Goal: Task Accomplishment & Management: Complete application form

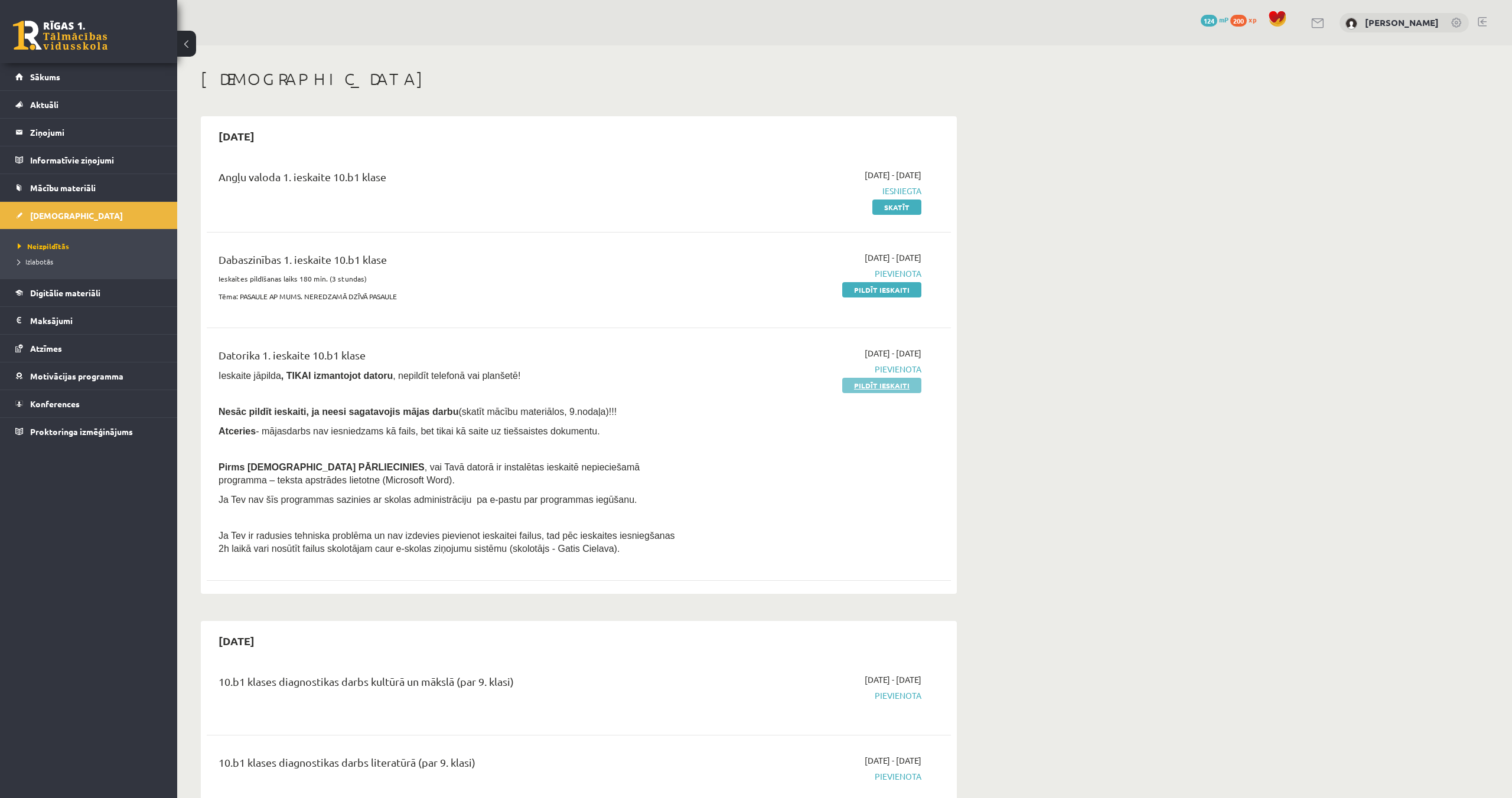
click at [863, 390] on link "Pildīt ieskaiti" at bounding box center [881, 385] width 79 height 15
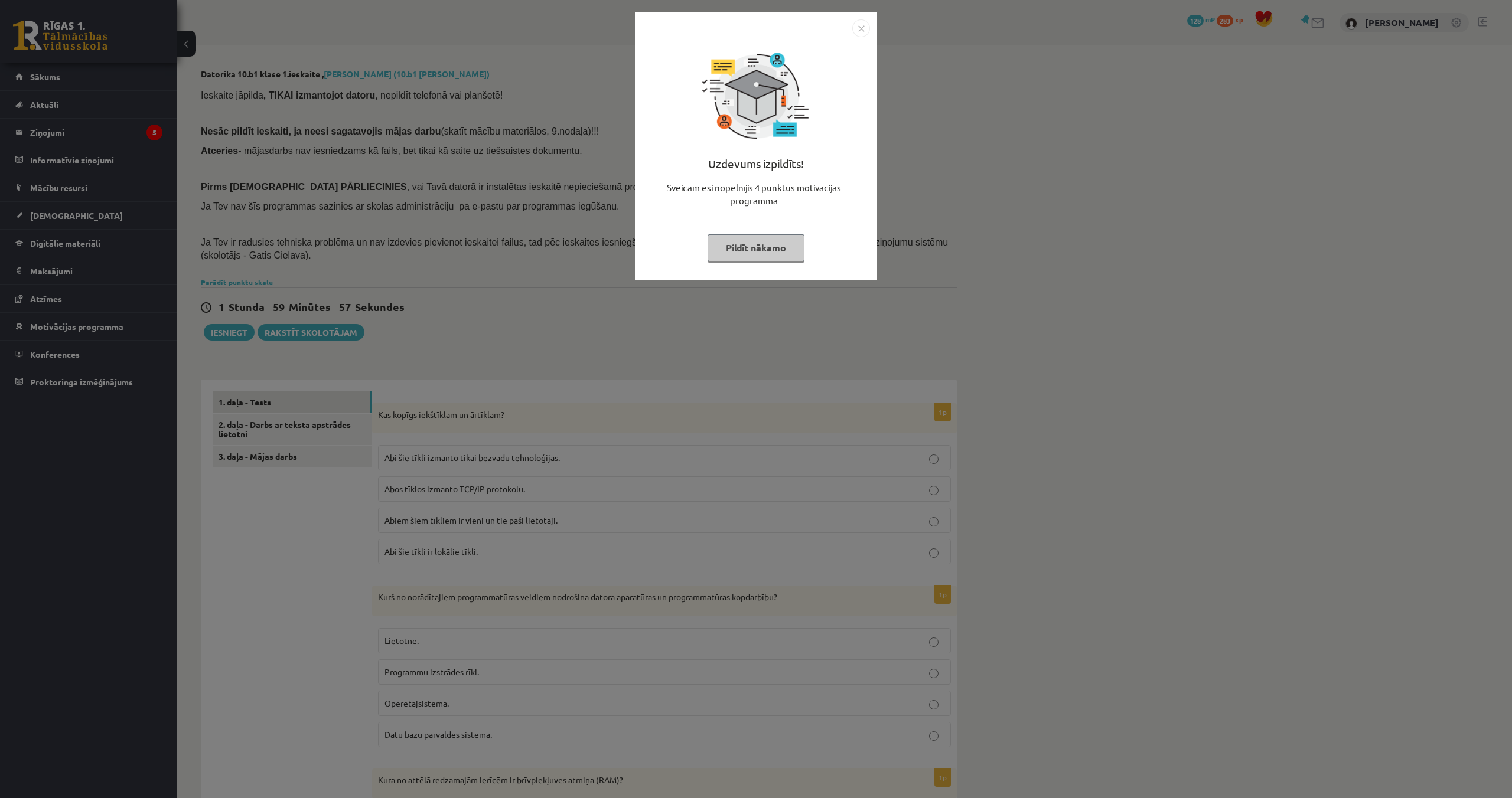
click at [723, 246] on button "Pildīt nākamo" at bounding box center [756, 248] width 97 height 27
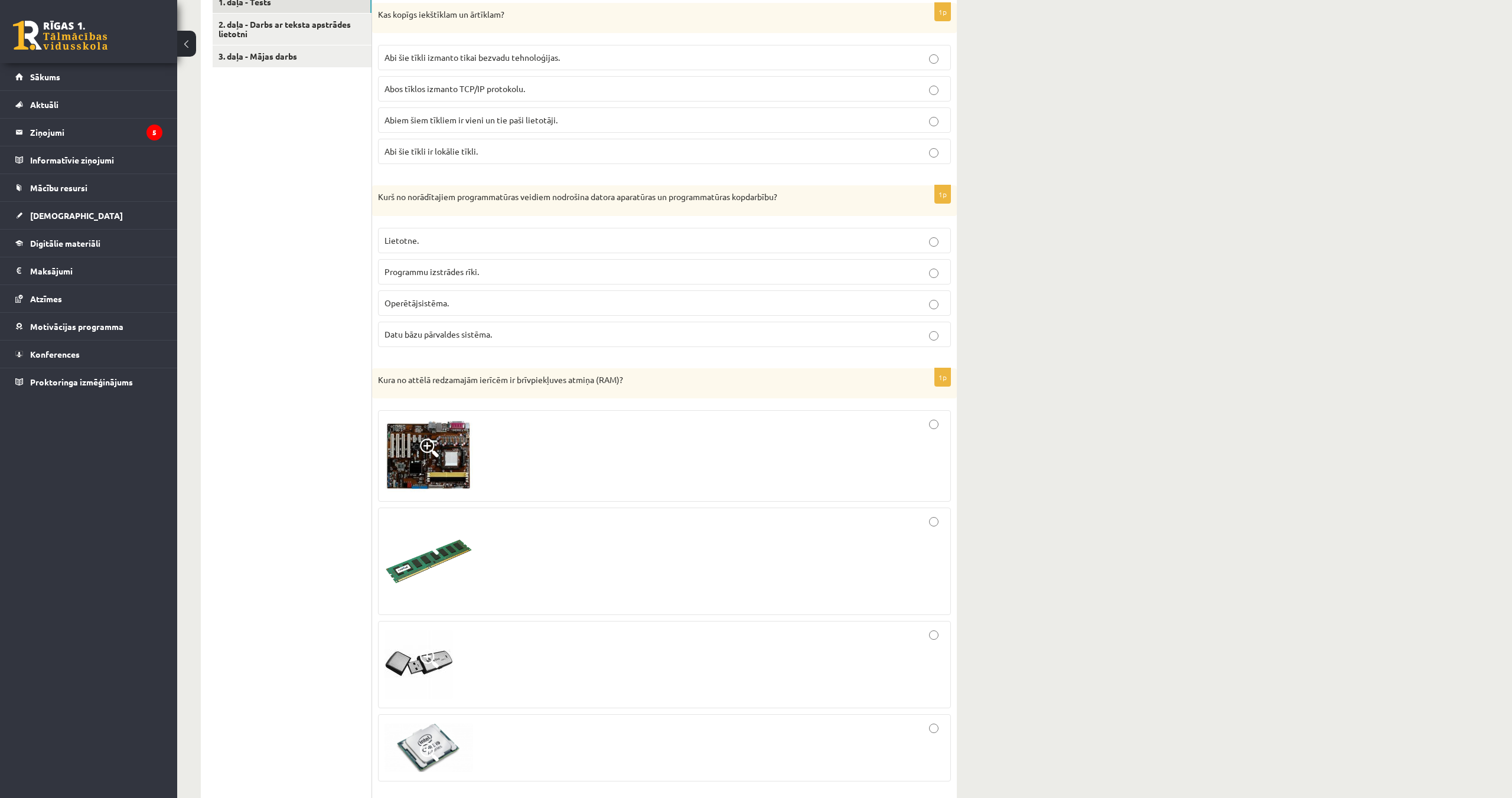
scroll to position [407, 0]
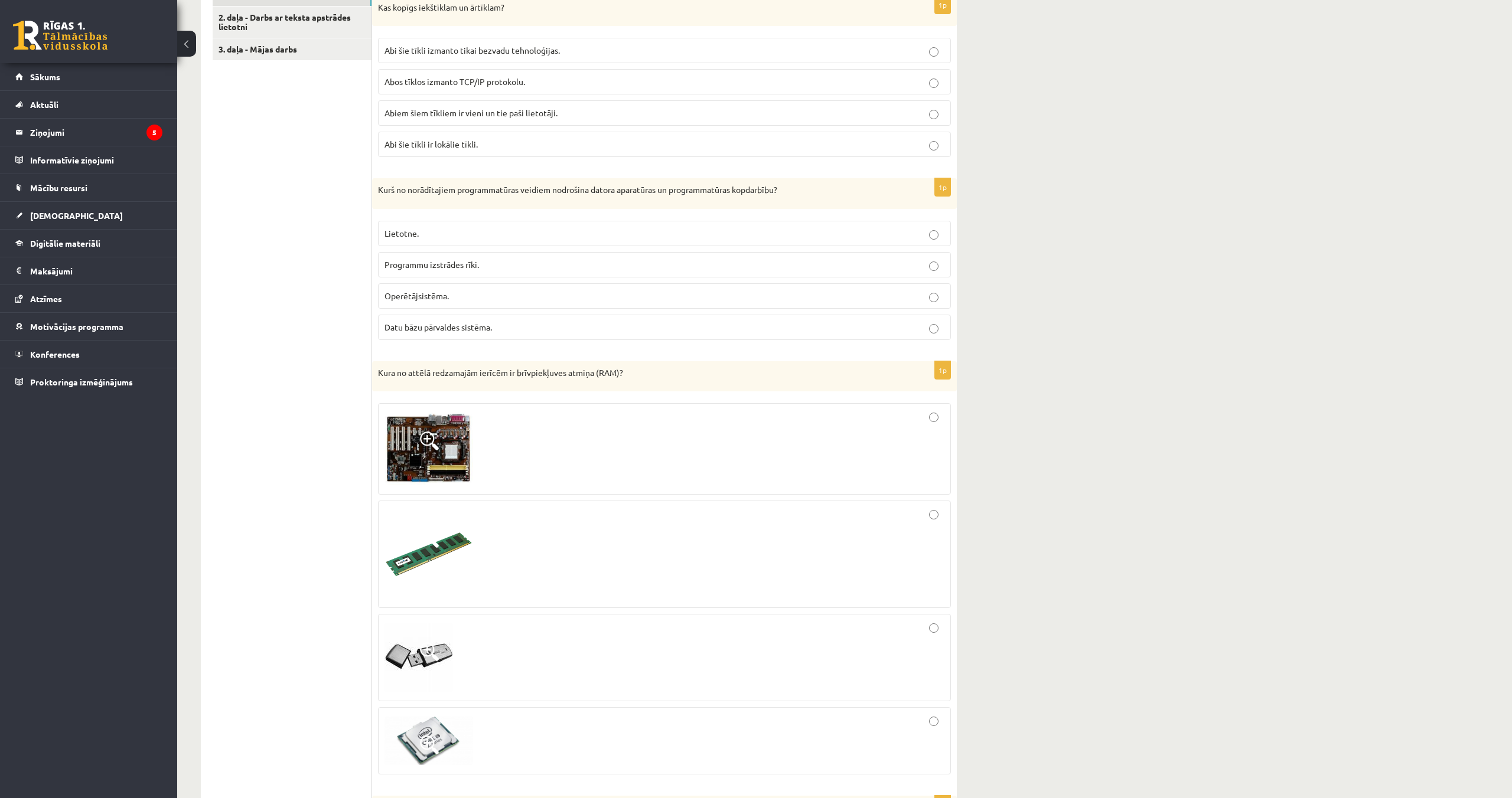
click at [509, 92] on label "Abos tīklos izmanto TCP/IP protokolu." at bounding box center [664, 82] width 573 height 25
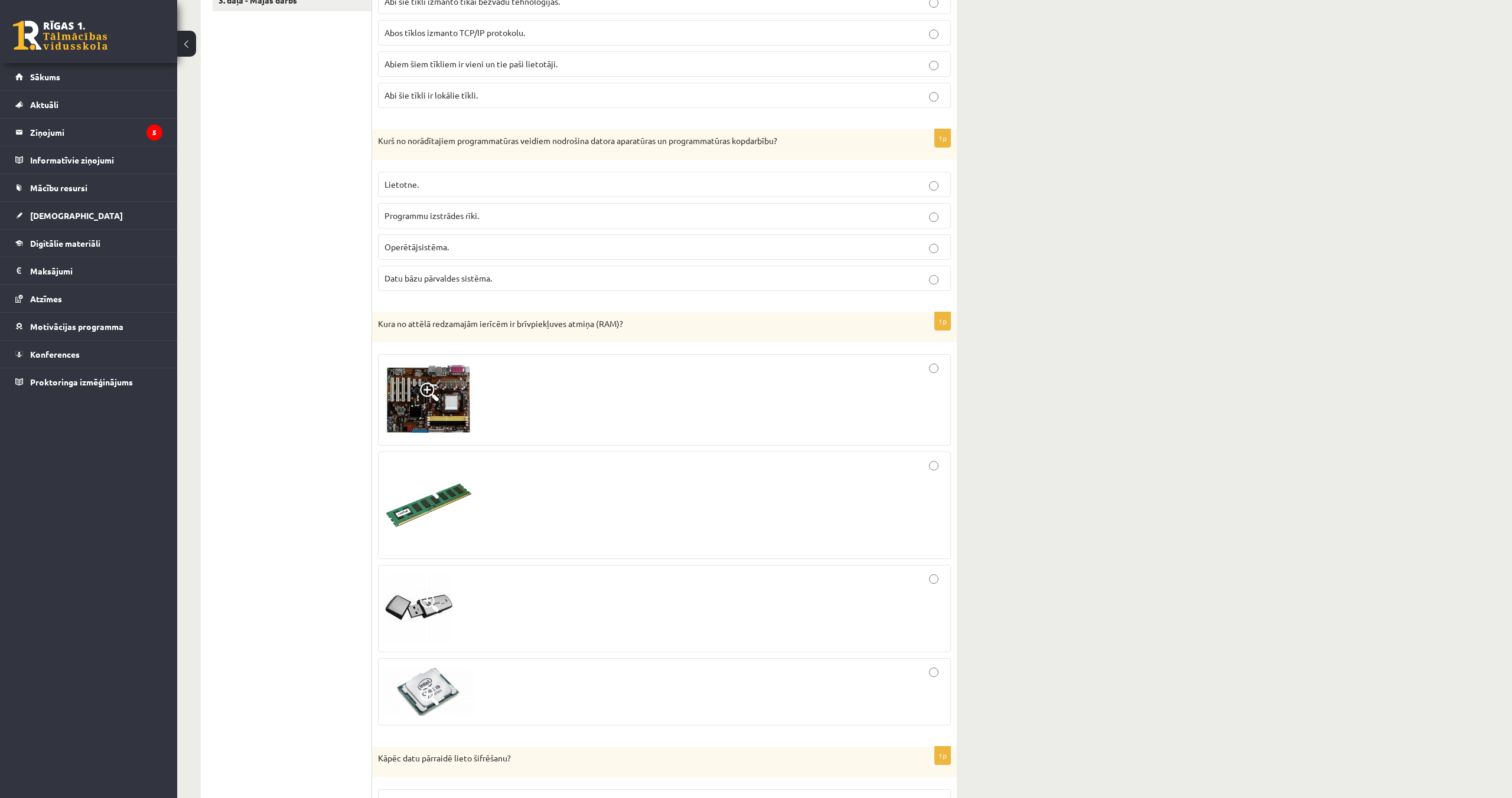
scroll to position [457, 0]
click at [470, 242] on p "Operētājsistēma." at bounding box center [664, 246] width 560 height 13
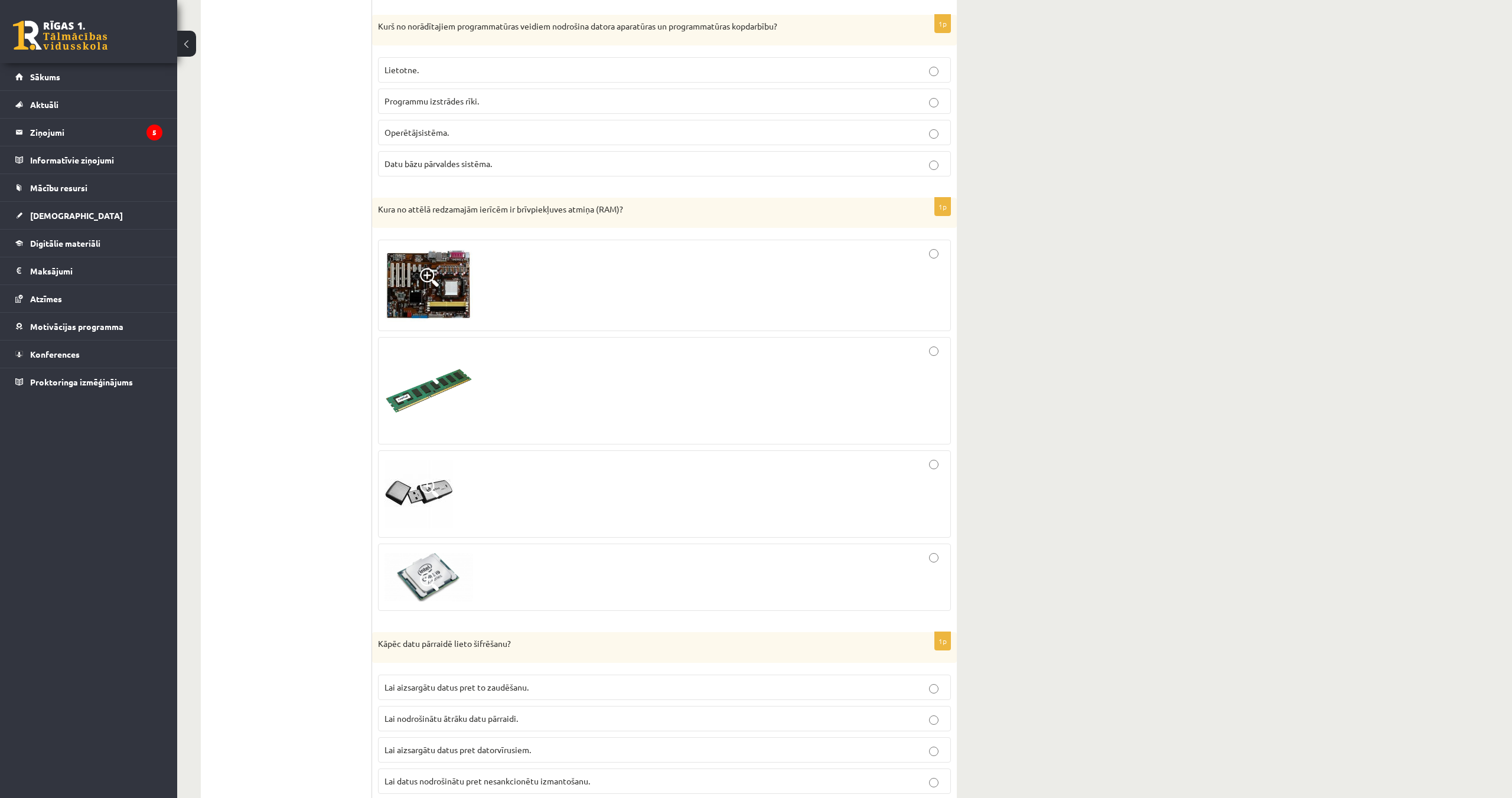
scroll to position [579, 0]
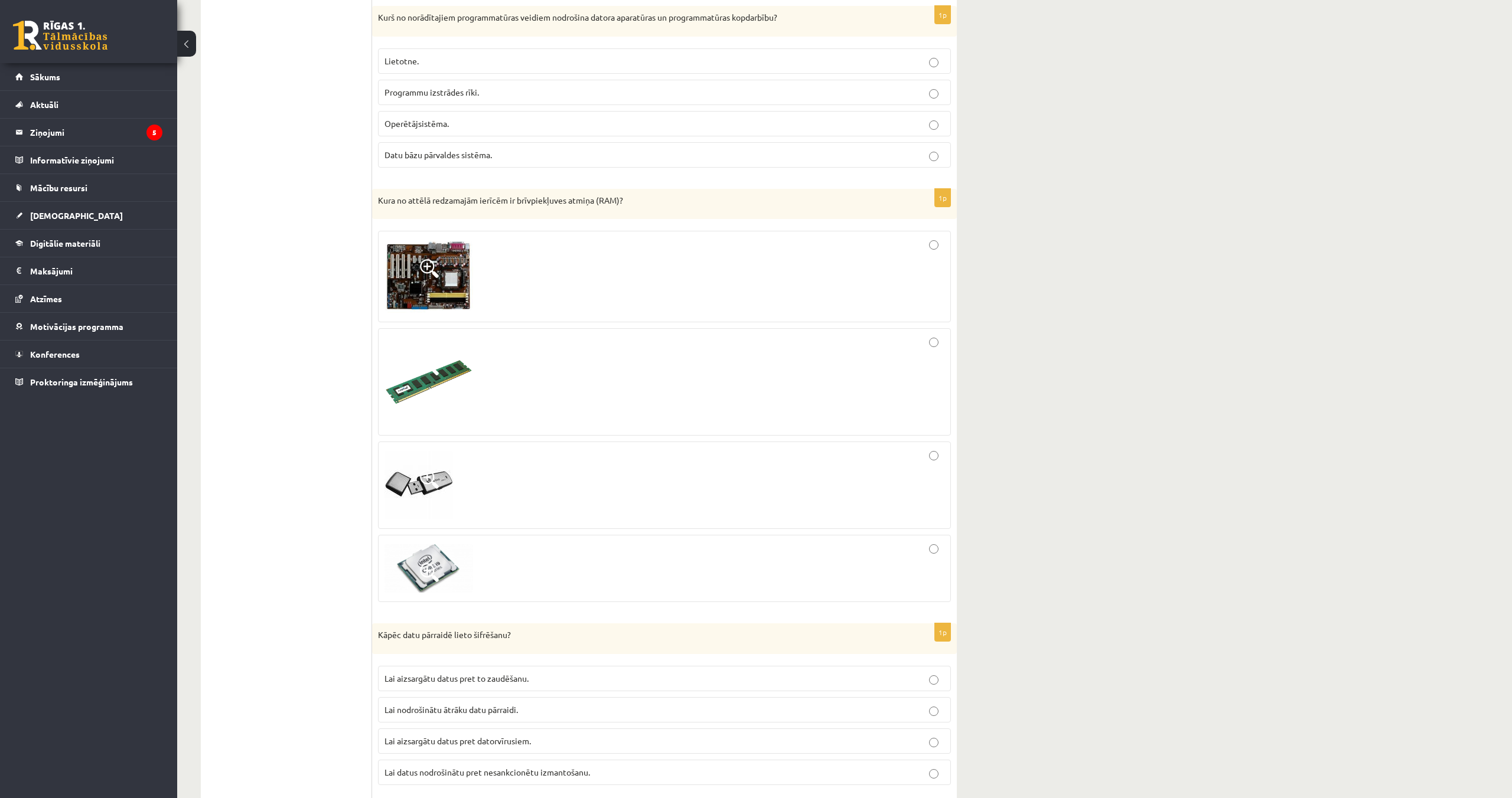
click at [556, 353] on div at bounding box center [664, 382] width 560 height 95
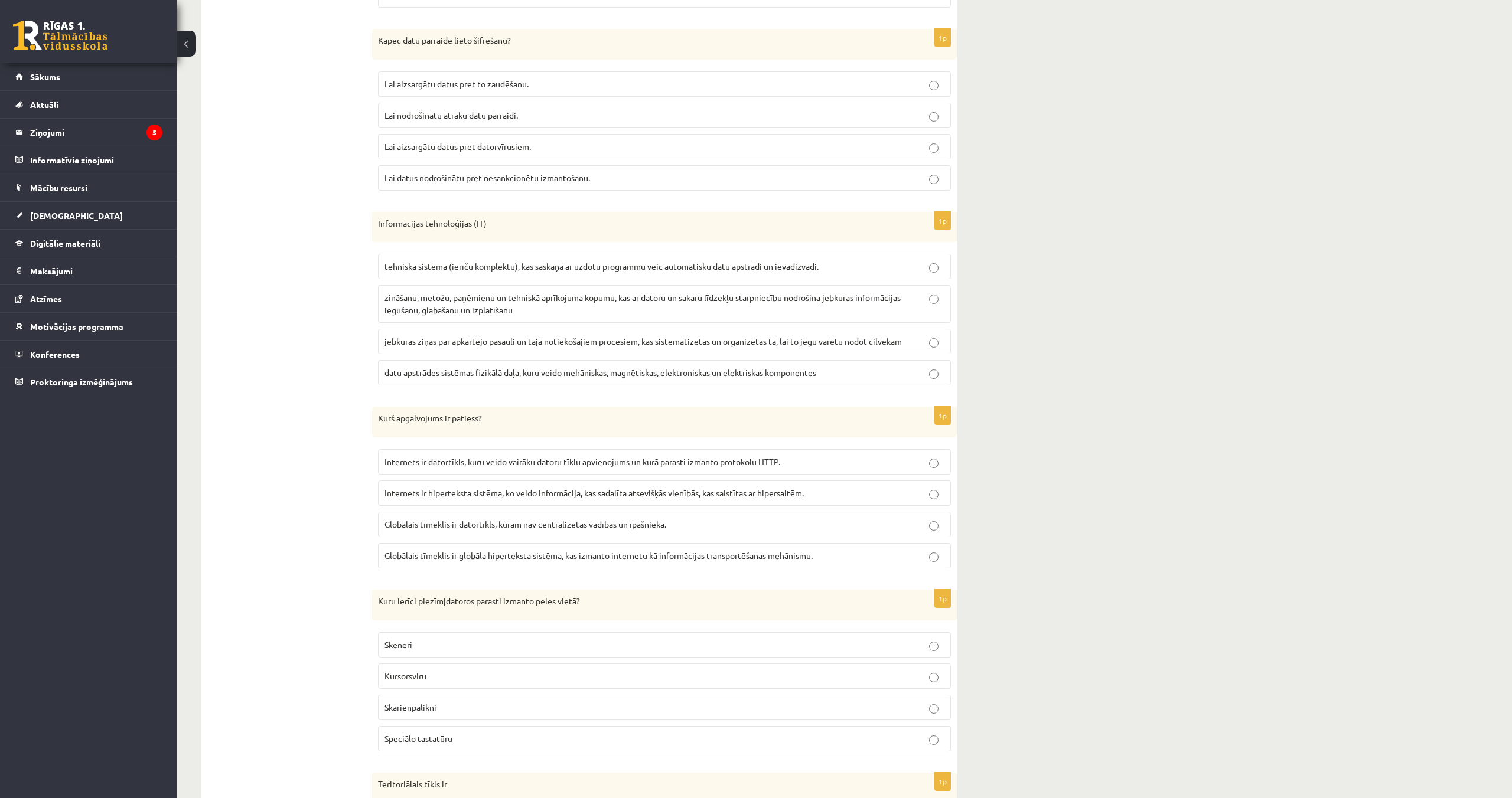
scroll to position [1177, 0]
click at [536, 181] on p "Lai datus nodrošinātu pret nesankcionētu izmantošanu." at bounding box center [664, 174] width 560 height 13
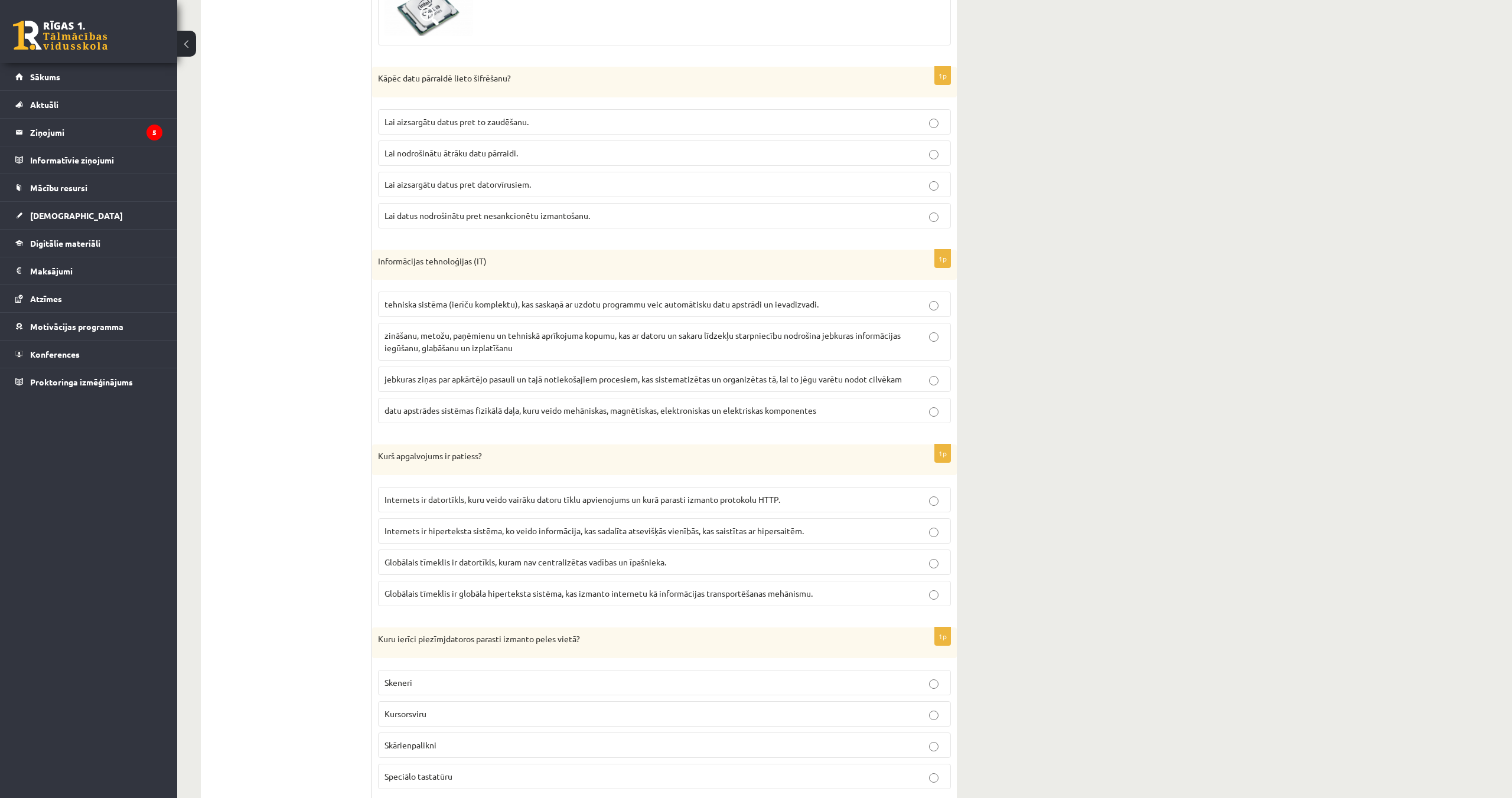
scroll to position [1133, 0]
click at [548, 307] on span "tehniska sistēma (ierīču komplektu), kas saskaņā ar uzdotu programmu veic autom…" at bounding box center [601, 307] width 434 height 11
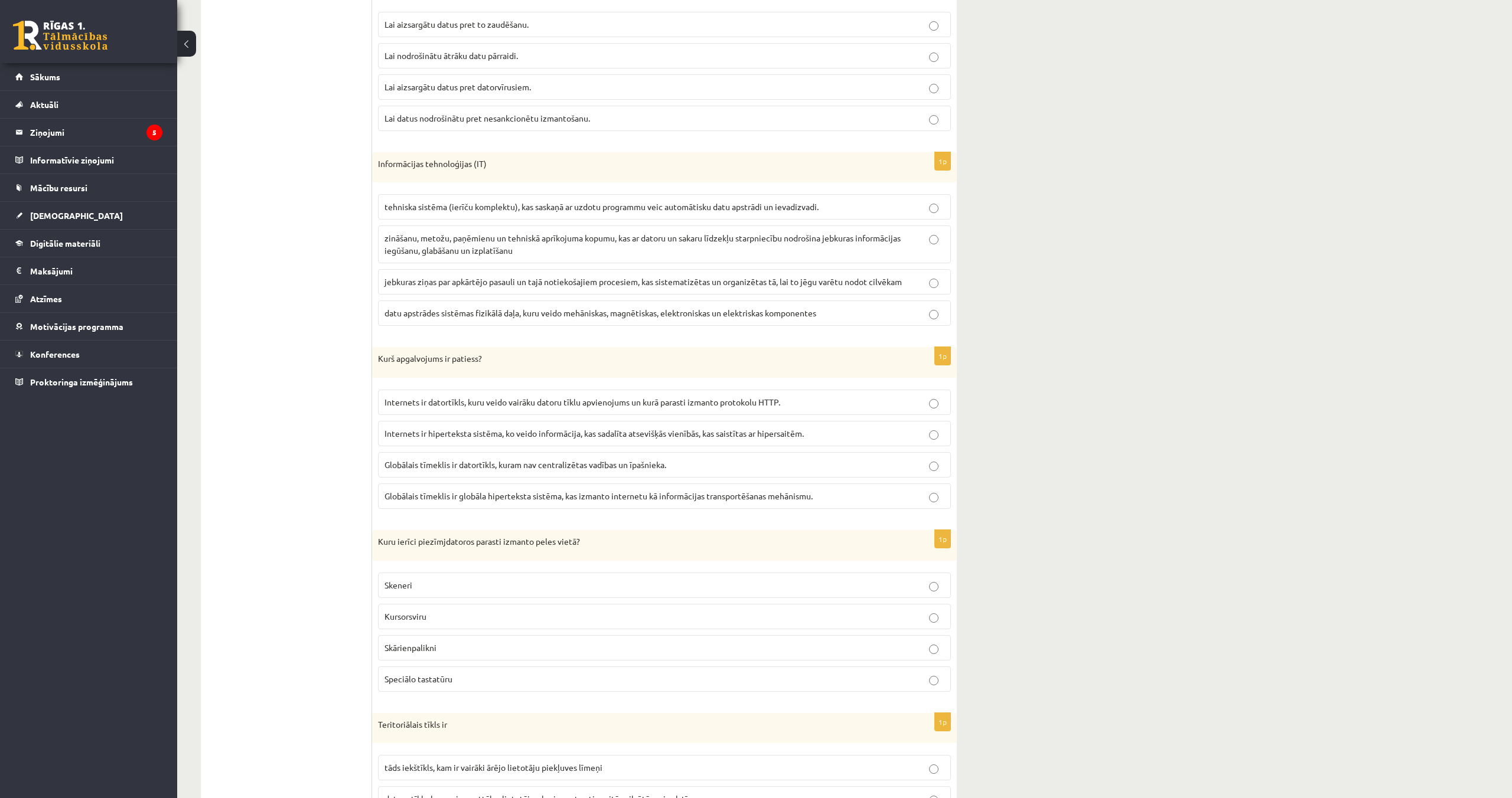
scroll to position [1236, 0]
click at [468, 404] on span "Internets ir datortīkls, kuru veido vairāku datoru tīklu apvienojums un kurā pa…" at bounding box center [582, 400] width 396 height 11
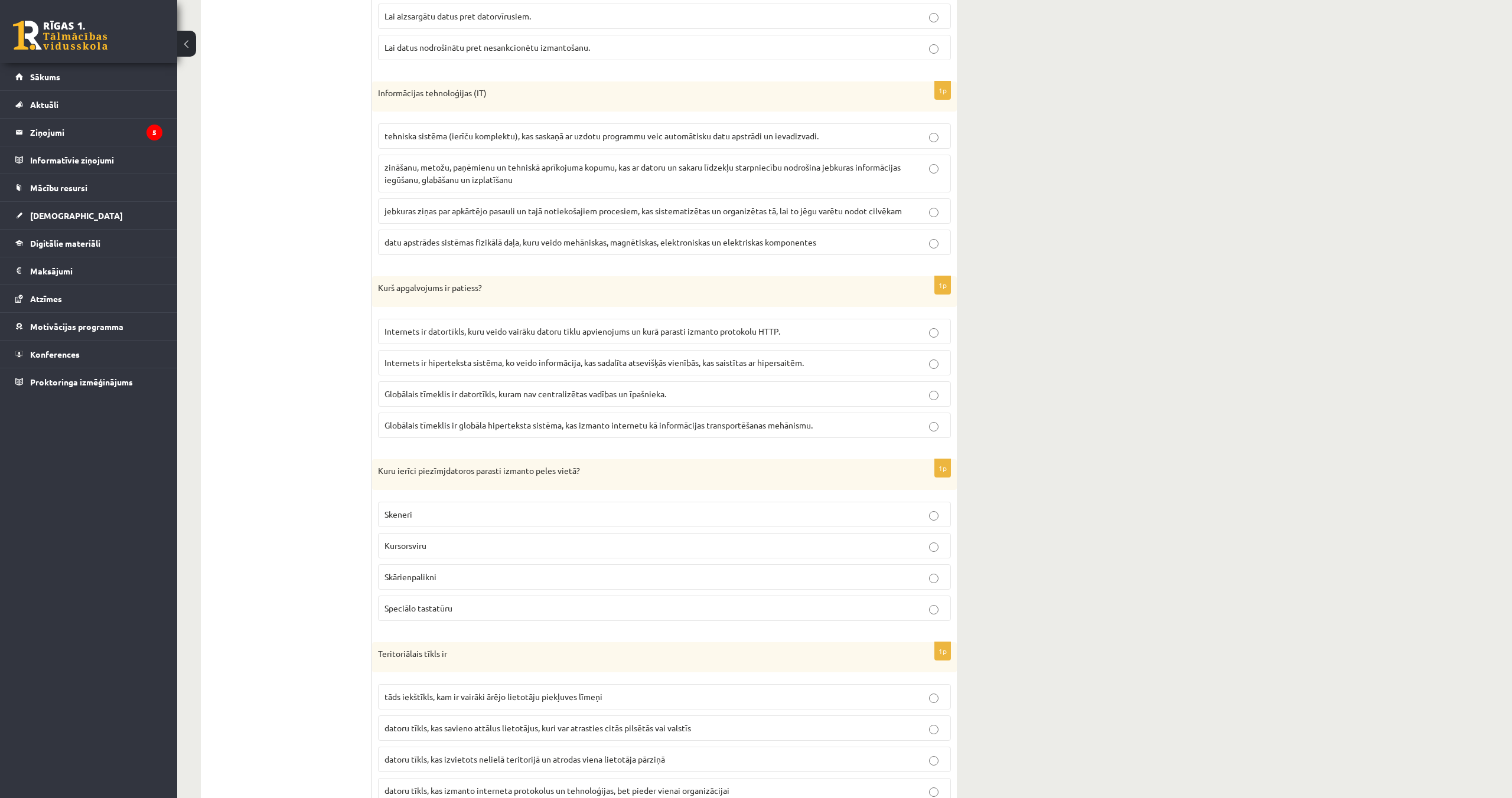
scroll to position [1304, 0]
click at [454, 576] on p "Skārienpalikni" at bounding box center [664, 579] width 560 height 13
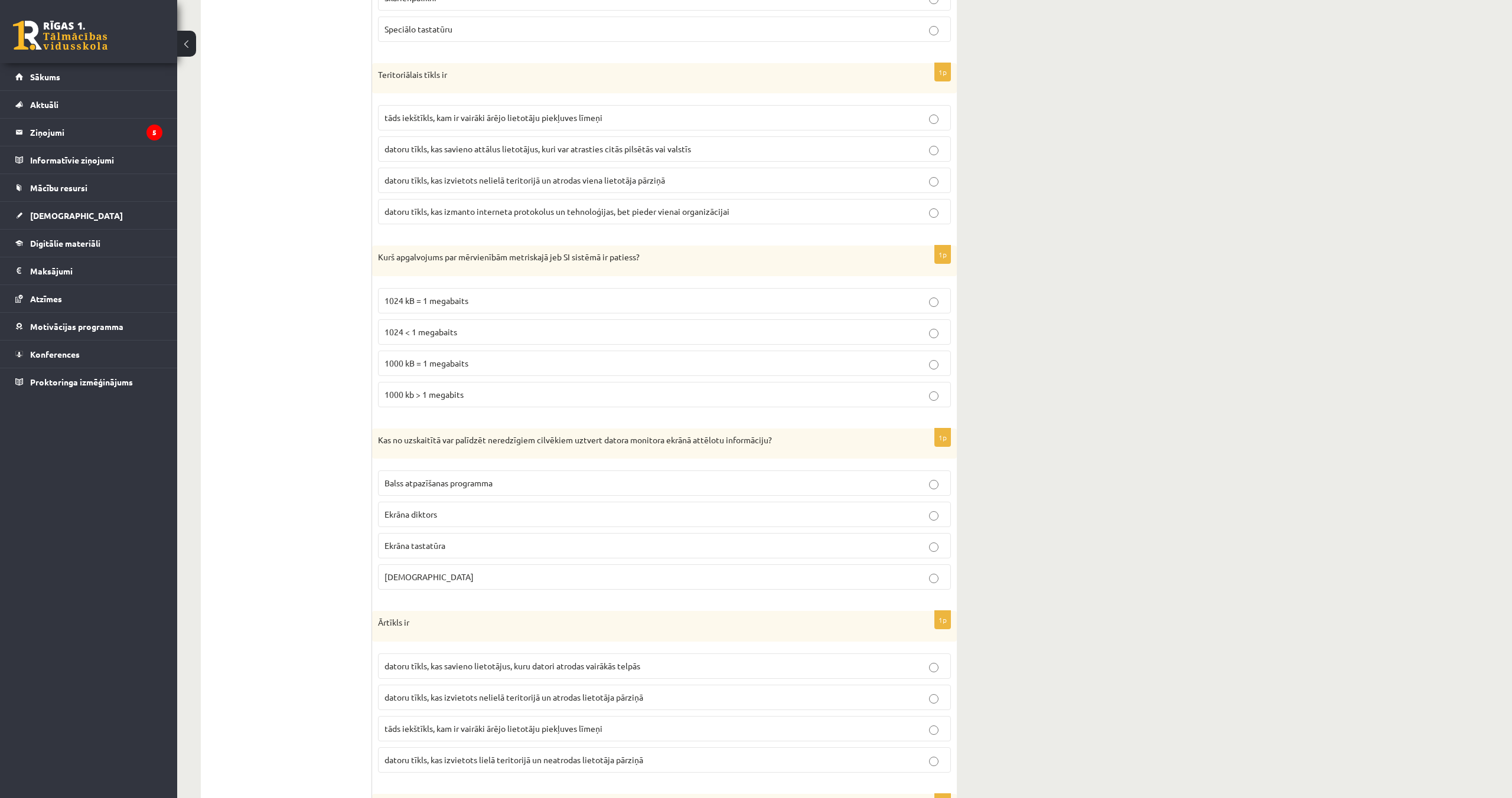
scroll to position [1882, 0]
click at [519, 152] on span "datoru tīkls, kas savieno attālus lietotājus, kuri var atrasties citās pilsētās…" at bounding box center [538, 150] width 307 height 11
click at [442, 332] on span "1024 < 1 megabaits" at bounding box center [421, 333] width 73 height 11
click at [456, 303] on span "1024 kB = 1 megabaits" at bounding box center [426, 302] width 84 height 11
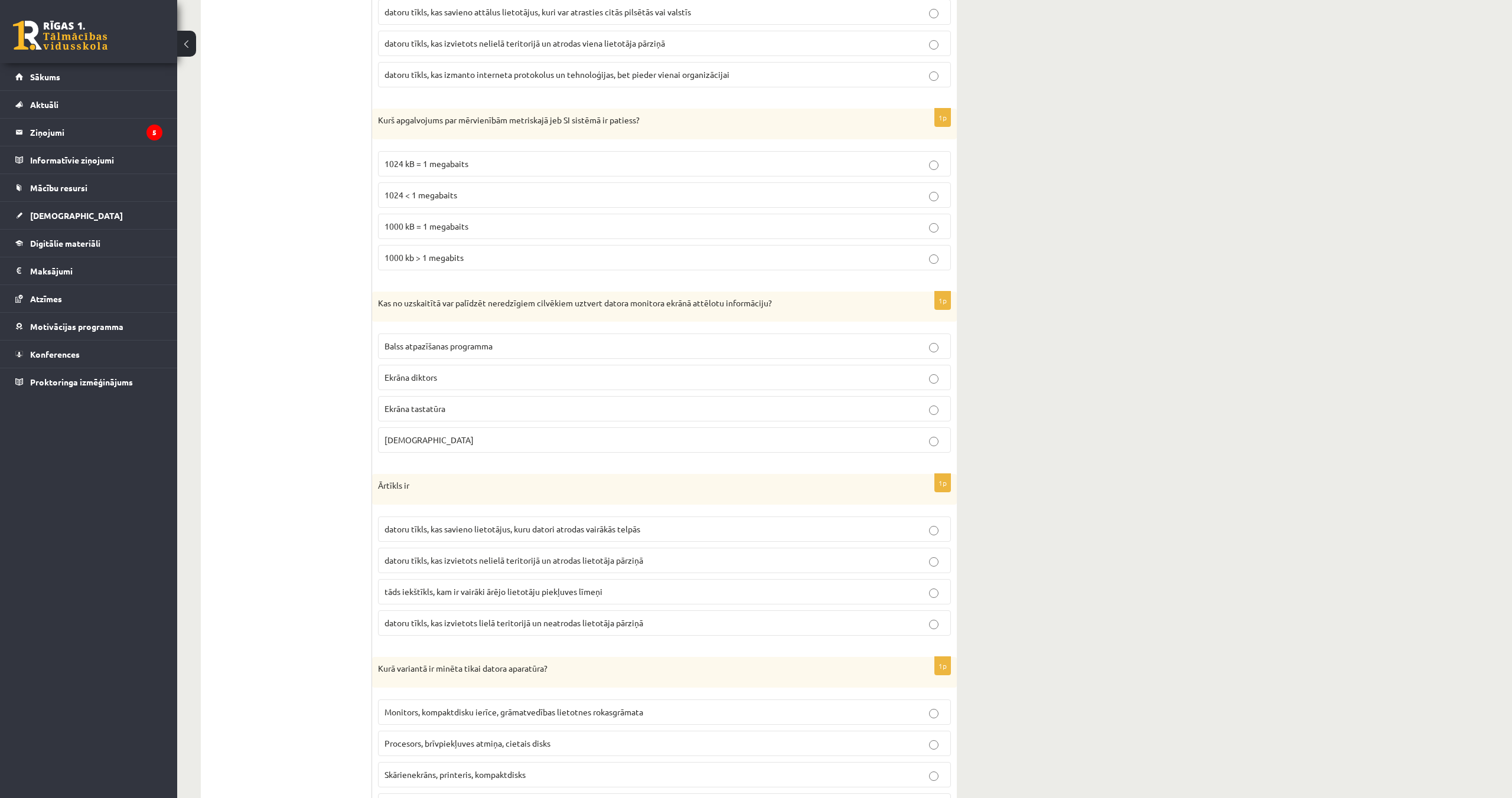
scroll to position [2030, 0]
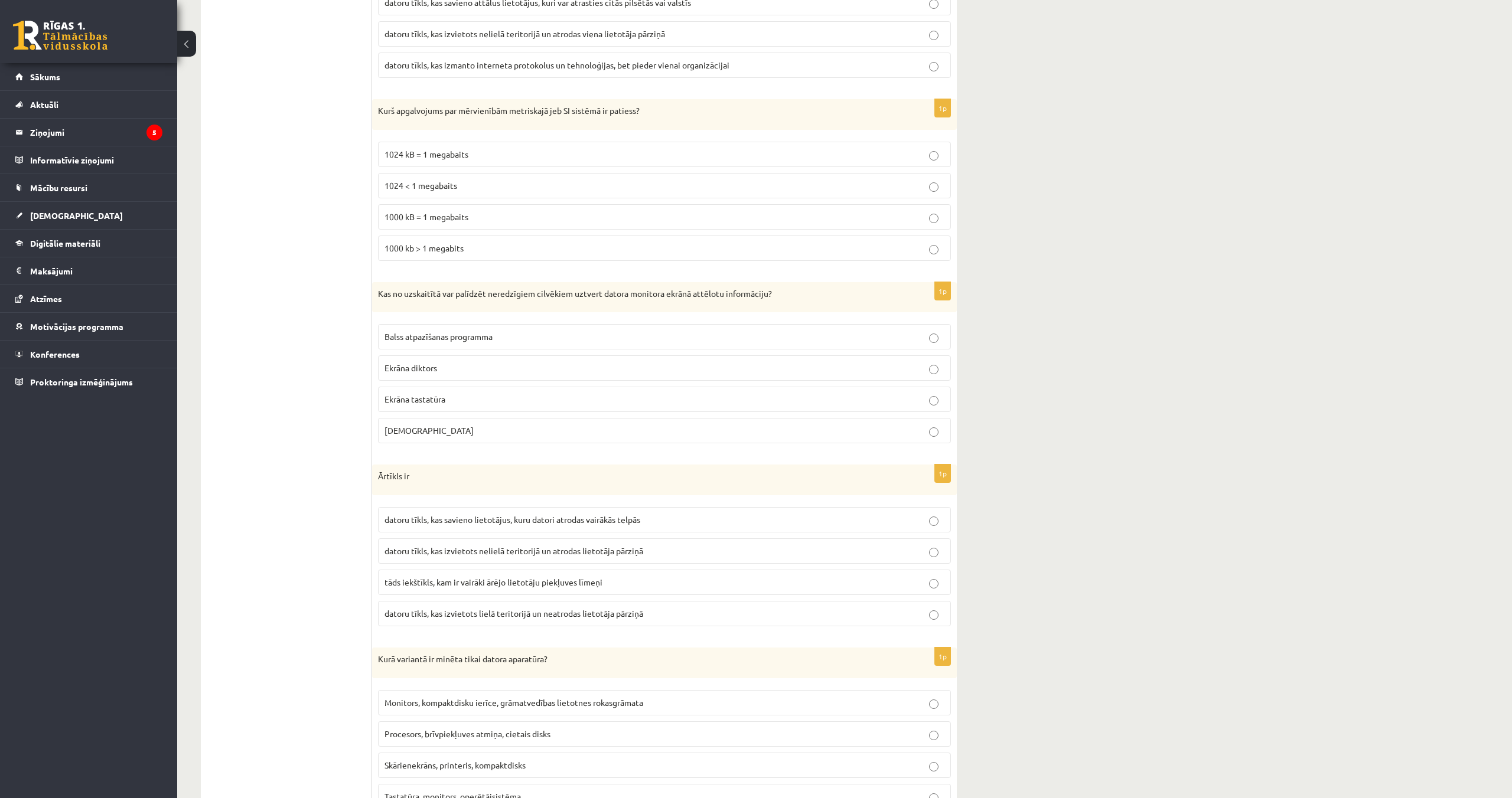
click at [478, 339] on span "Balss atpazīšanas programma" at bounding box center [438, 337] width 108 height 11
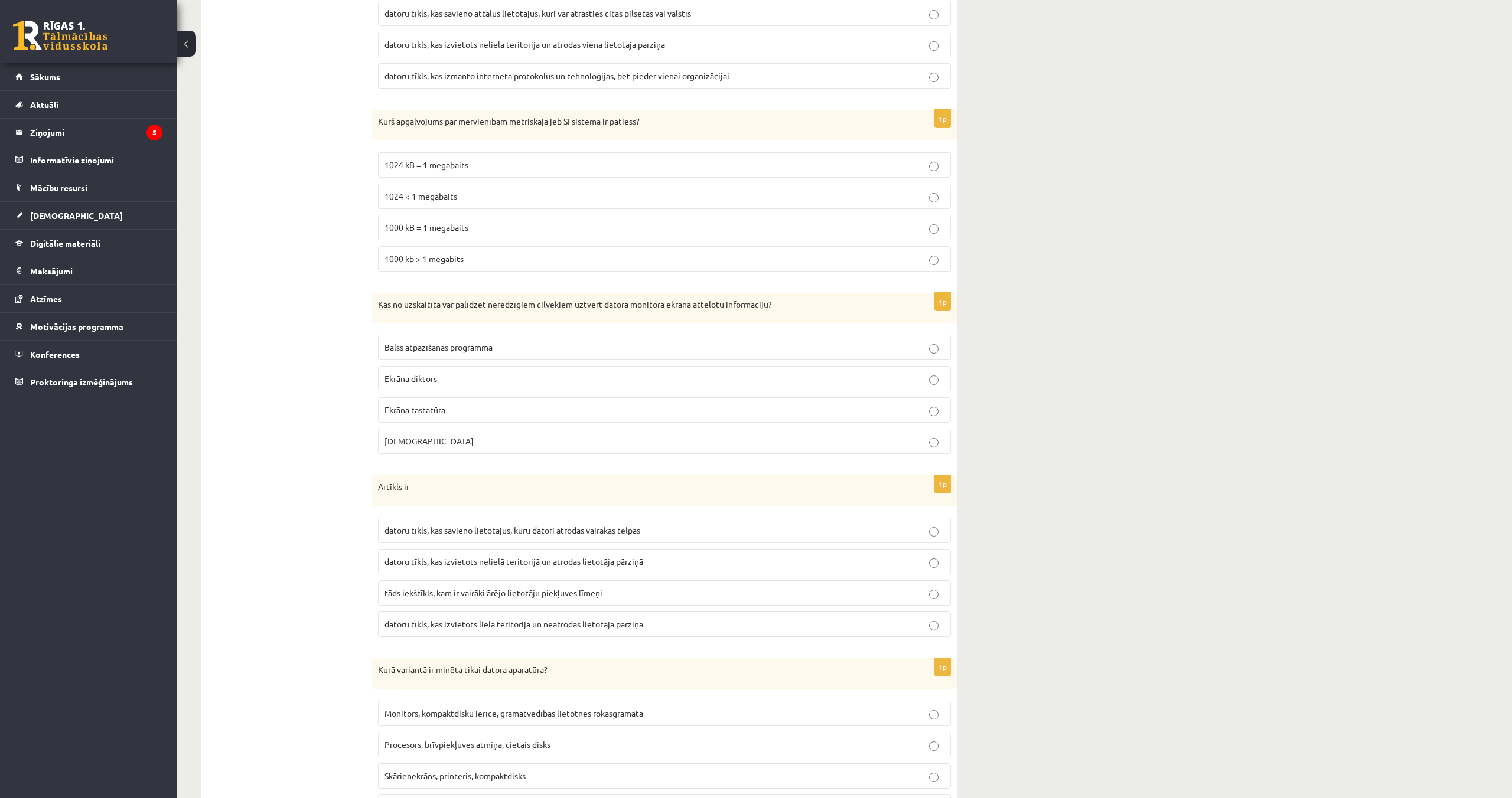
scroll to position [2021, 0]
click at [478, 597] on label "tāds iekštīkls, kam ir vairāki ārējo lietotāju piekļuves līmeņi" at bounding box center [664, 591] width 573 height 25
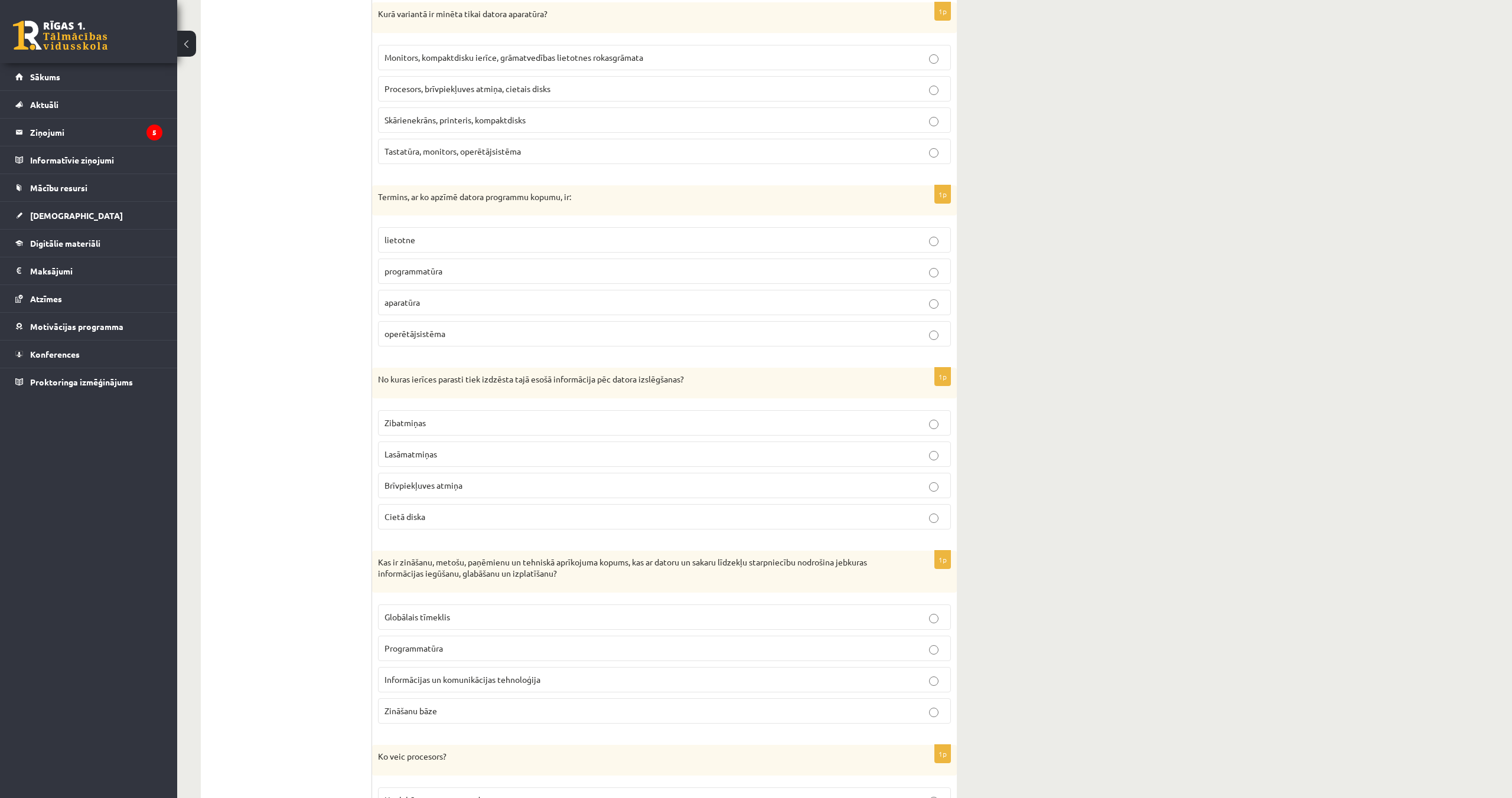
scroll to position [2673, 0]
click at [576, 60] on span "Monitors, kompaktdisku ierīce, grāmatvedības lietotnes rokasgrāmata" at bounding box center [513, 59] width 259 height 11
click at [493, 279] on p "programmatūra" at bounding box center [664, 273] width 560 height 13
click at [494, 483] on p "Brīvpiekļuves atmiņa" at bounding box center [664, 487] width 560 height 13
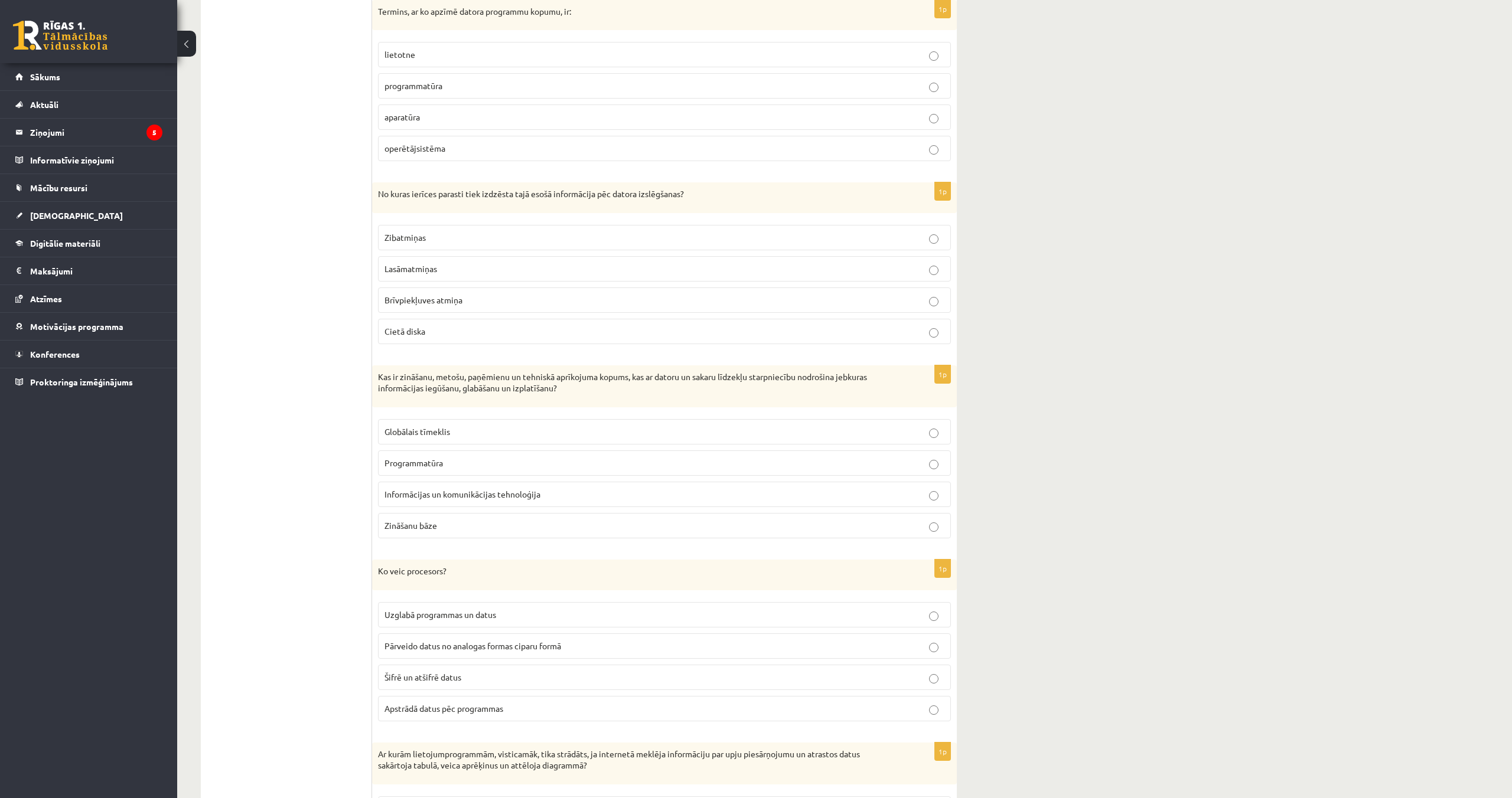
scroll to position [2861, 0]
click at [515, 492] on span "Informācijas un komunikācijas tehnoloģija" at bounding box center [462, 493] width 156 height 11
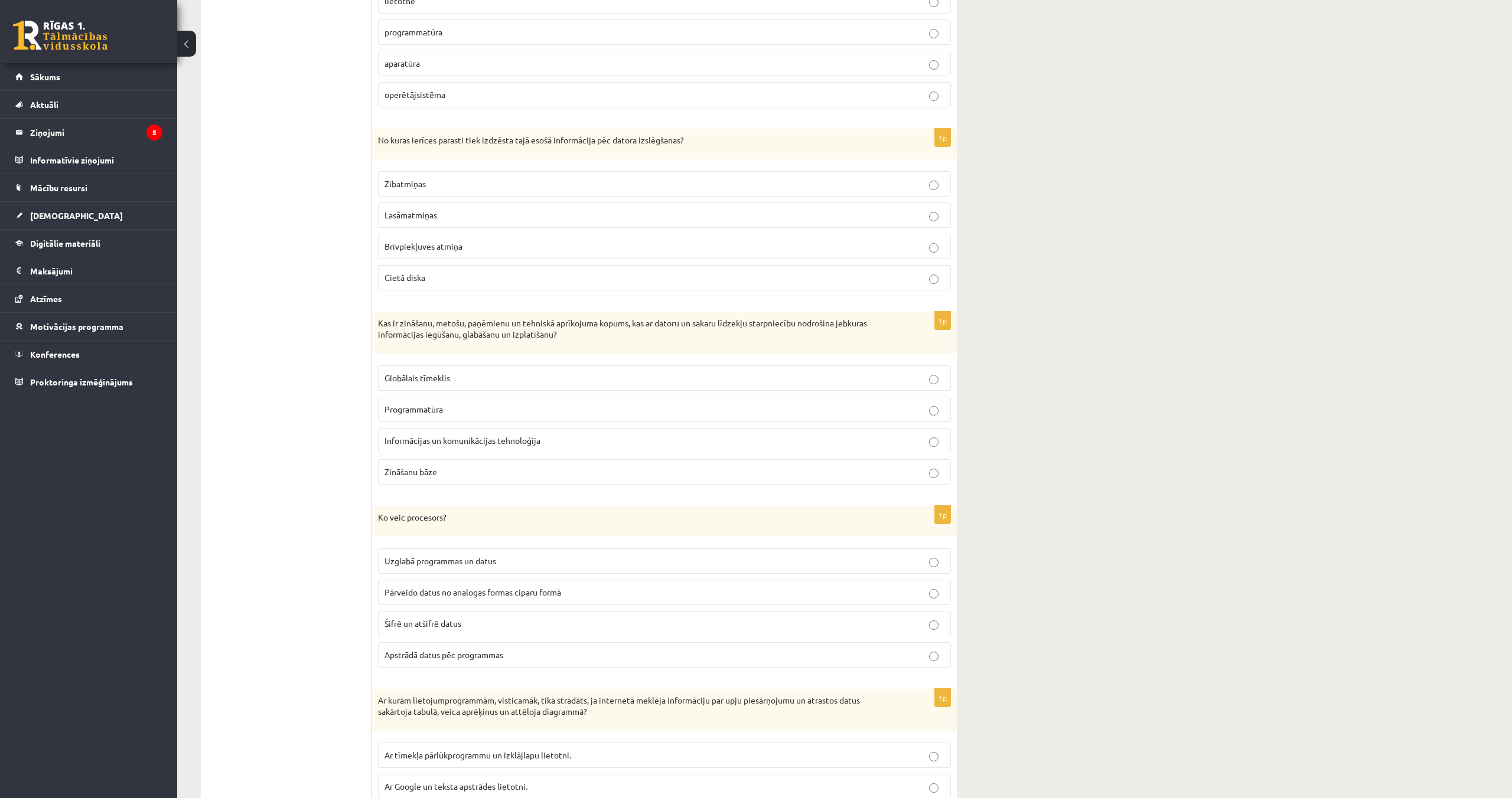
scroll to position [2916, 0]
click at [516, 566] on label "Uzglabā programmas un datus" at bounding box center [664, 559] width 573 height 25
click at [509, 651] on p "Apstrādā datus pēc programmas" at bounding box center [664, 653] width 560 height 13
click at [531, 584] on p "Pārveido datus no analogas formas ciparu formā" at bounding box center [664, 590] width 560 height 13
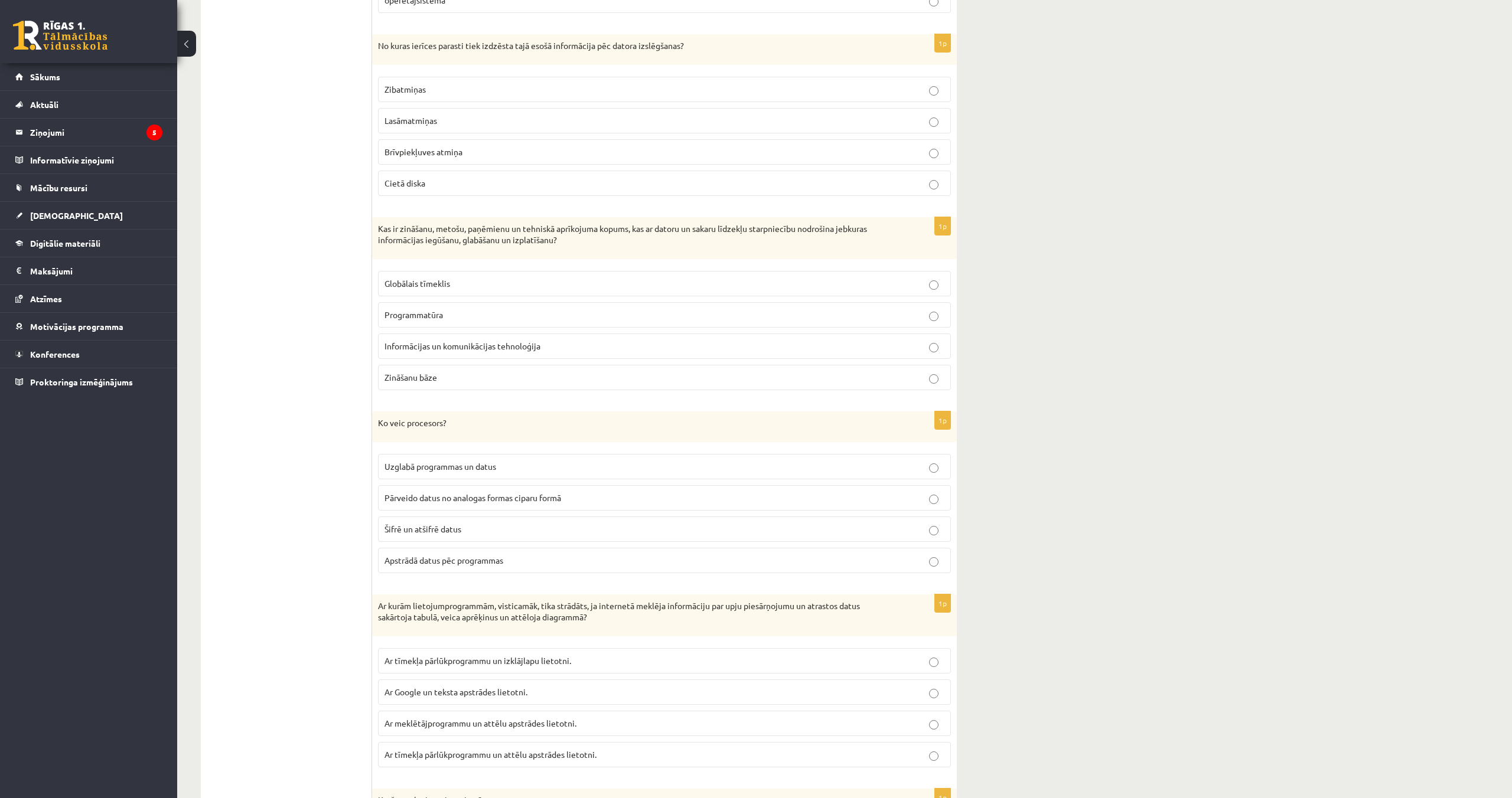
scroll to position [3020, 0]
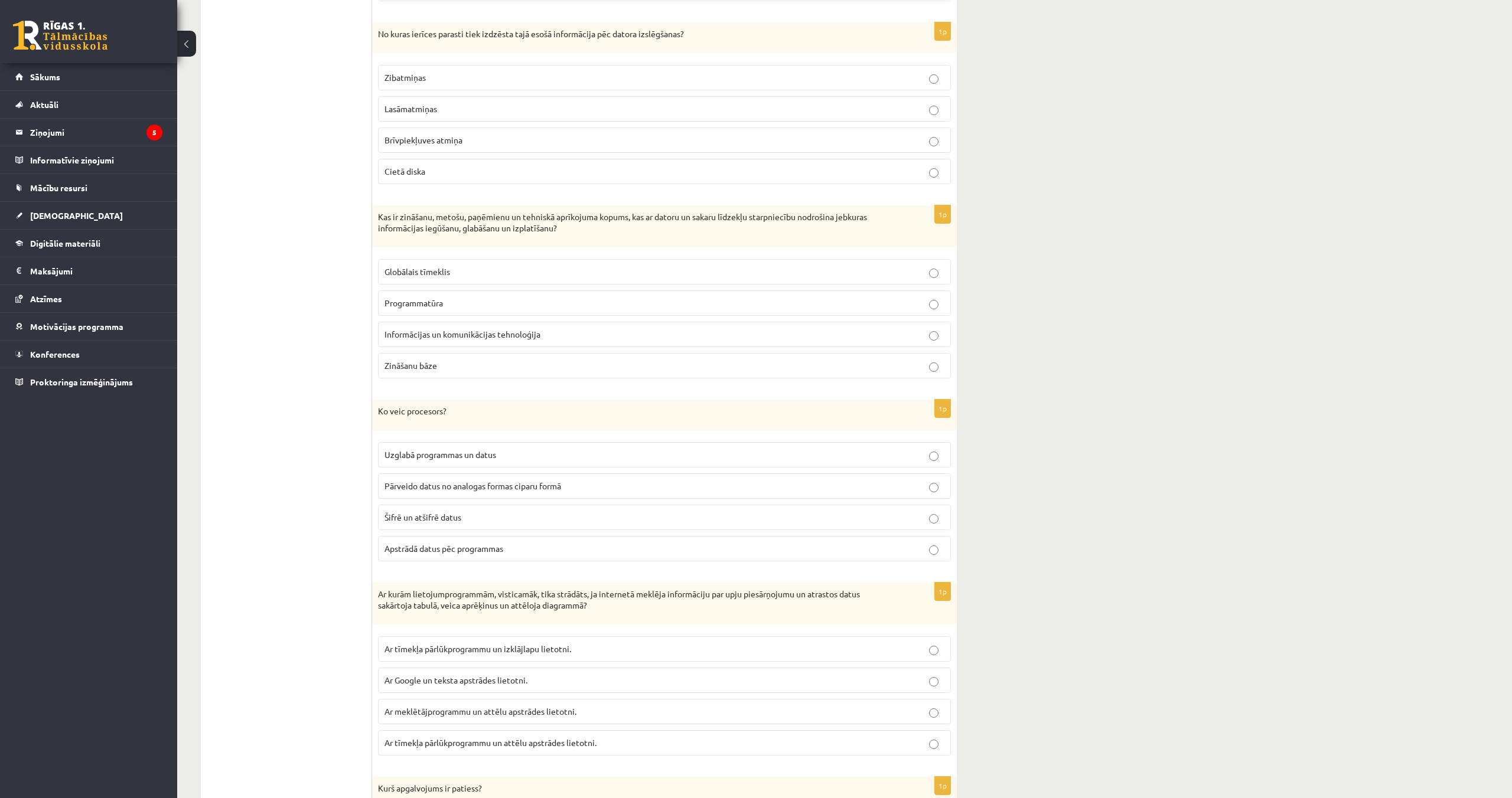
drag, startPoint x: 516, startPoint y: 457, endPoint x: 514, endPoint y: 473, distance: 16.1
click at [516, 458] on p "Uzglabā programmas un datus" at bounding box center [664, 455] width 560 height 13
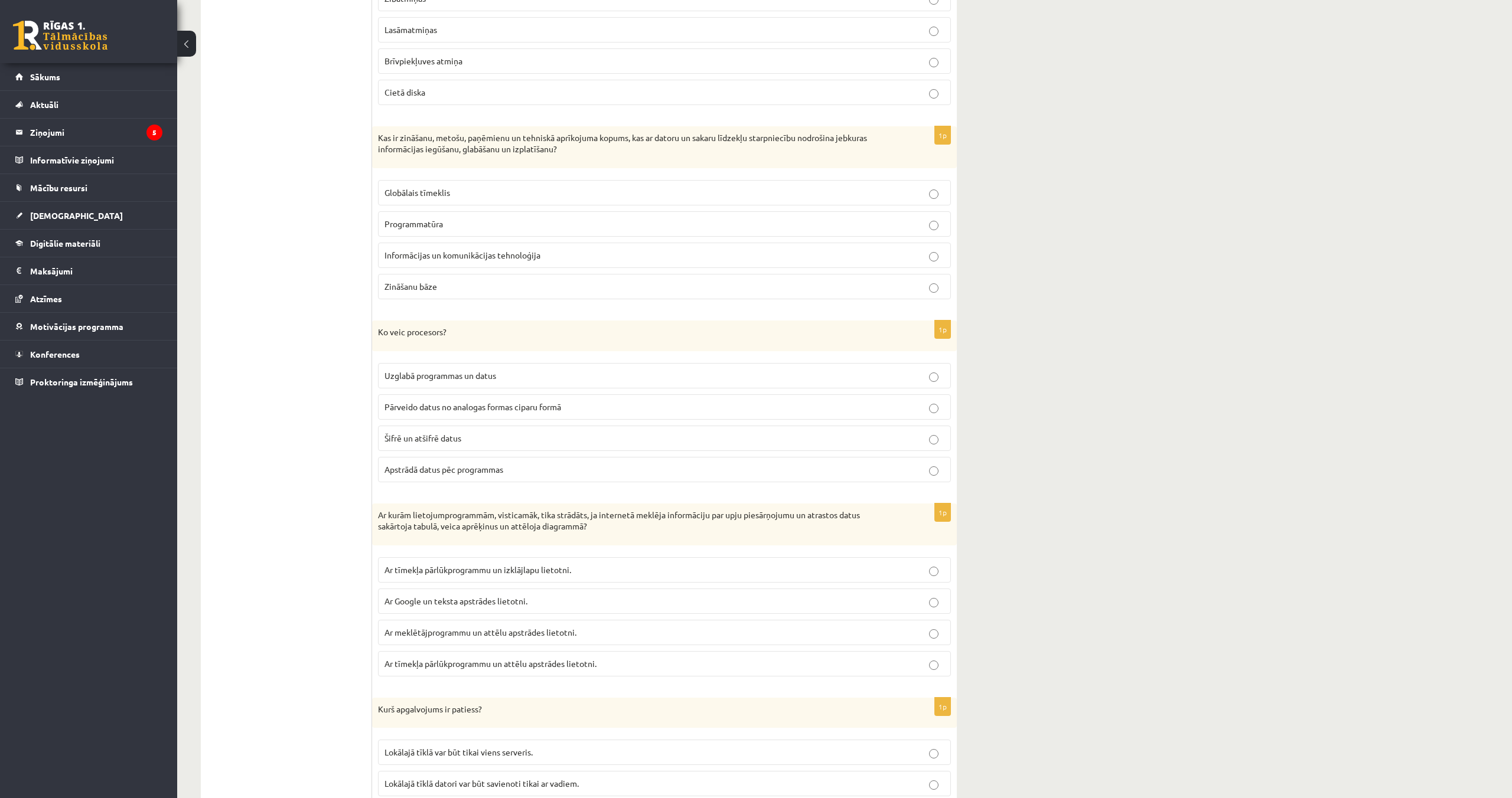
scroll to position [3205, 0]
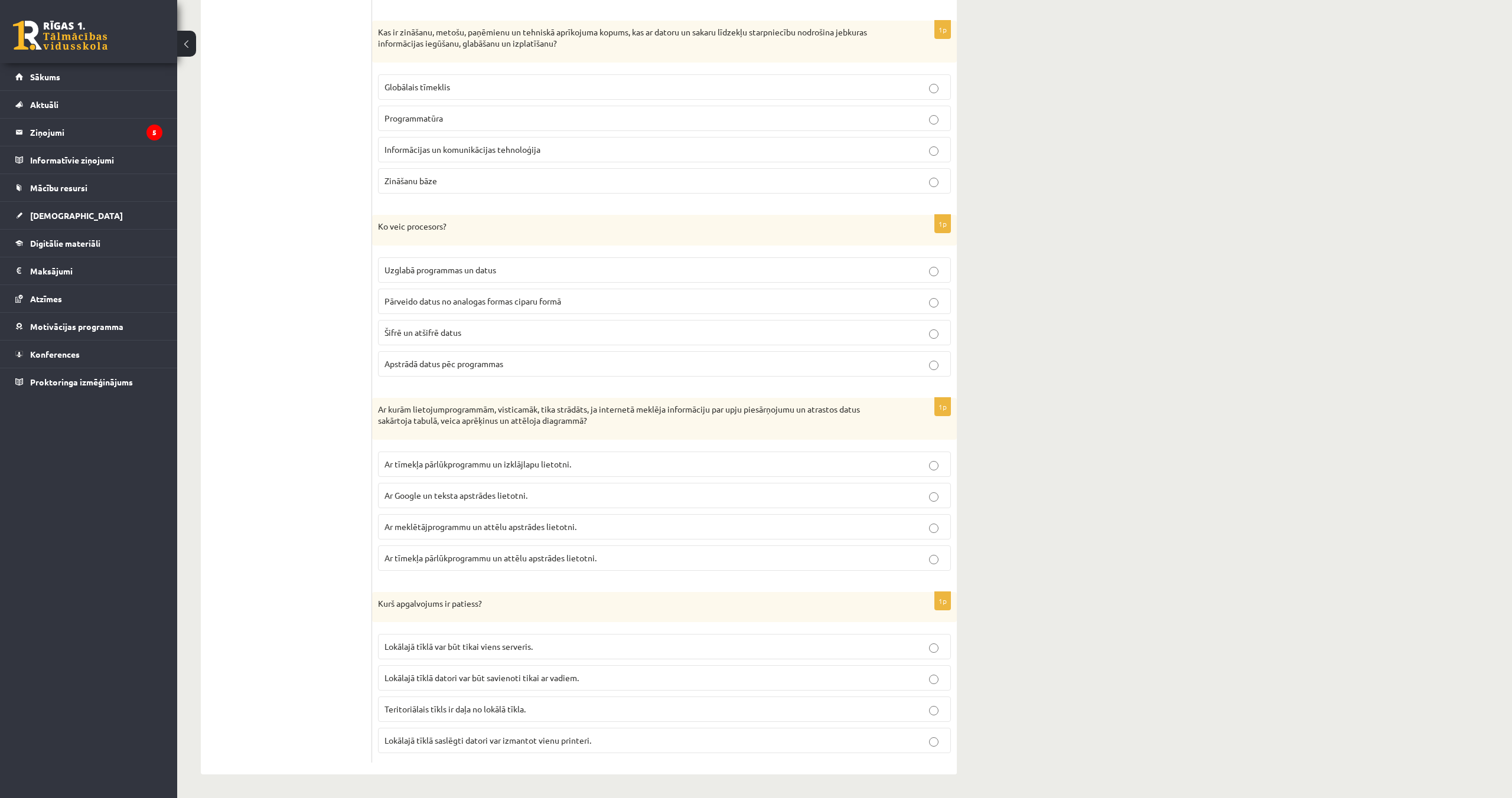
click at [496, 368] on span "Apstrādā datus pēc programmas" at bounding box center [444, 364] width 119 height 11
click at [477, 465] on span "Ar tīmekļa pārlūkprogrammu un izklājlapu lietotni." at bounding box center [478, 464] width 187 height 11
click at [521, 735] on span "Lokālajā tīklā saslēgti datori var izmantot vienu printeri." at bounding box center [488, 740] width 207 height 11
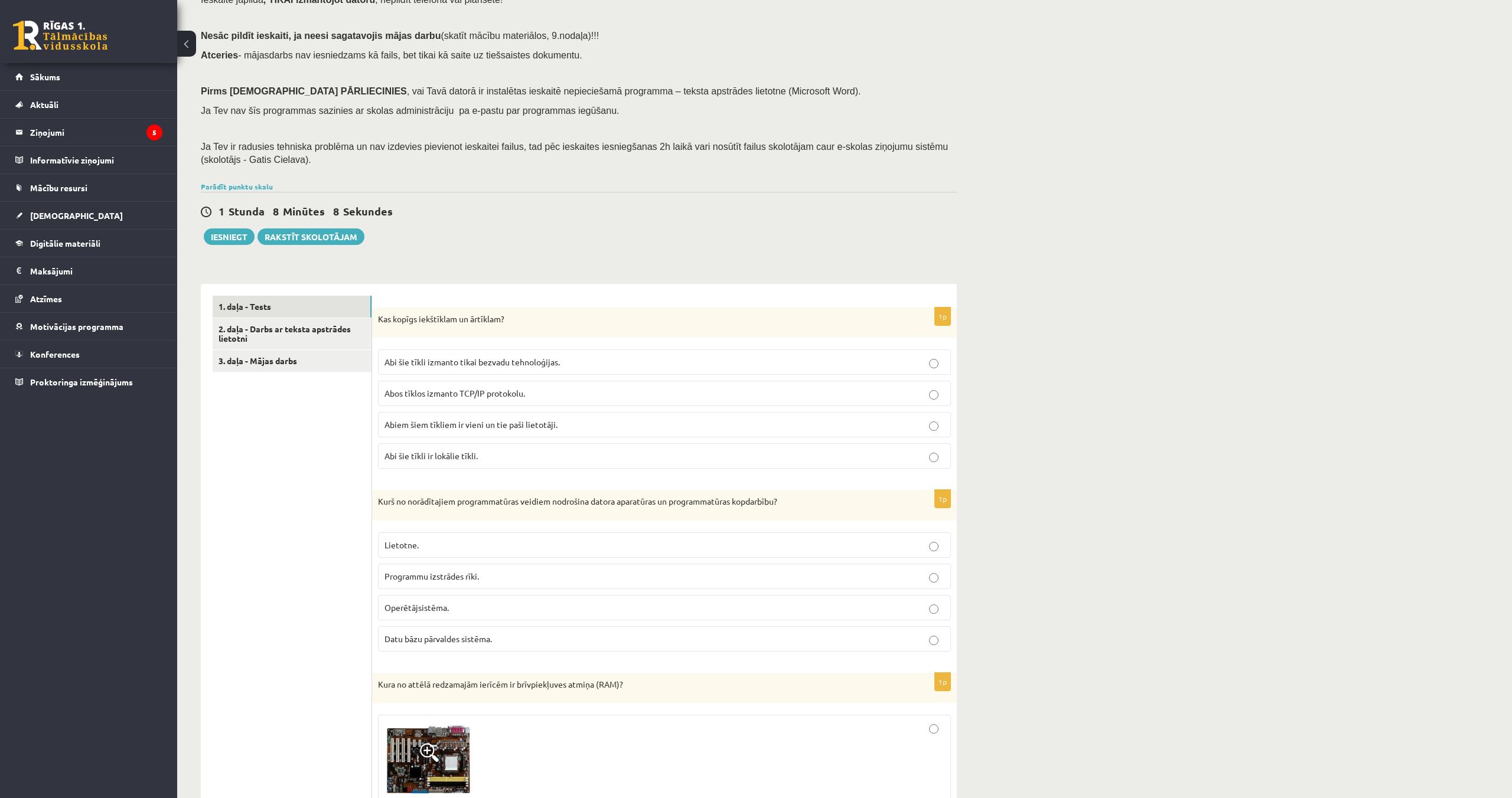
scroll to position [0, 0]
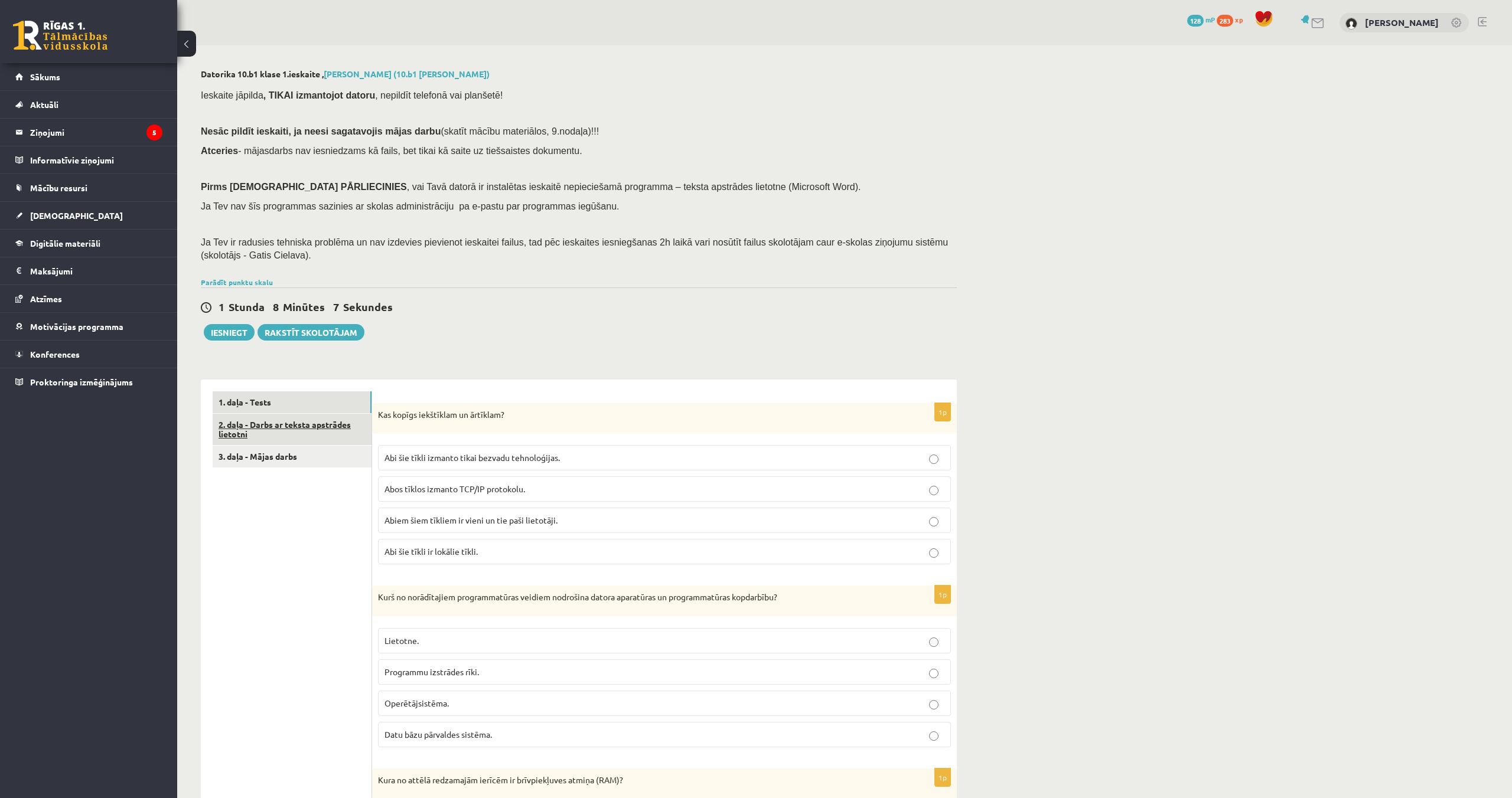
click at [262, 427] on link "2. daļa - Darbs ar teksta apstrādes lietotni" at bounding box center [292, 429] width 159 height 32
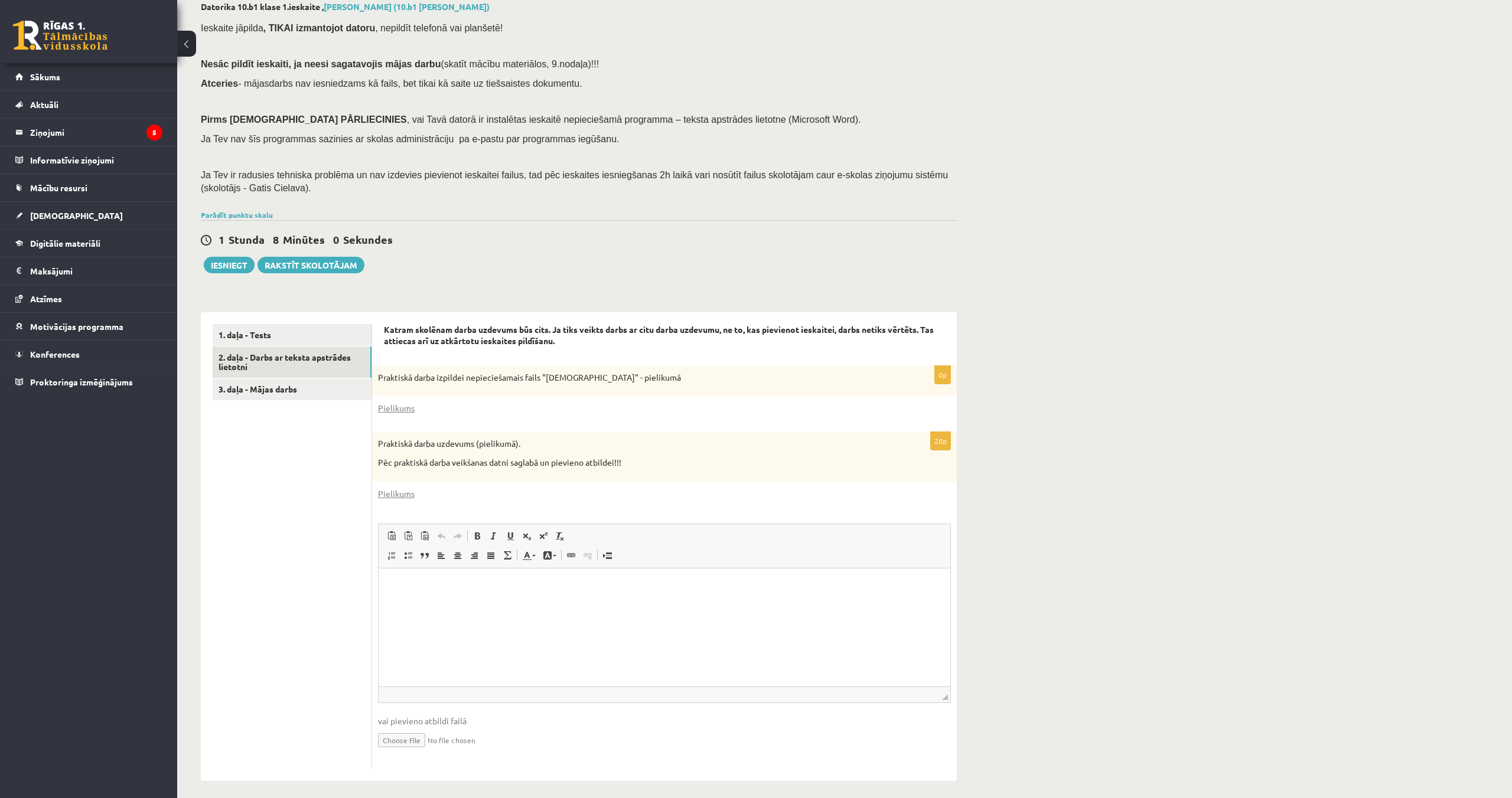
scroll to position [75, 0]
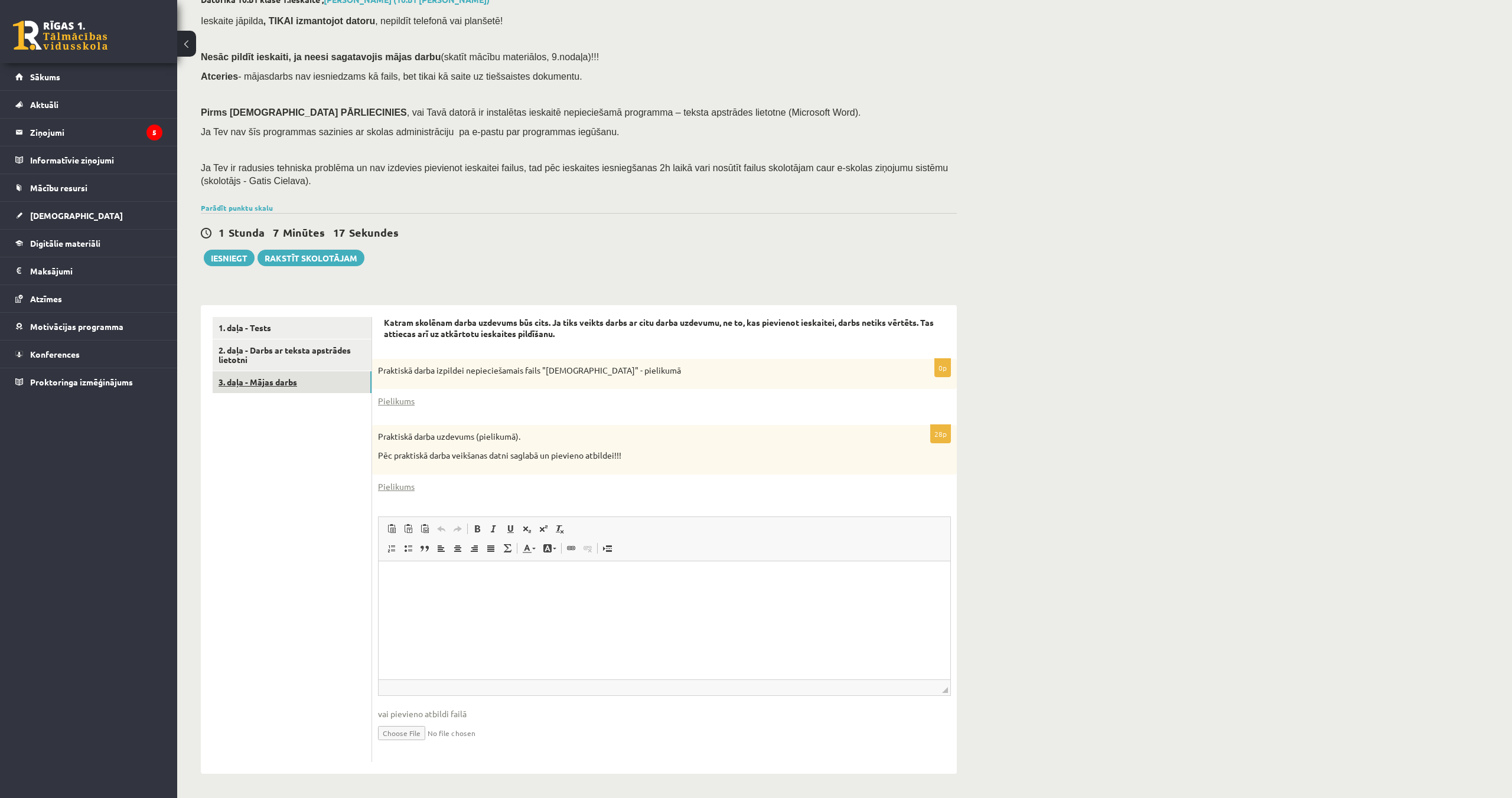
click at [276, 380] on link "3. daļa - Mājas darbs" at bounding box center [292, 382] width 159 height 22
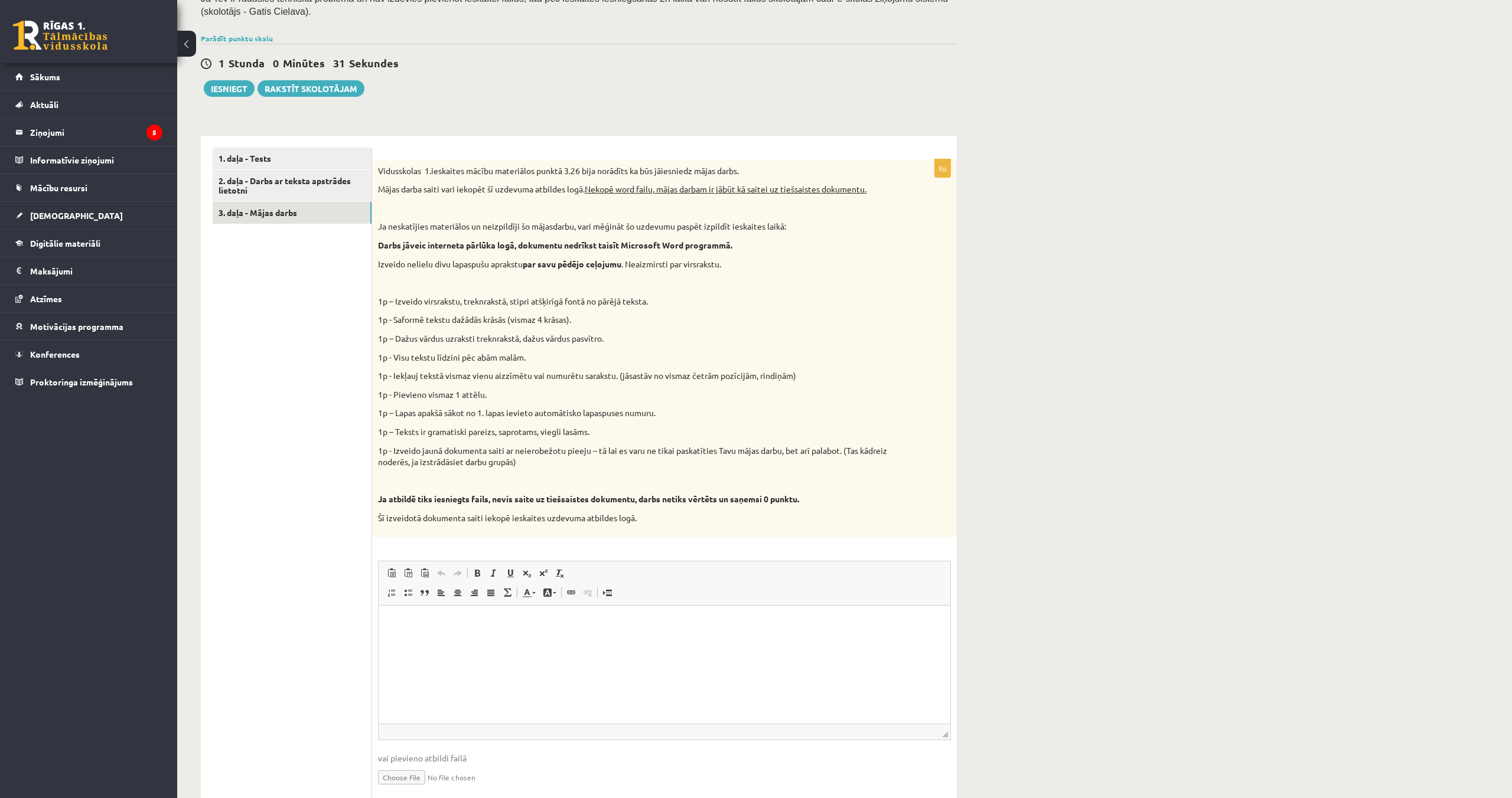
scroll to position [288, 0]
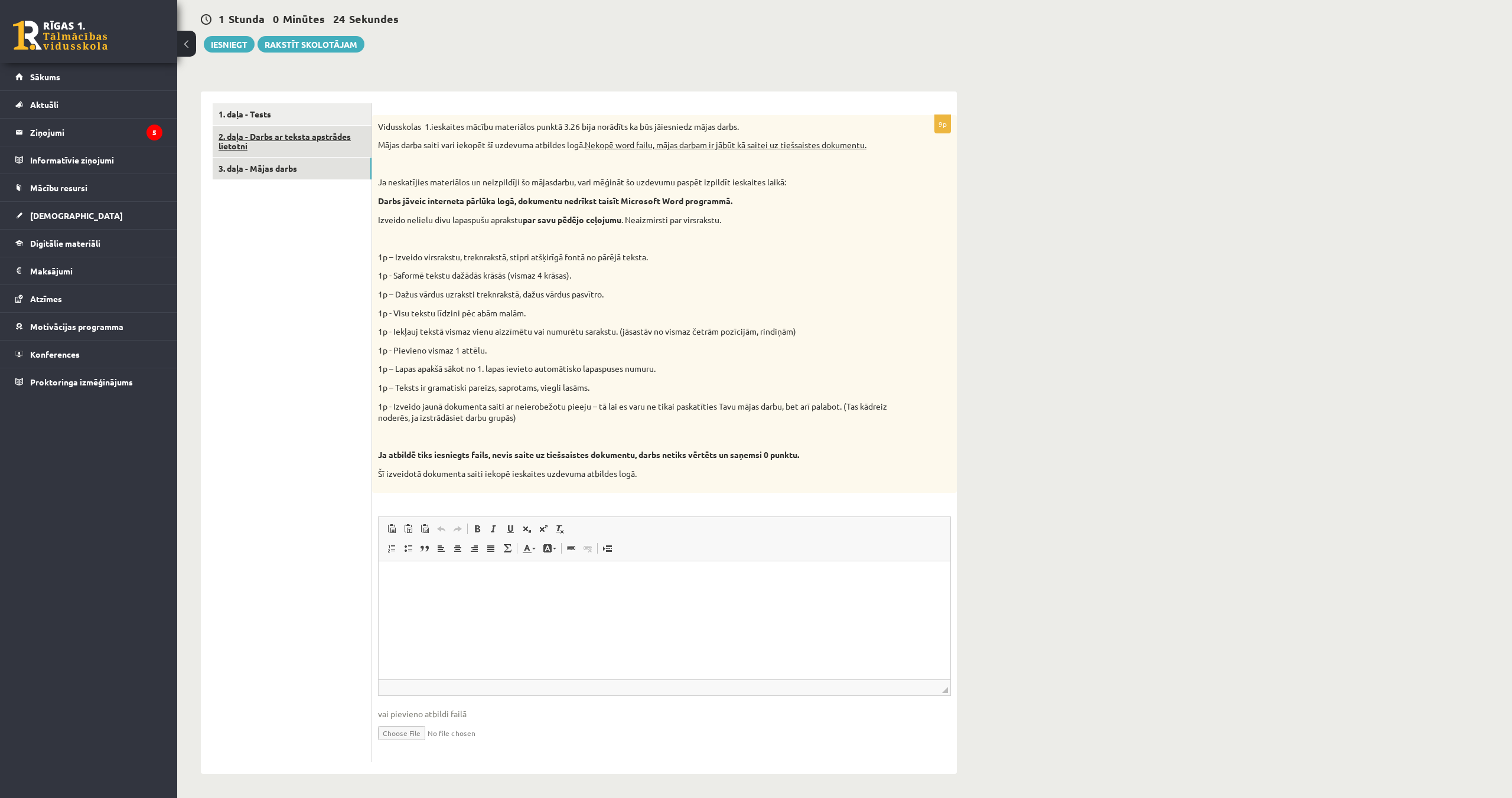
click at [349, 145] on link "2. daļa - Darbs ar teksta apstrādes lietotni" at bounding box center [292, 142] width 159 height 32
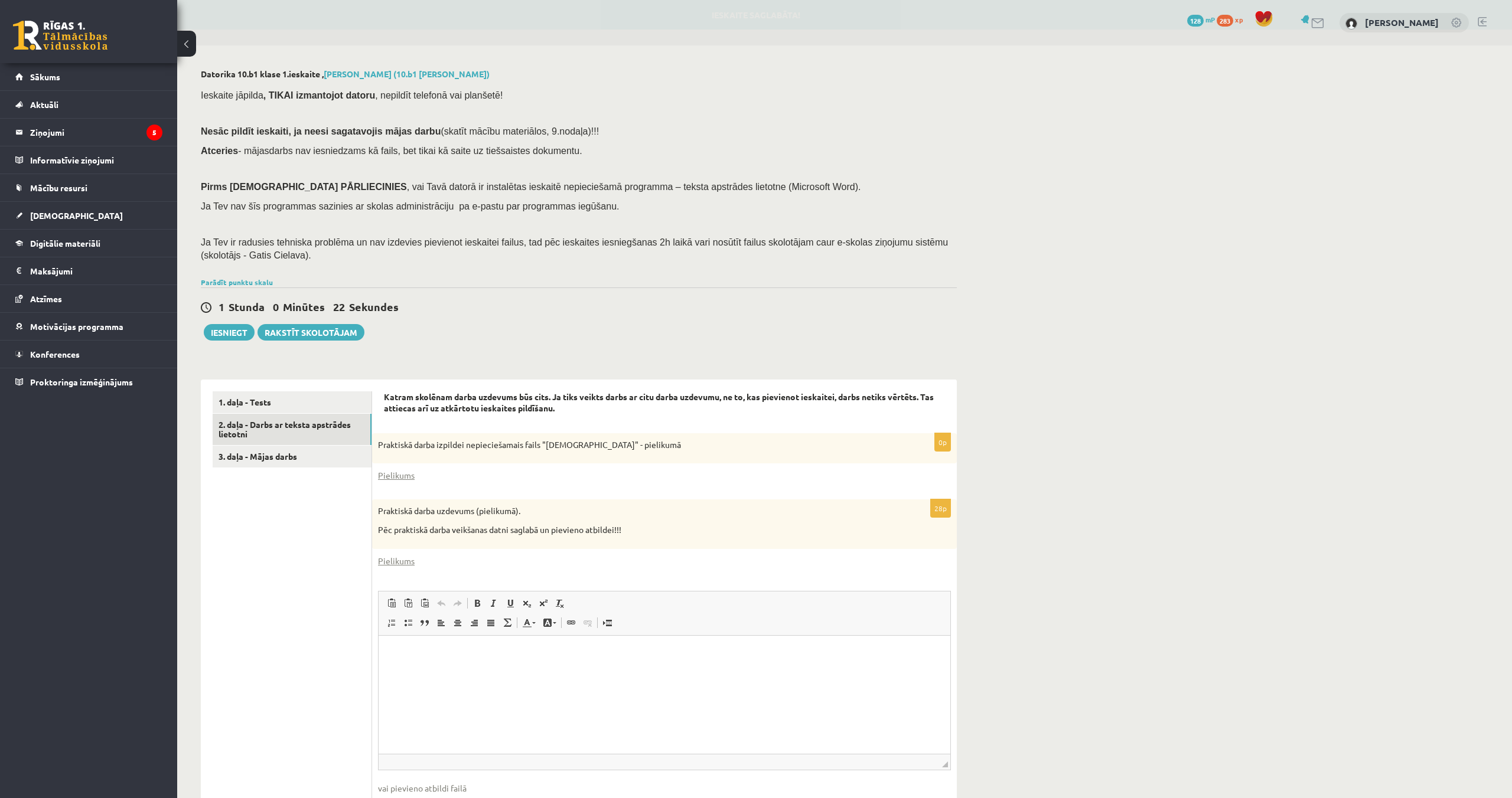
scroll to position [0, 0]
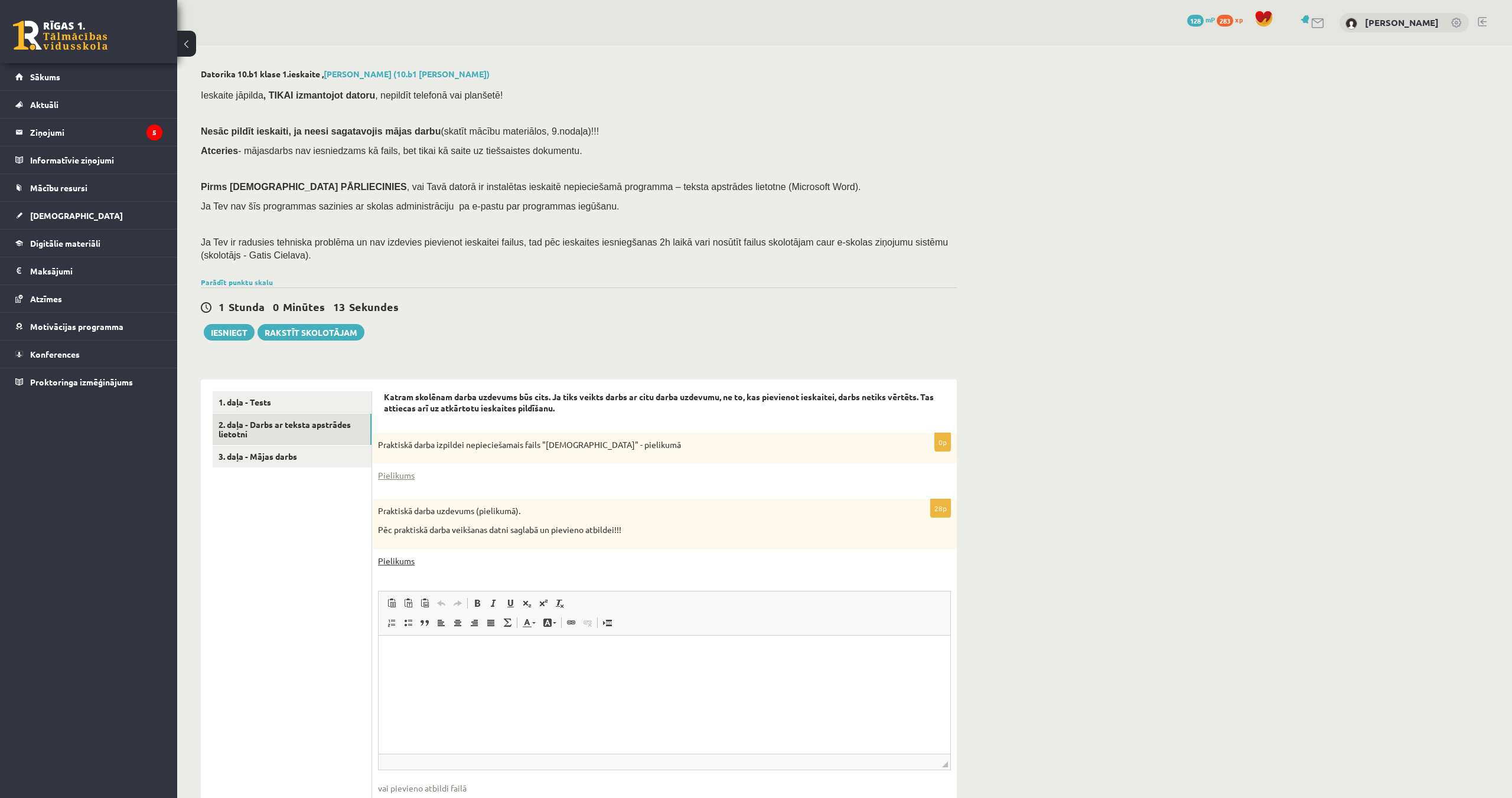
click at [400, 560] on link "Pielikums" at bounding box center [396, 561] width 37 height 13
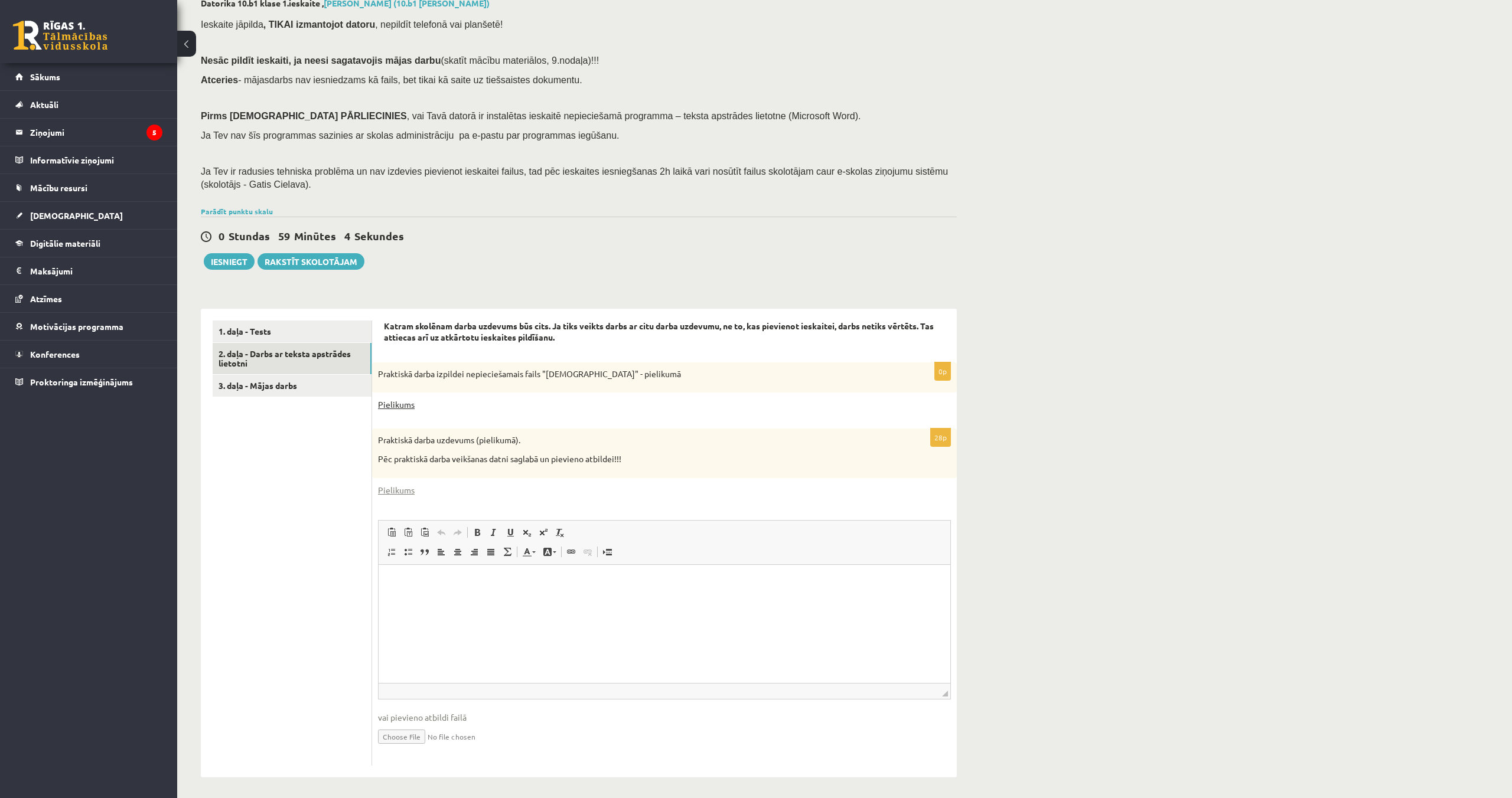
scroll to position [75, 0]
click at [400, 396] on link "Pielikums" at bounding box center [396, 401] width 37 height 13
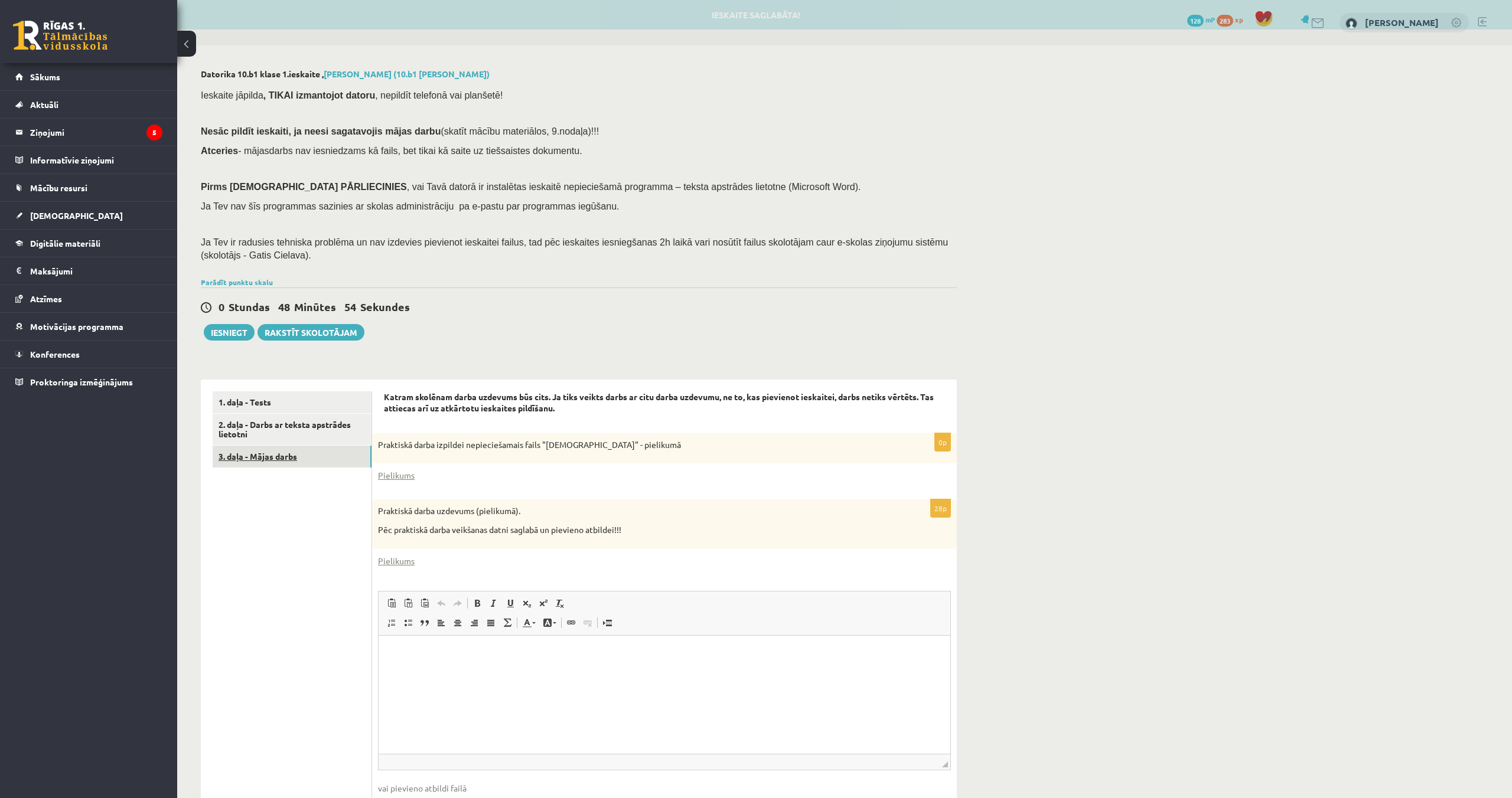
click at [290, 457] on link "3. daļa - Mājas darbs" at bounding box center [292, 457] width 159 height 22
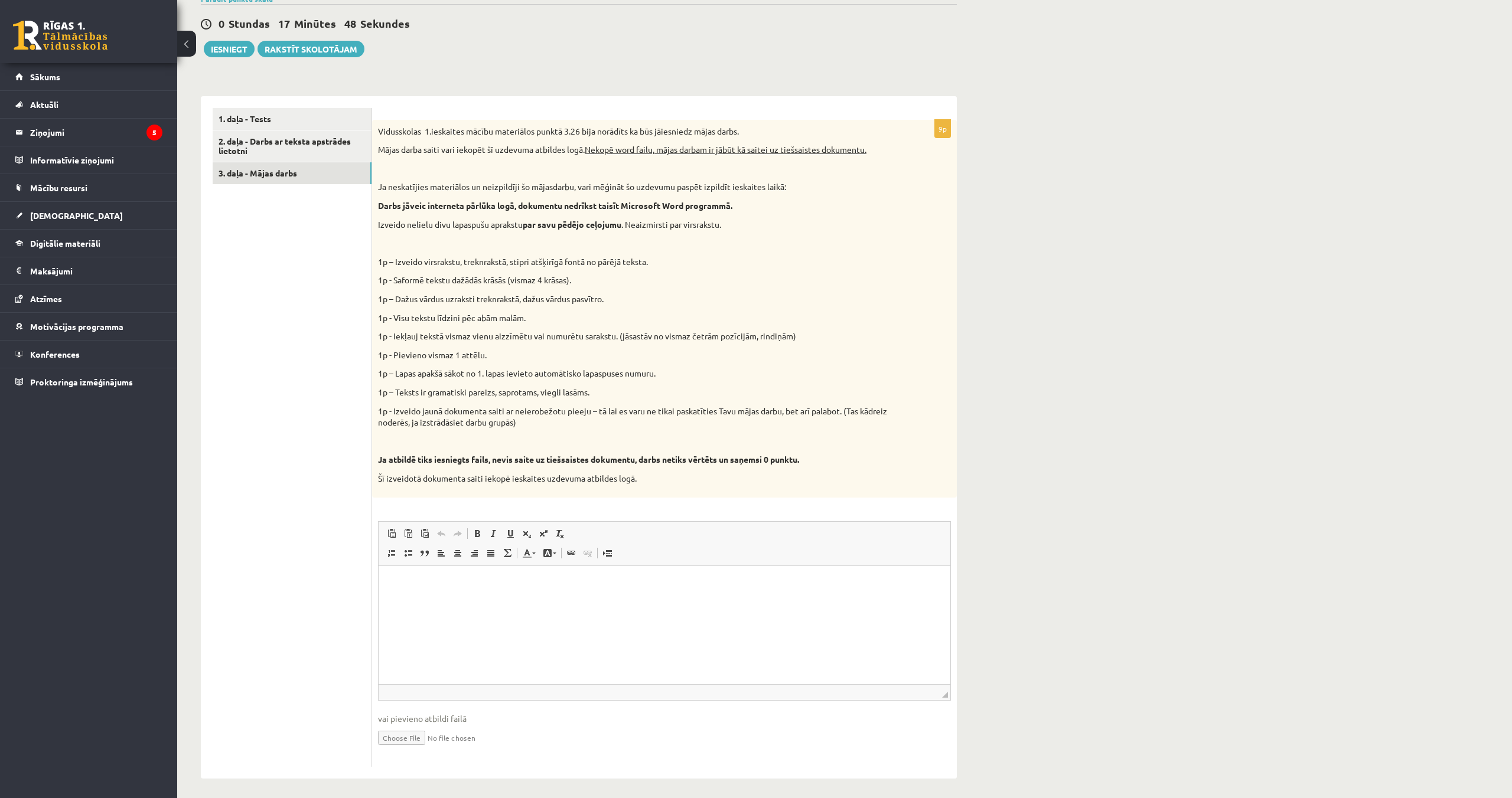
scroll to position [288, 0]
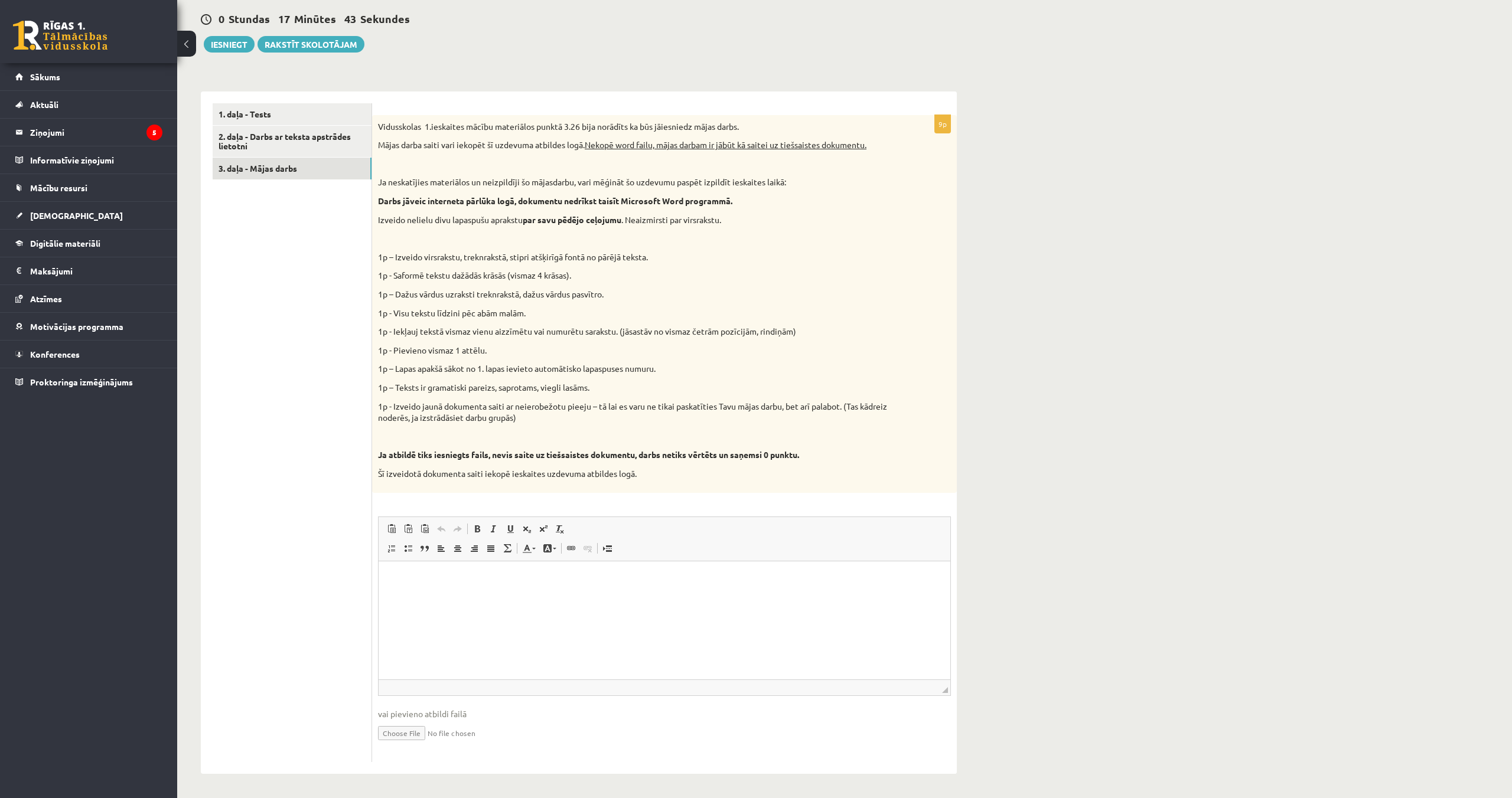
click at [515, 572] on html at bounding box center [664, 579] width 572 height 36
click at [456, 581] on link "**********" at bounding box center [426, 578] width 71 height 8
click at [497, 587] on html "**********" at bounding box center [664, 579] width 572 height 36
click at [554, 587] on html "**********" at bounding box center [664, 579] width 572 height 36
click at [424, 582] on p "**********" at bounding box center [664, 579] width 548 height 13
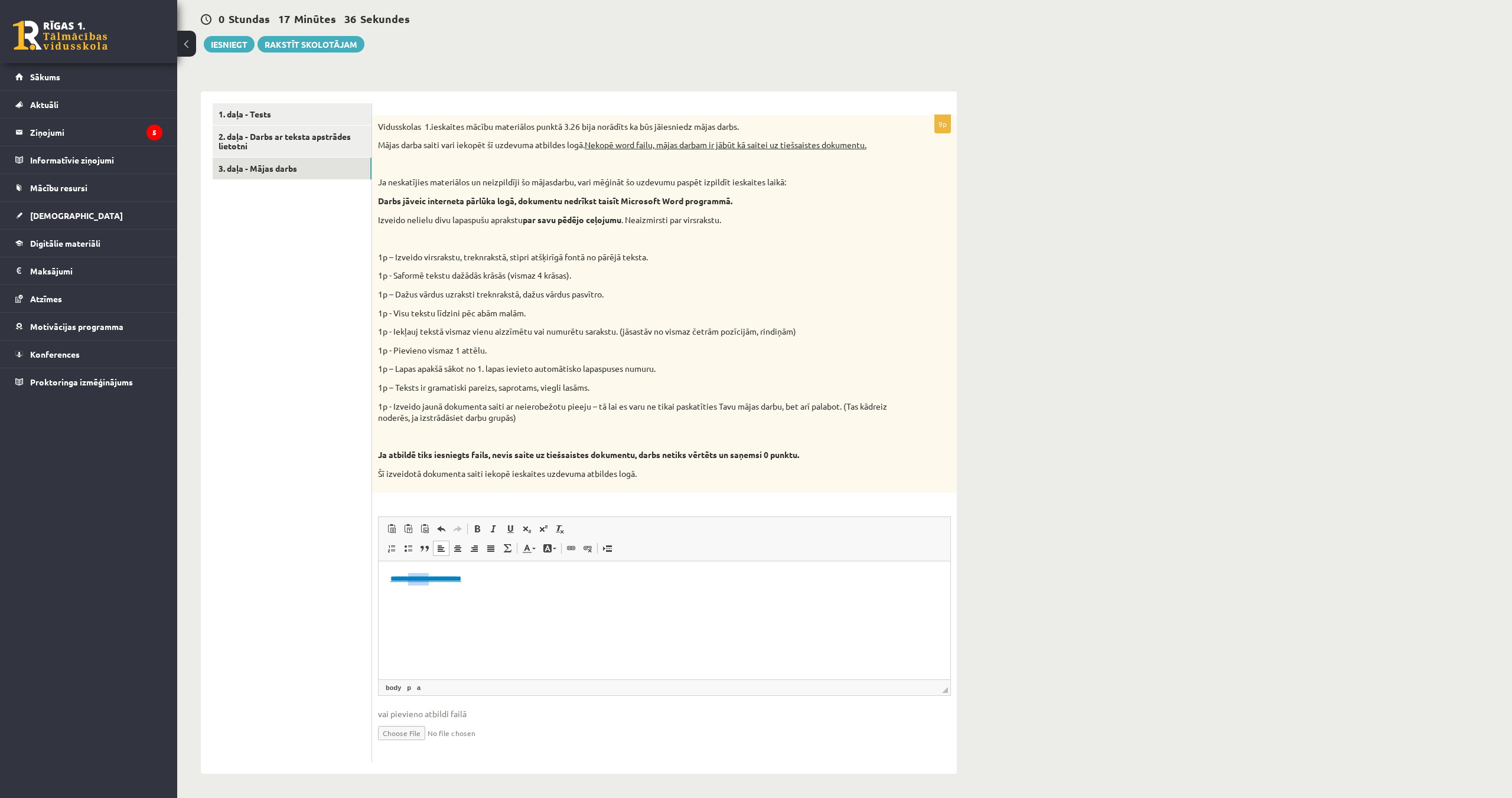
click at [424, 582] on p "**********" at bounding box center [664, 579] width 548 height 13
click at [488, 597] on html "**********" at bounding box center [664, 579] width 572 height 36
click at [446, 578] on link "**********" at bounding box center [426, 578] width 71 height 8
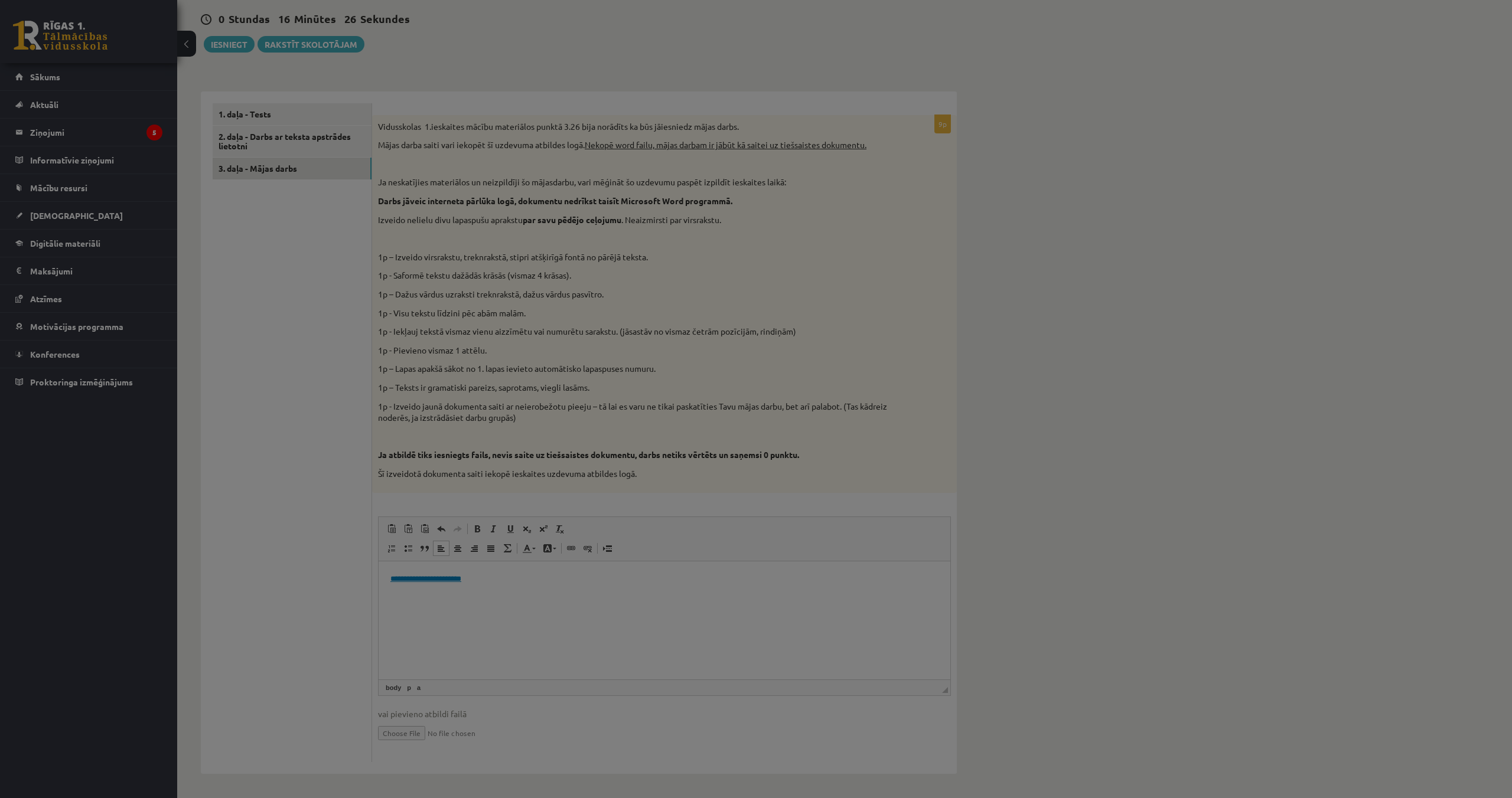
select select "********"
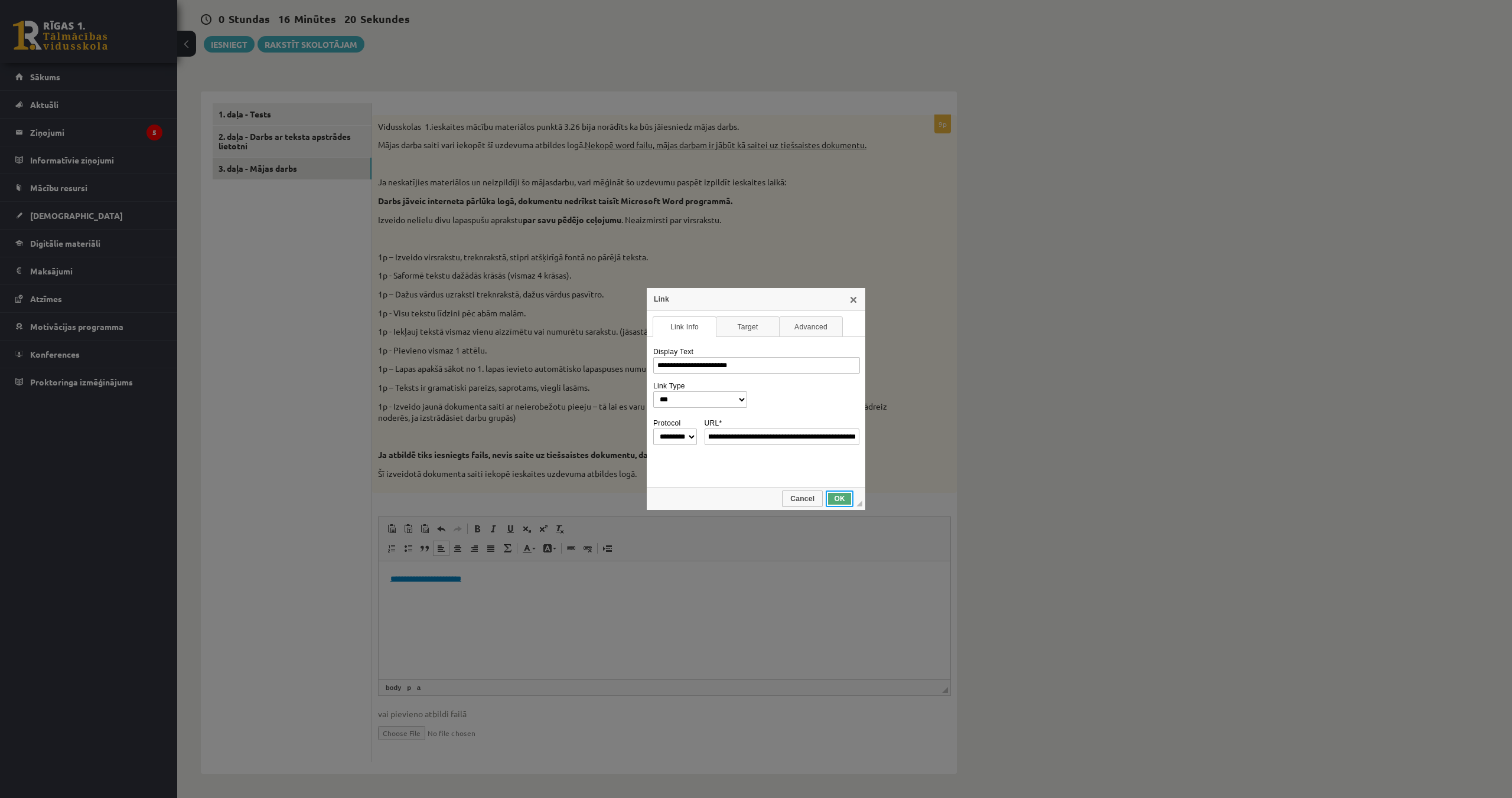
scroll to position [0, 0]
click at [836, 504] on link "OK" at bounding box center [839, 498] width 28 height 16
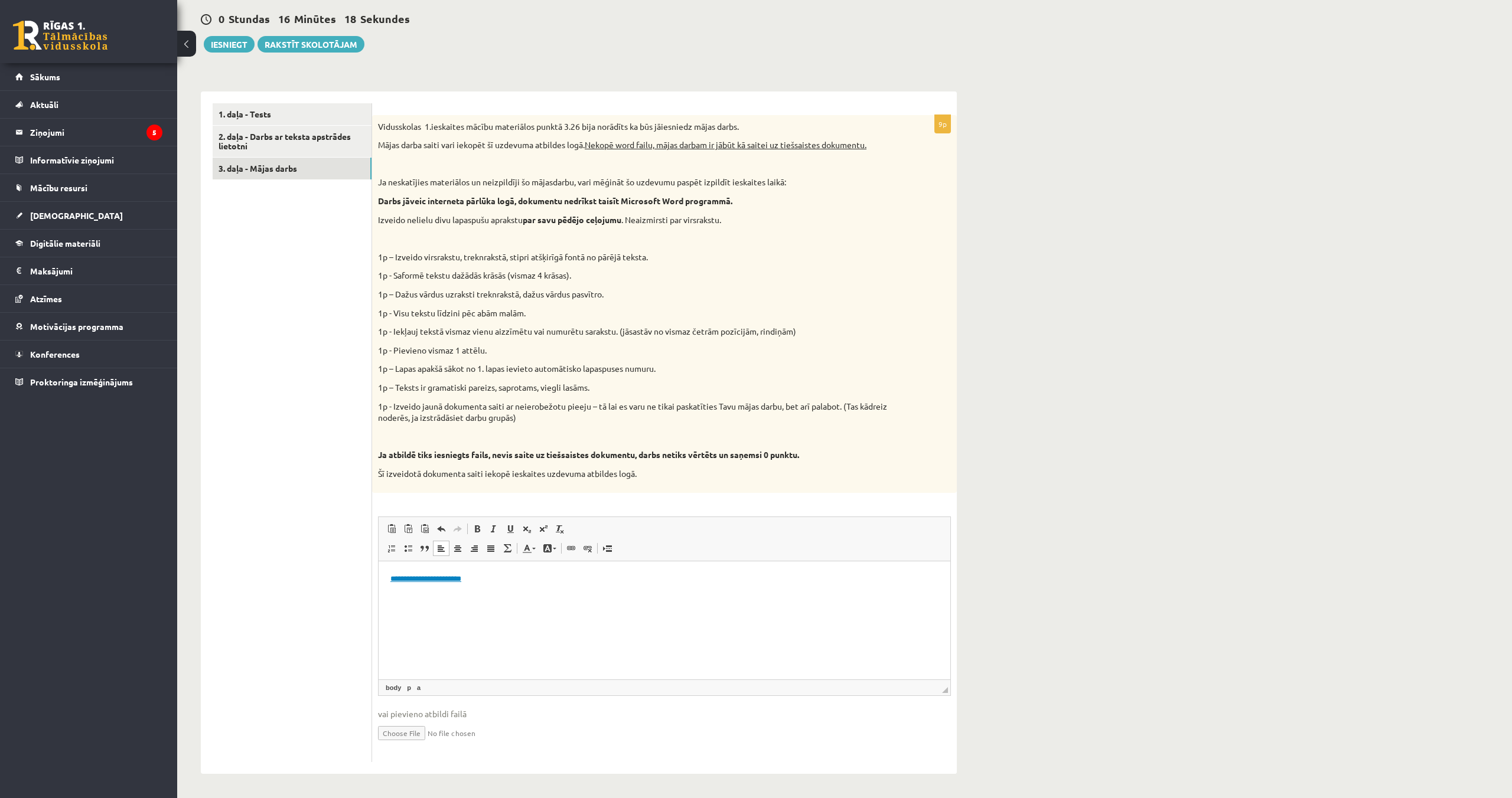
click at [447, 579] on link "**********" at bounding box center [426, 578] width 71 height 8
select select "*******"
type input "**********"
select select "********"
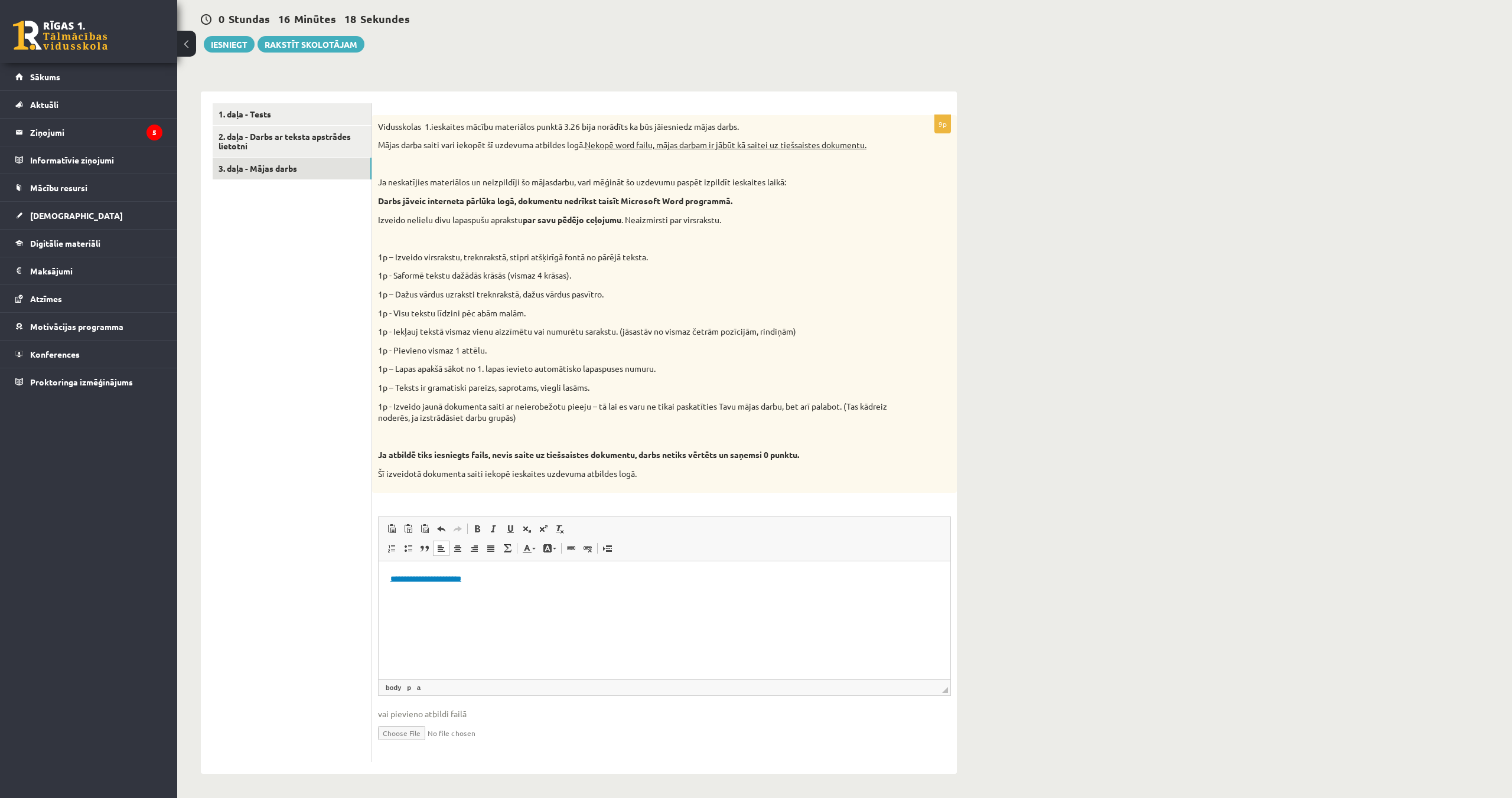
type input "**********"
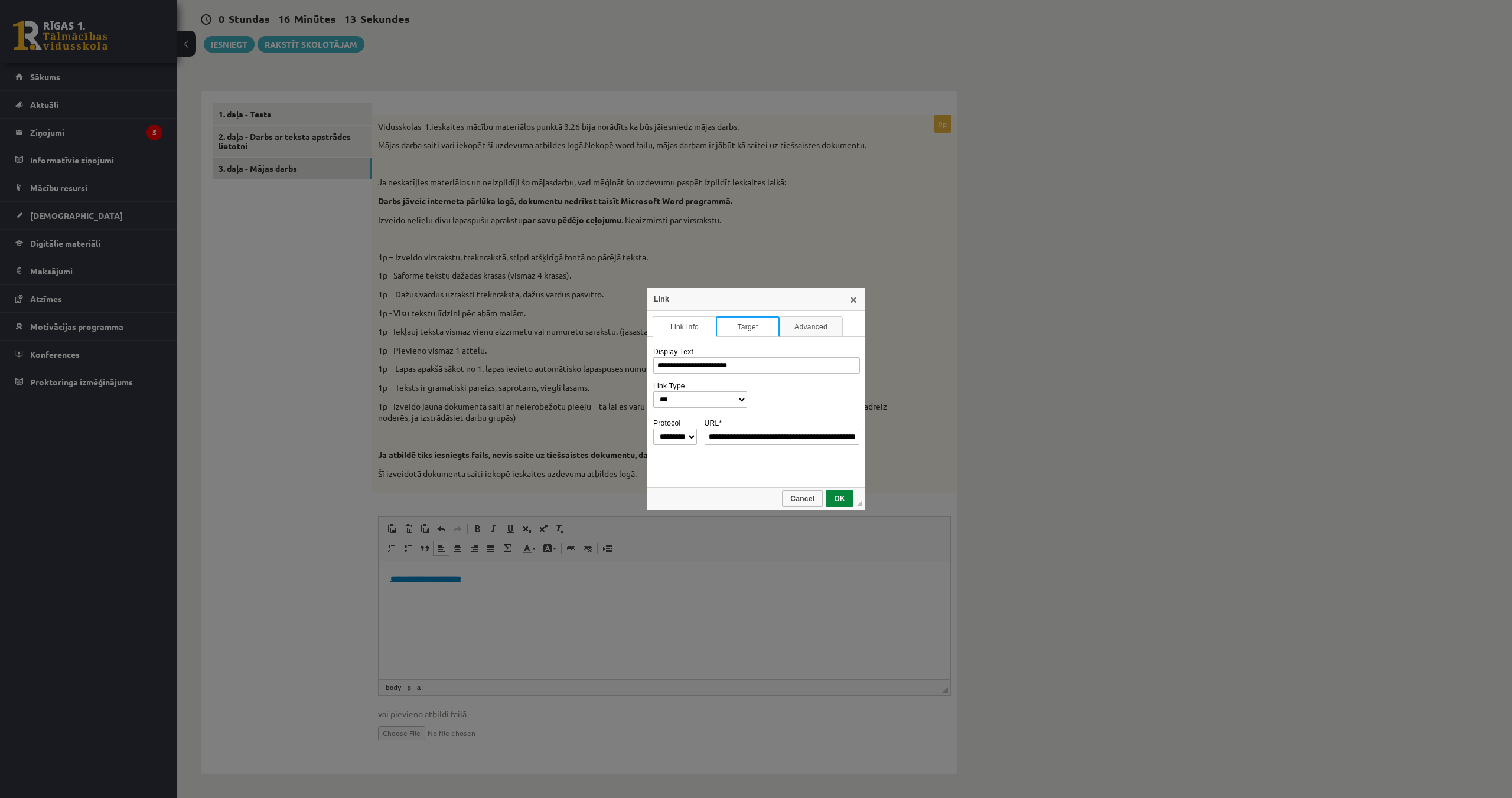
click at [756, 328] on link "Target" at bounding box center [748, 326] width 64 height 20
click at [800, 329] on link "Advanced" at bounding box center [811, 326] width 64 height 20
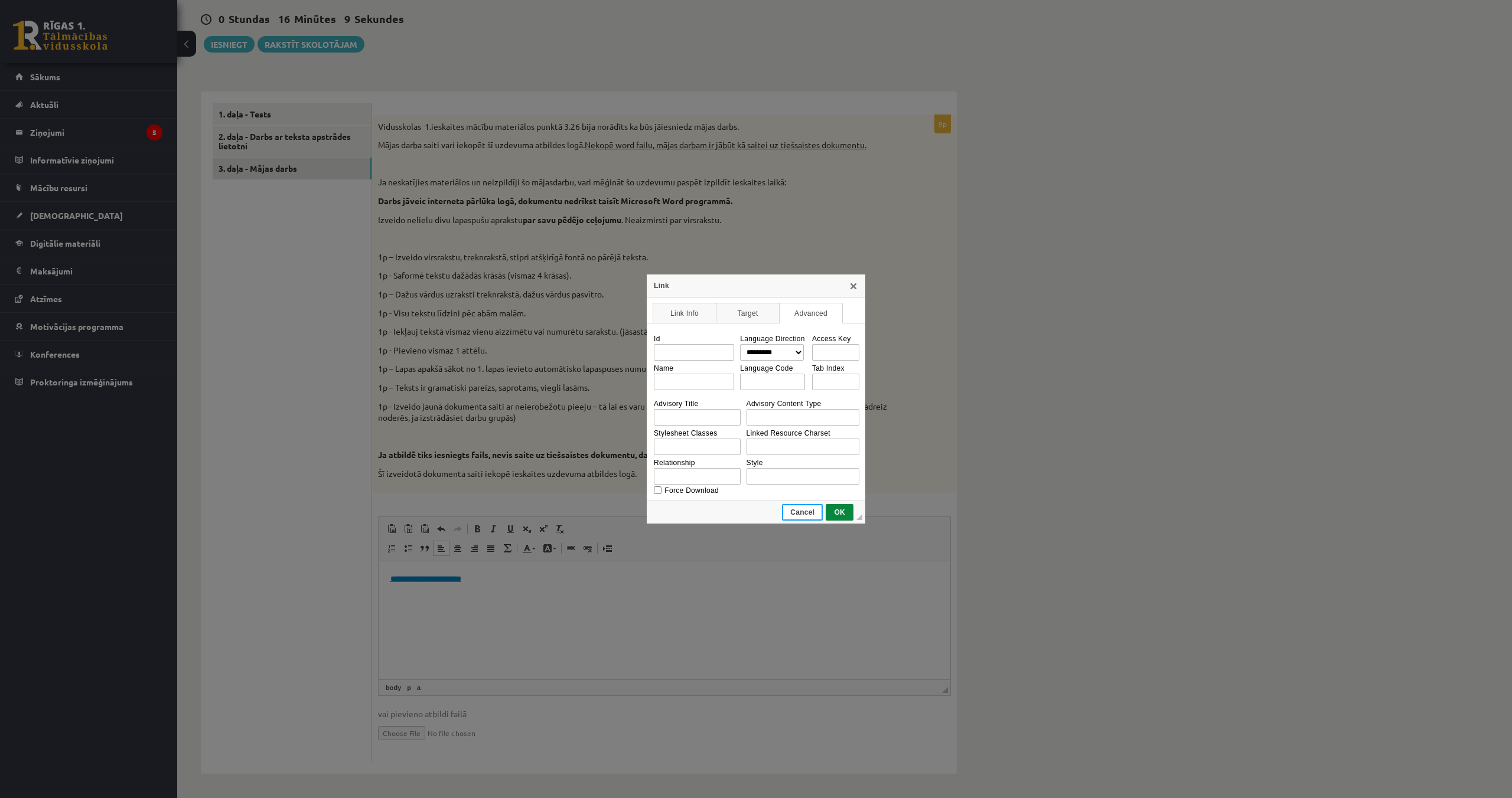
click at [791, 513] on span "Cancel" at bounding box center [802, 513] width 39 height 8
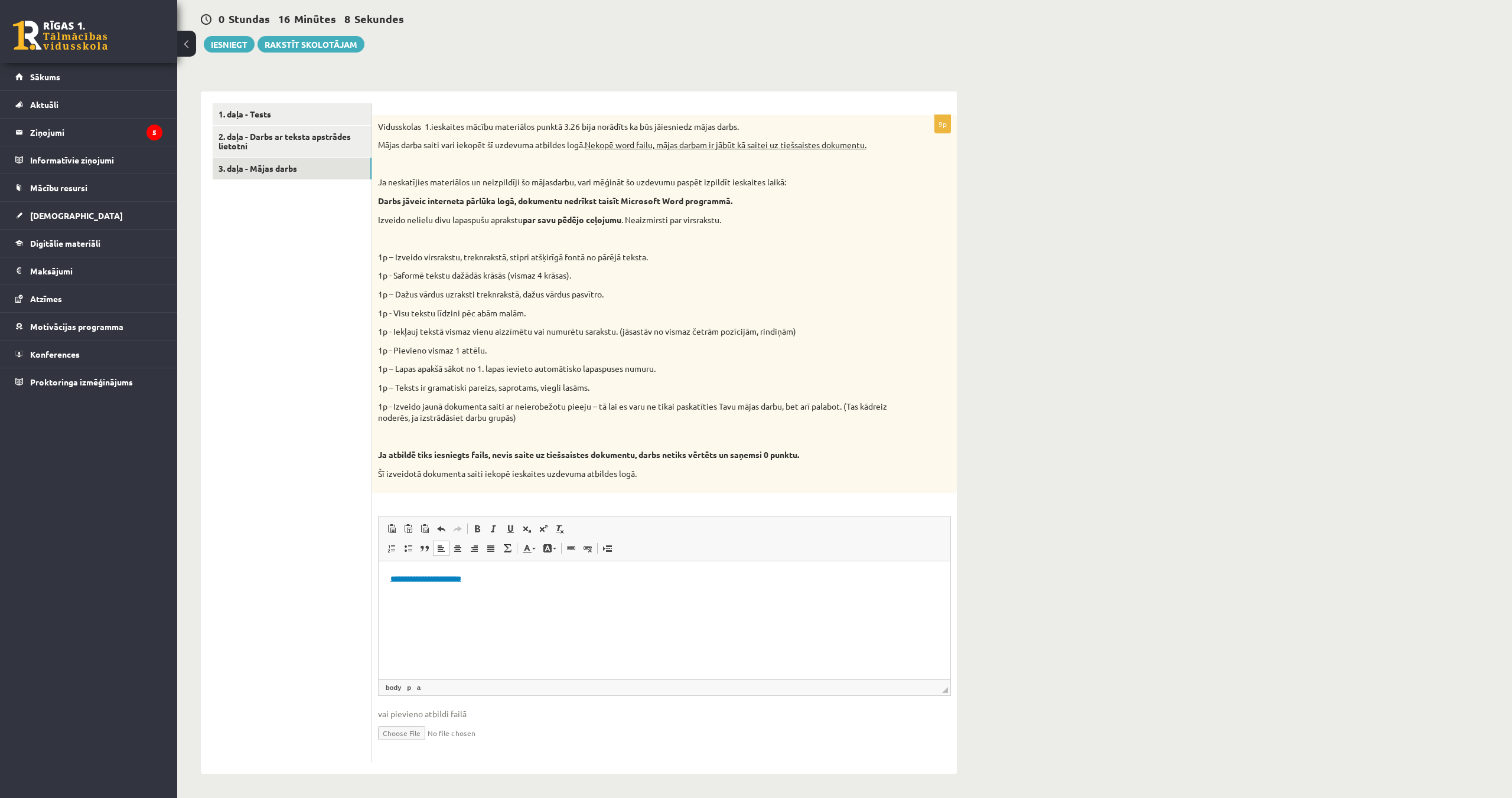
click at [643, 594] on html "**********" at bounding box center [664, 579] width 572 height 36
click at [417, 579] on link "**********" at bounding box center [426, 578] width 71 height 8
select select "*******"
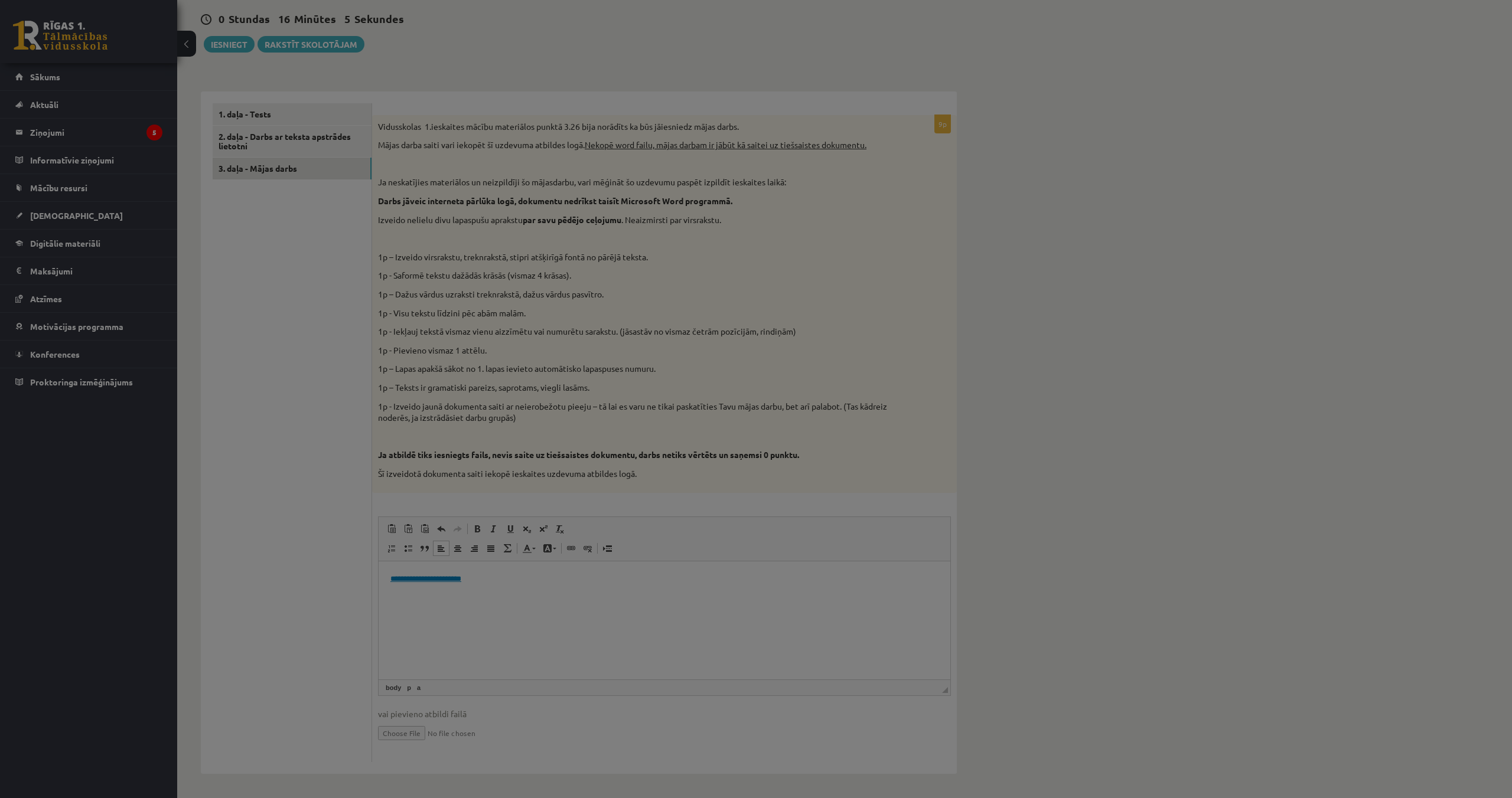
type input "**********"
select select "********"
type input "**********"
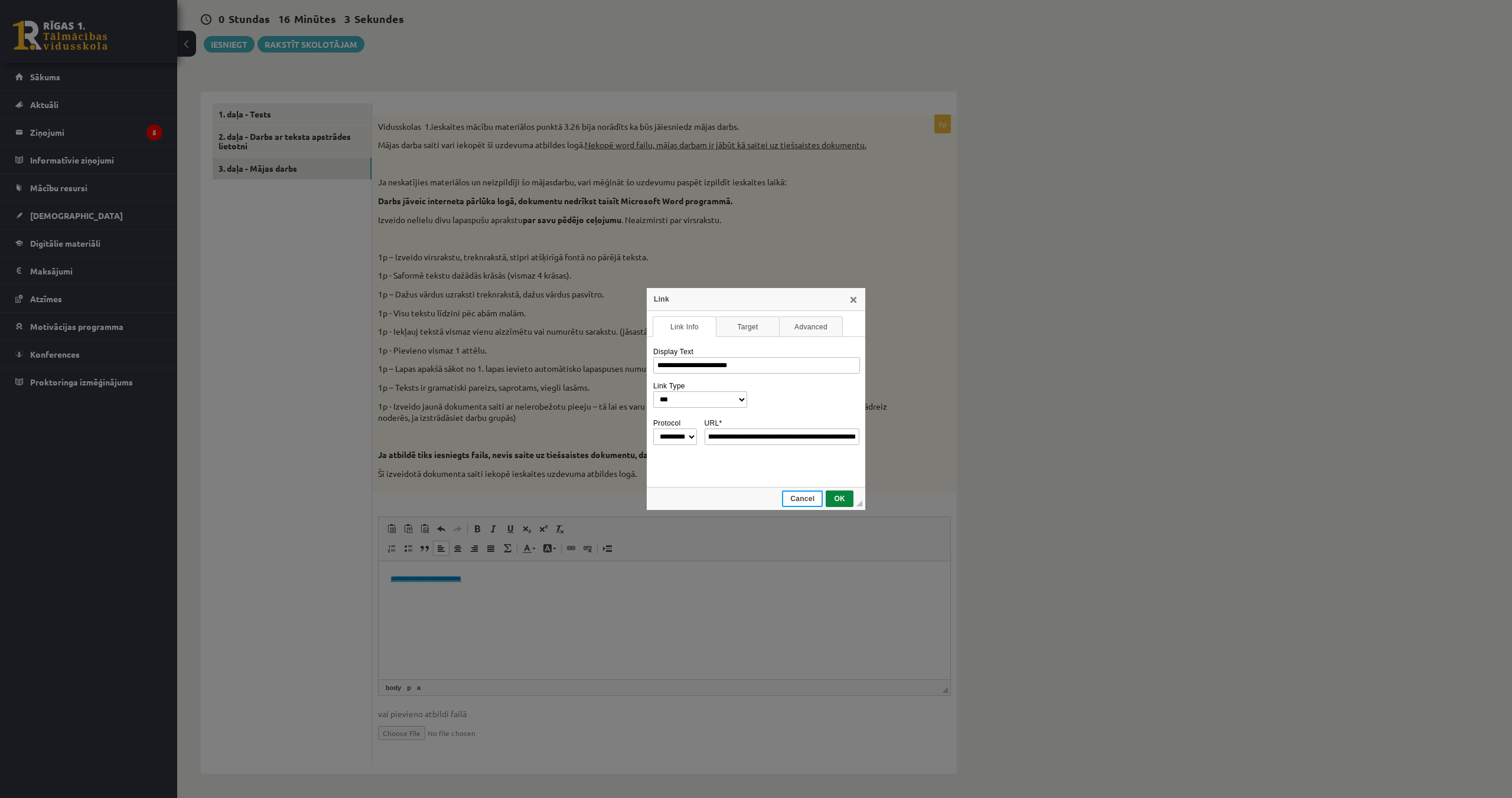
click at [801, 499] on span "Cancel" at bounding box center [802, 499] width 39 height 8
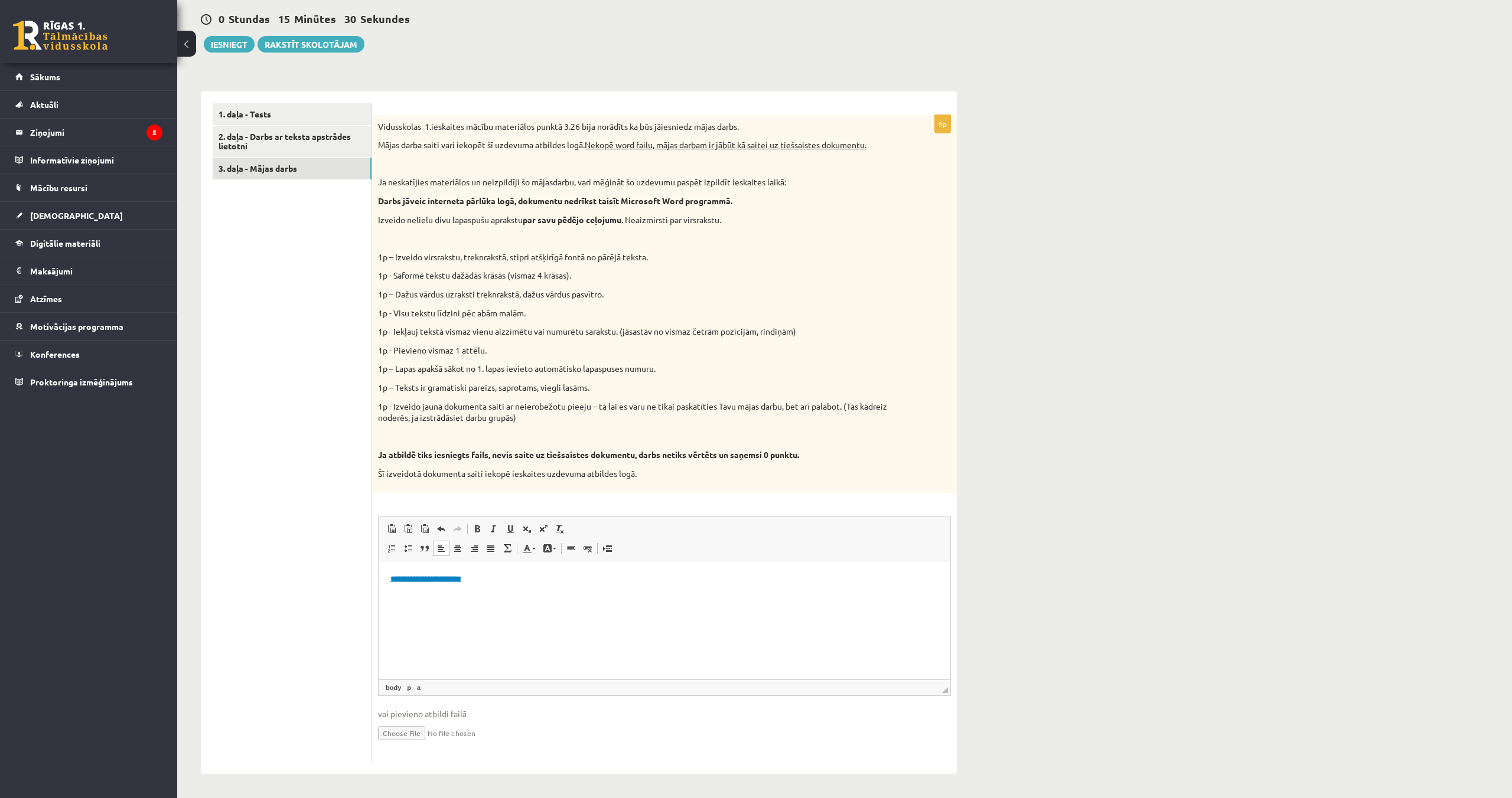
click at [495, 575] on p "**********" at bounding box center [664, 579] width 548 height 13
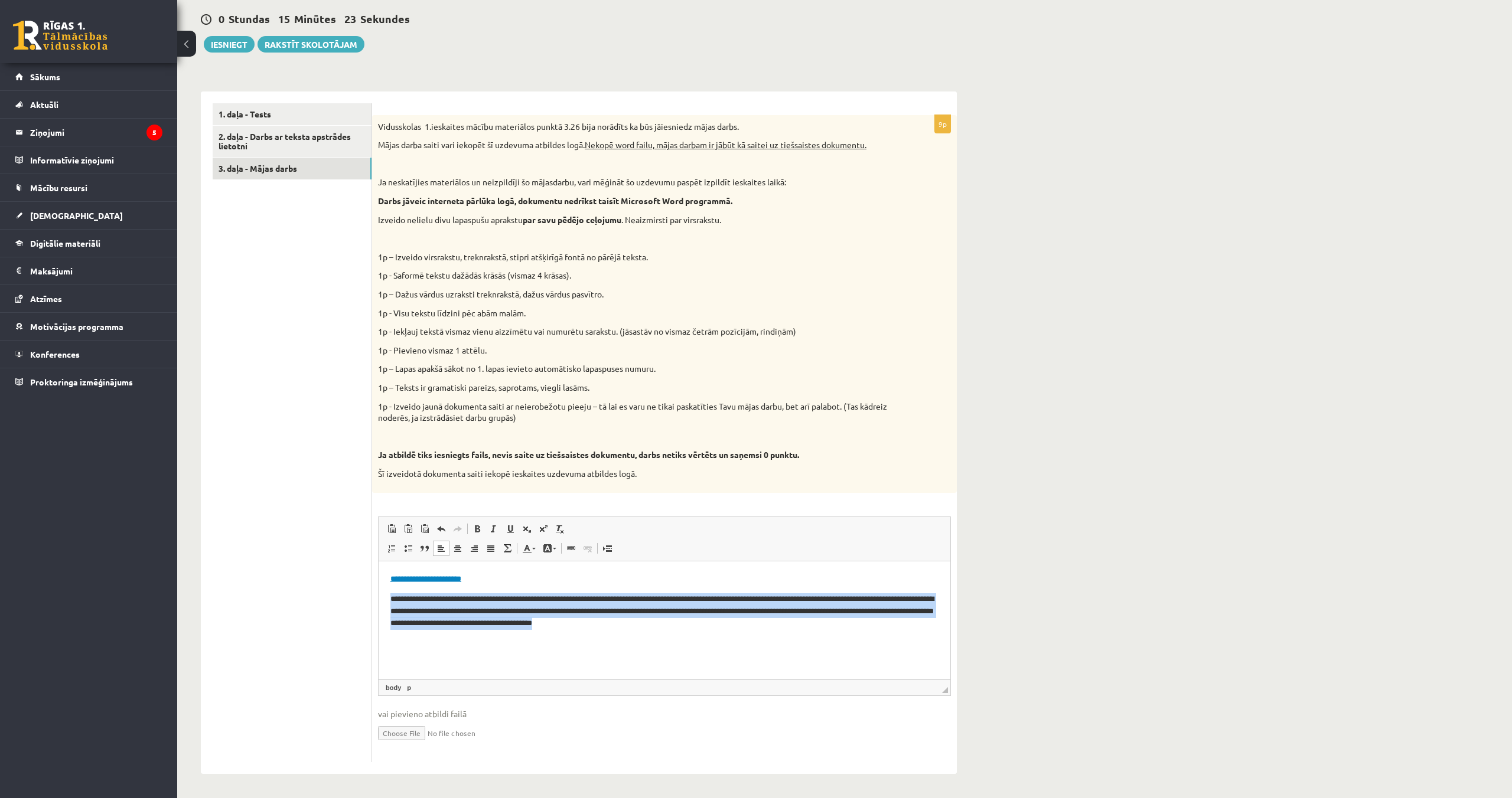
drag, startPoint x: 390, startPoint y: 595, endPoint x: 634, endPoint y: 672, distance: 255.9
click at [632, 653] on html "**********" at bounding box center [664, 607] width 572 height 93
copy p "**********"
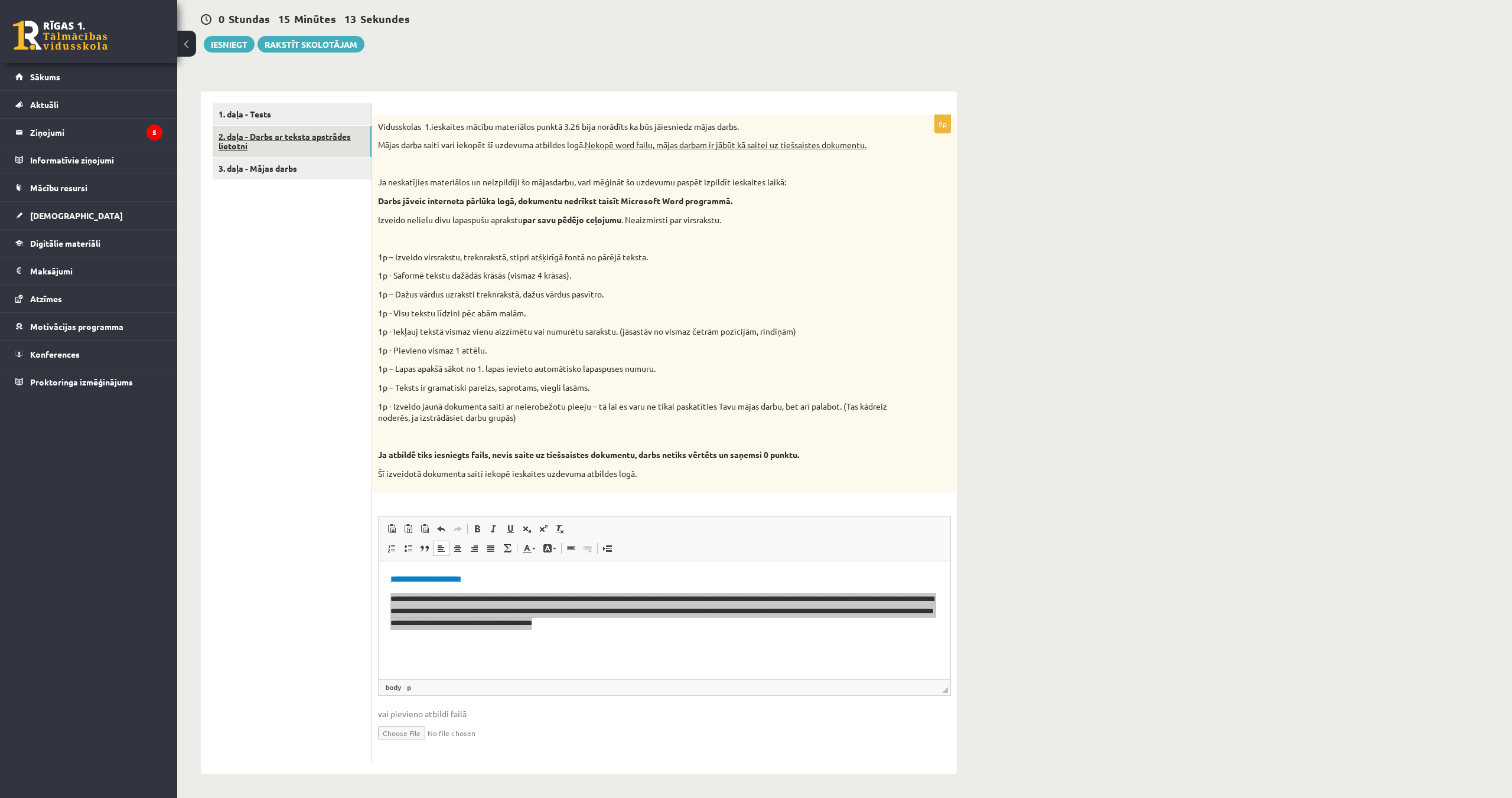
click at [287, 133] on link "2. daļa - Darbs ar teksta apstrādes lietotni" at bounding box center [292, 142] width 159 height 32
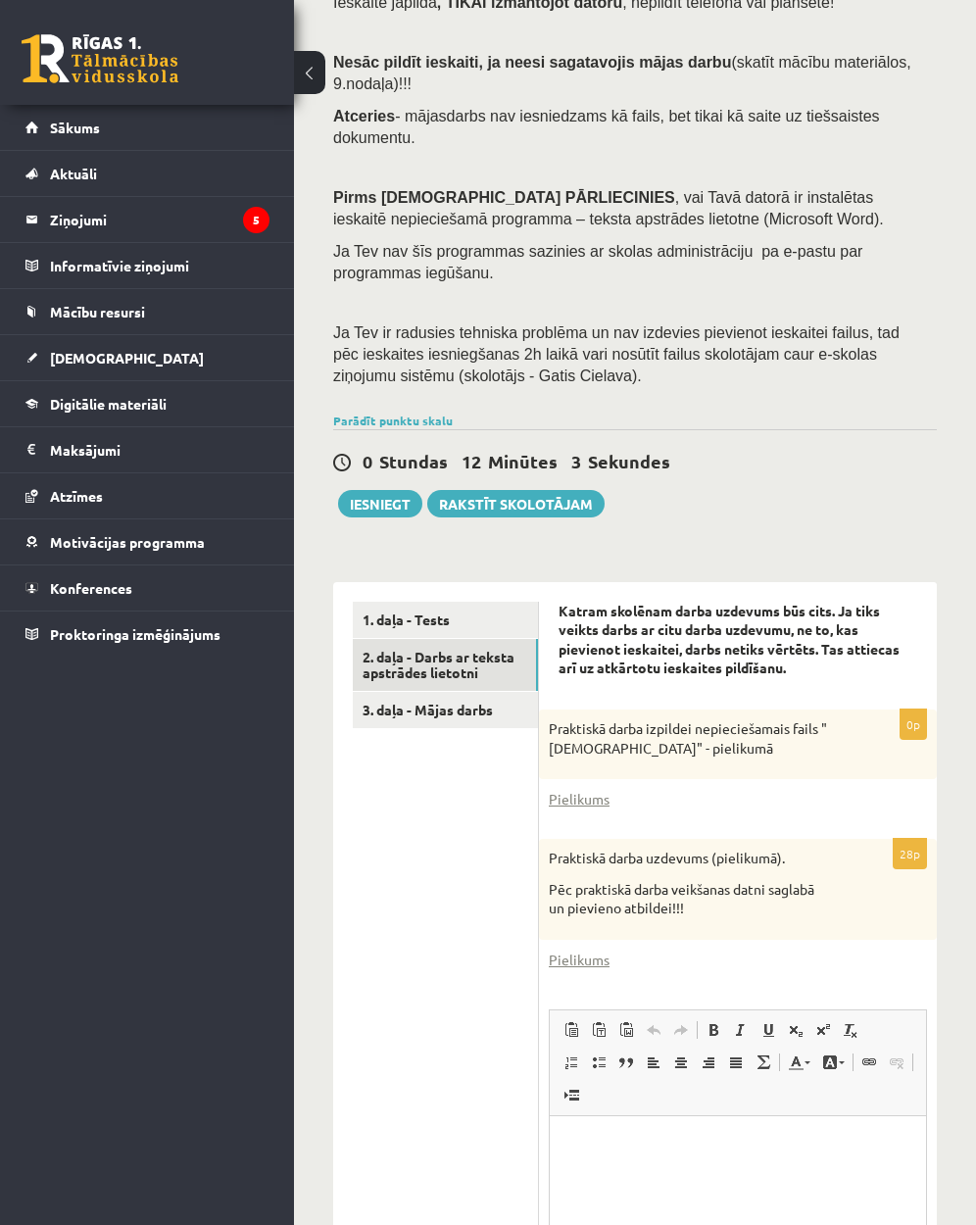
scroll to position [153, 0]
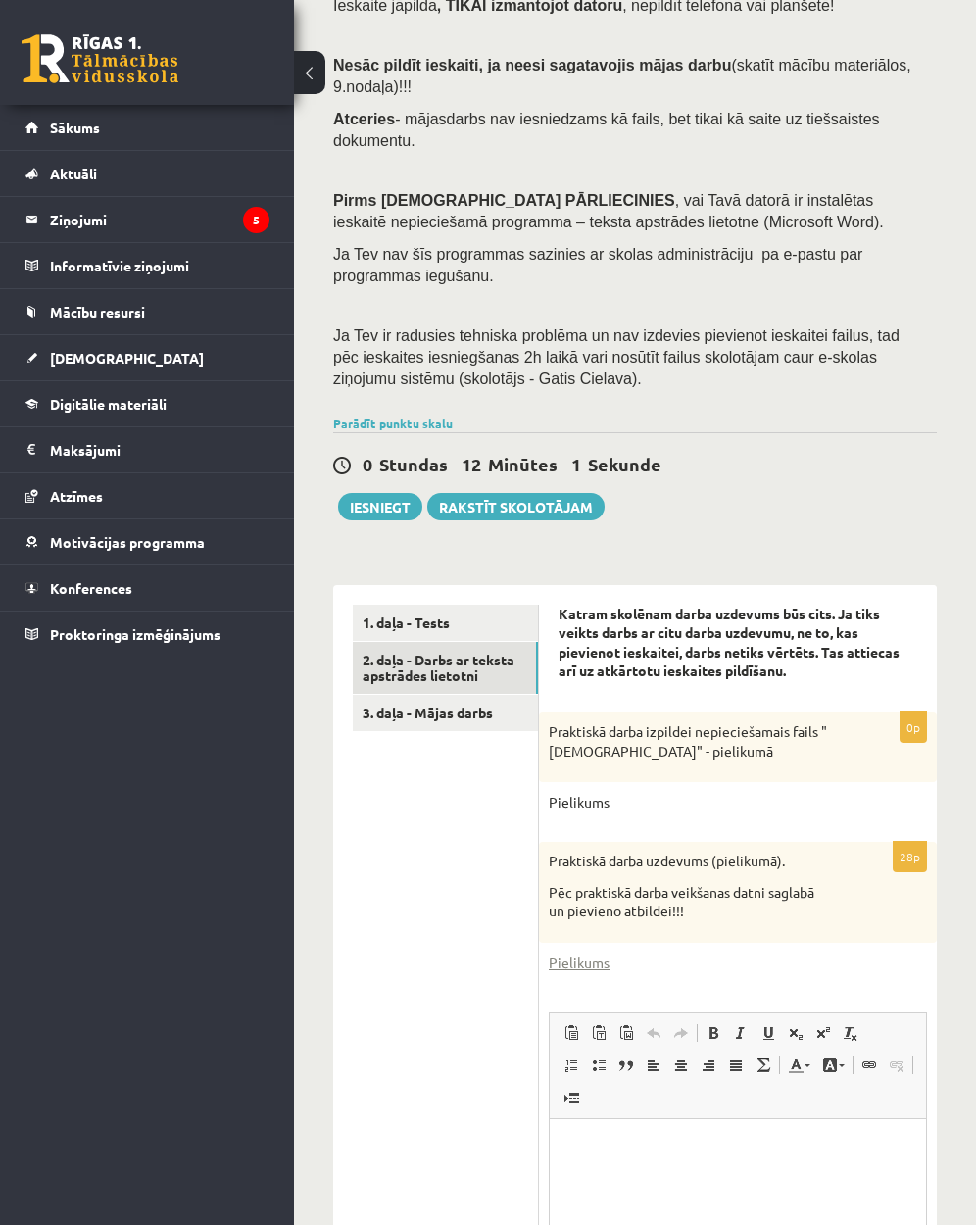
click at [578, 804] on link "Pielikums" at bounding box center [579, 802] width 61 height 21
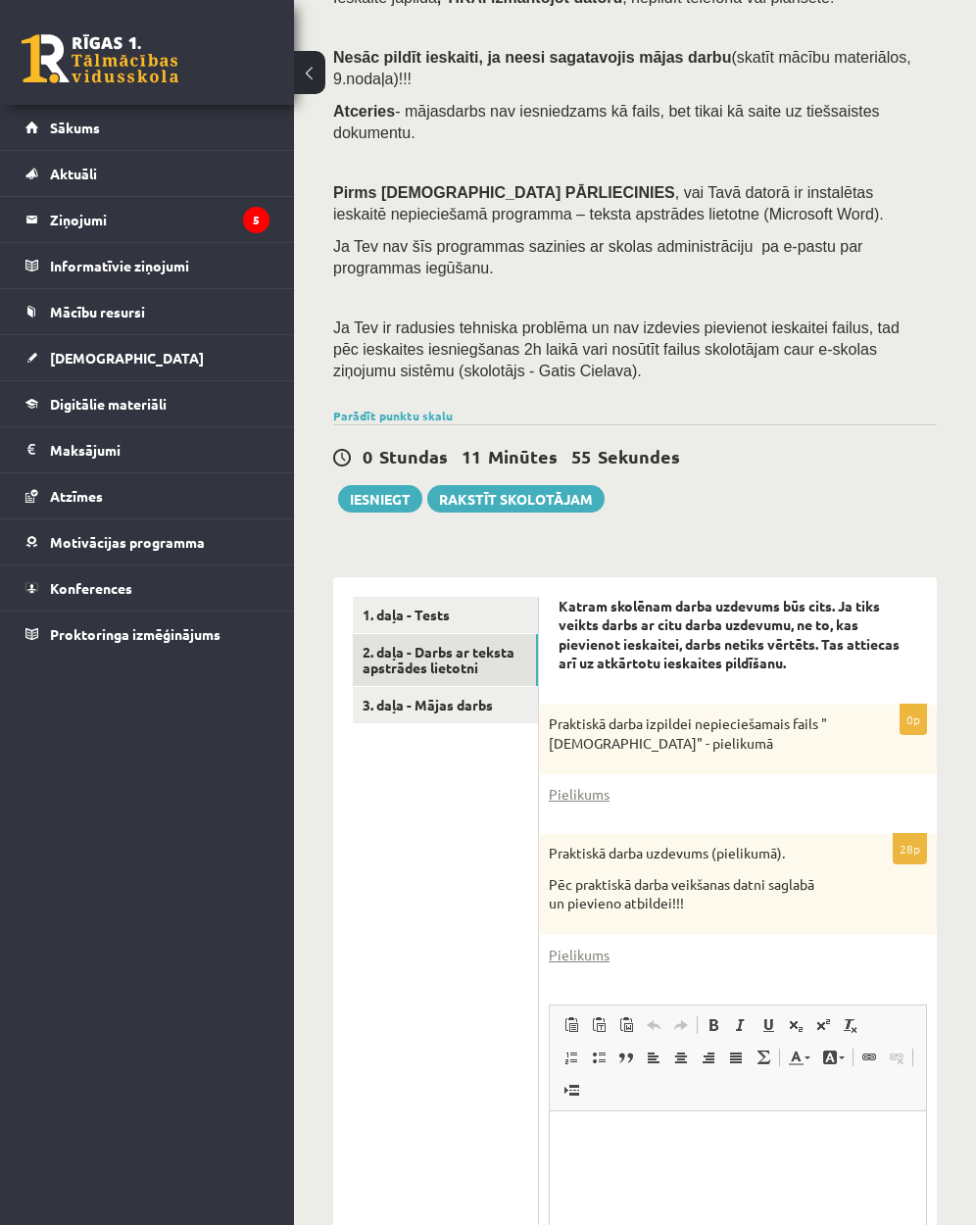
scroll to position [155, 0]
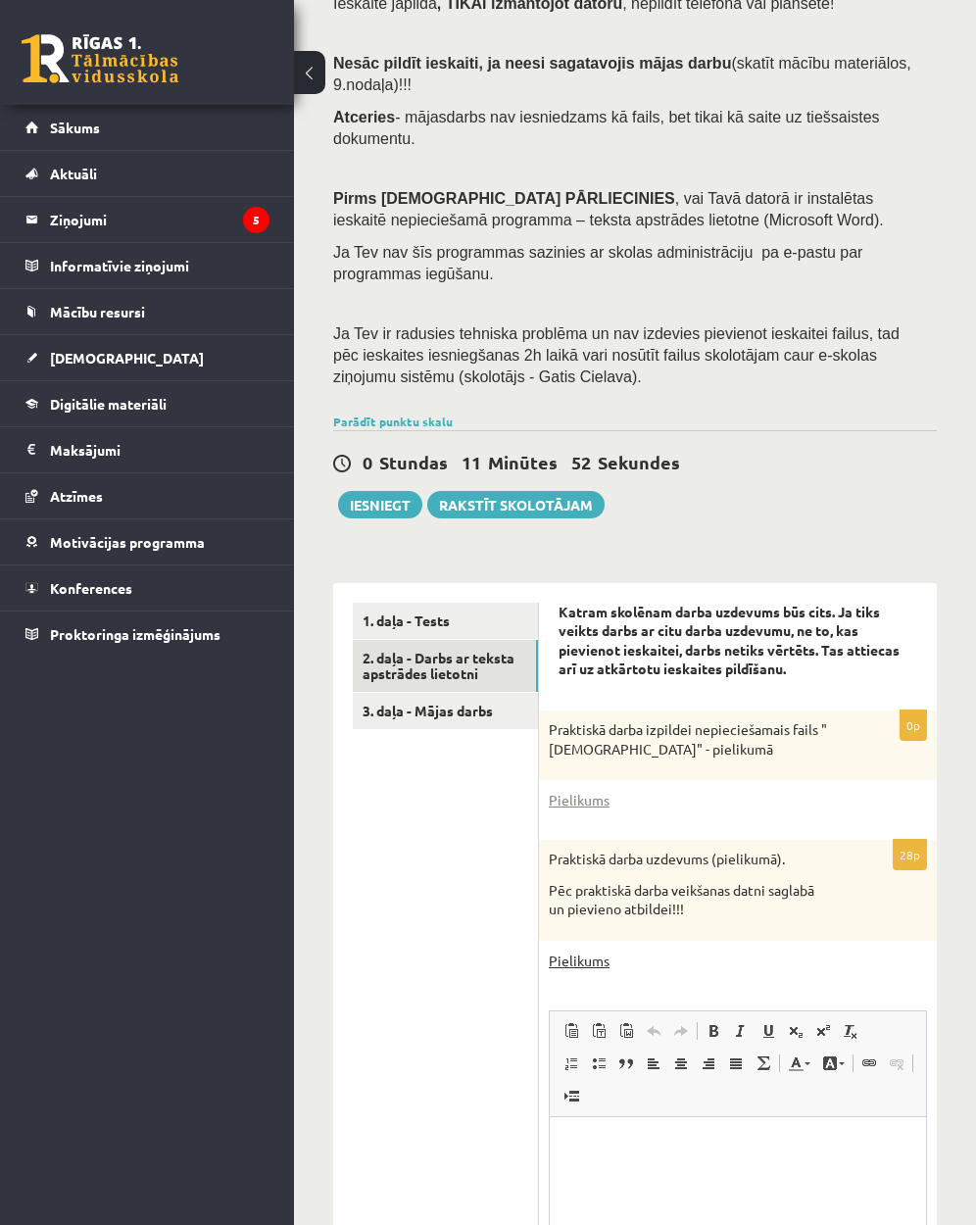
click at [585, 962] on link "Pielikums" at bounding box center [579, 961] width 61 height 21
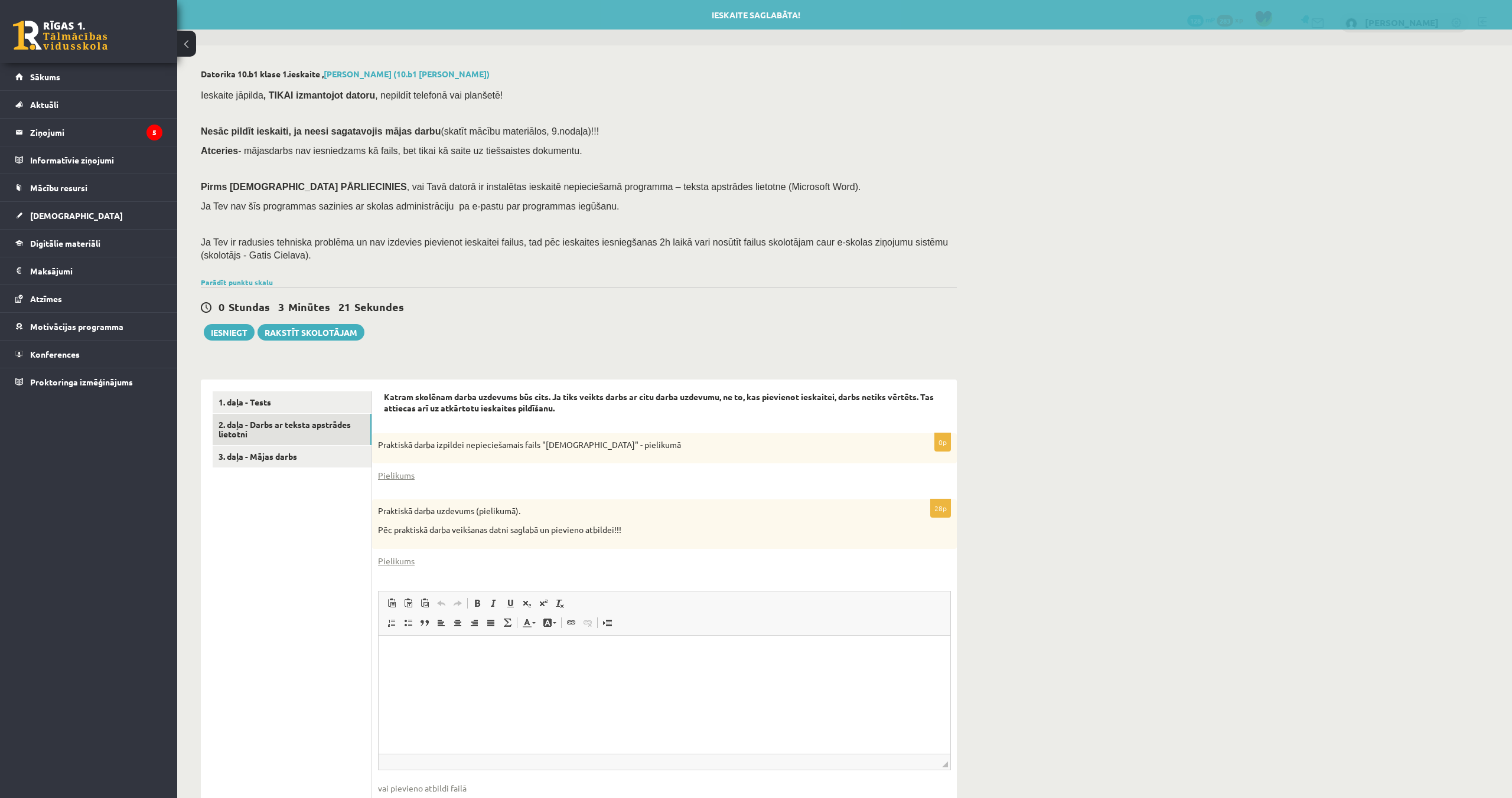
scroll to position [75, 0]
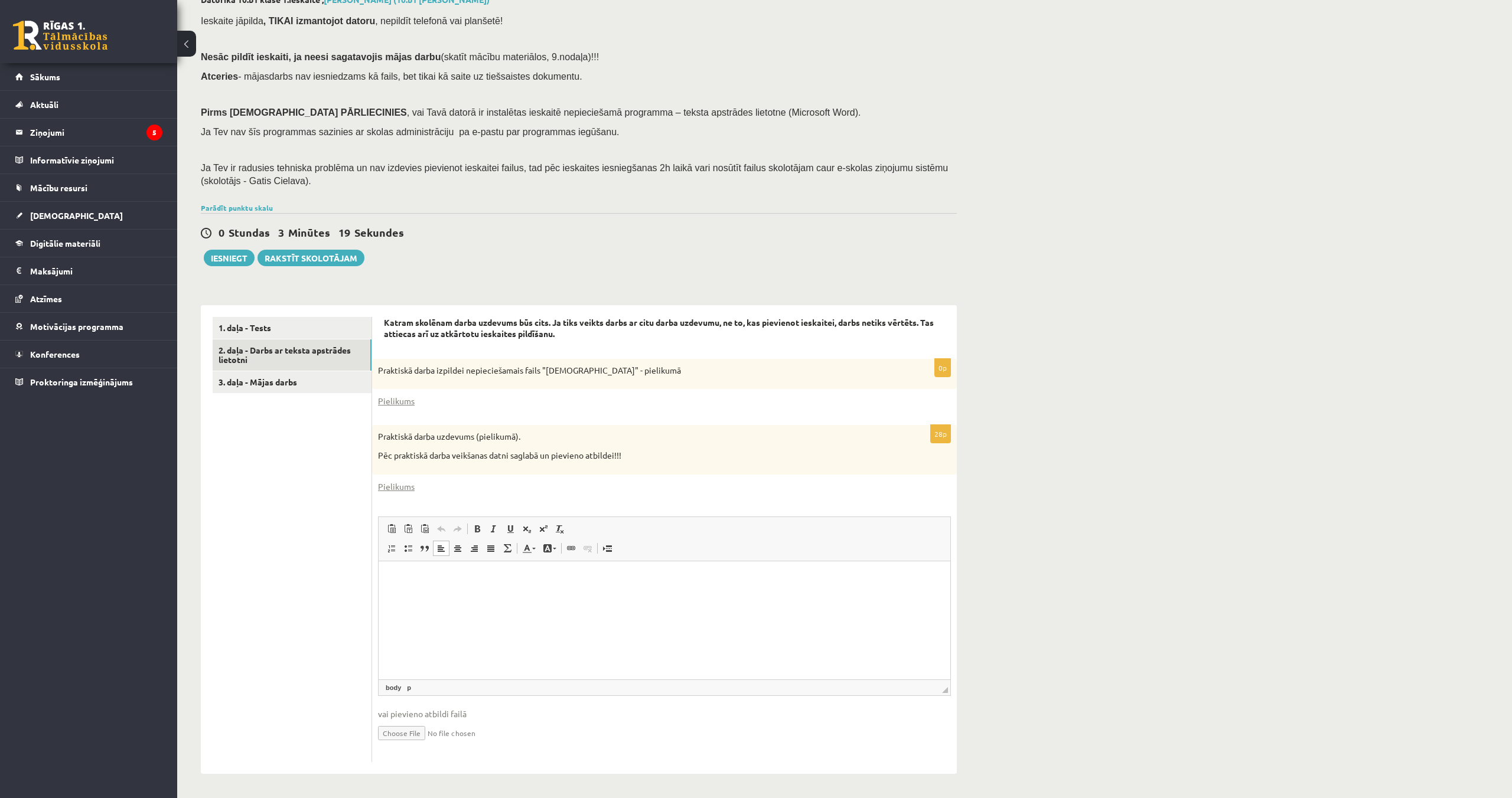
click at [473, 597] on html at bounding box center [664, 579] width 572 height 36
click at [687, 597] on html at bounding box center [664, 579] width 572 height 36
click at [553, 597] on html at bounding box center [664, 579] width 572 height 36
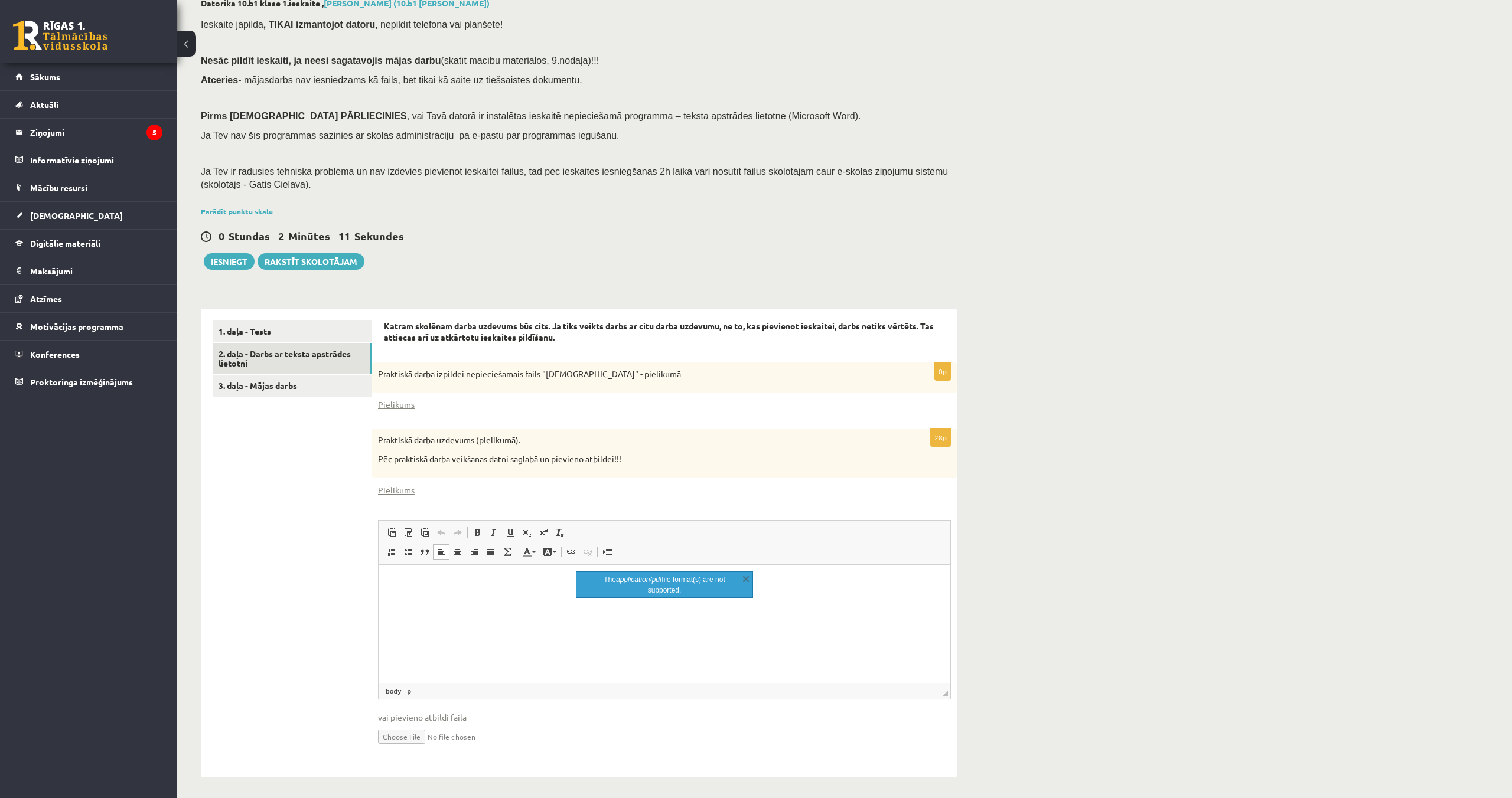
scroll to position [73, 0]
click at [402, 738] on input "file" at bounding box center [664, 733] width 573 height 24
type input "**********"
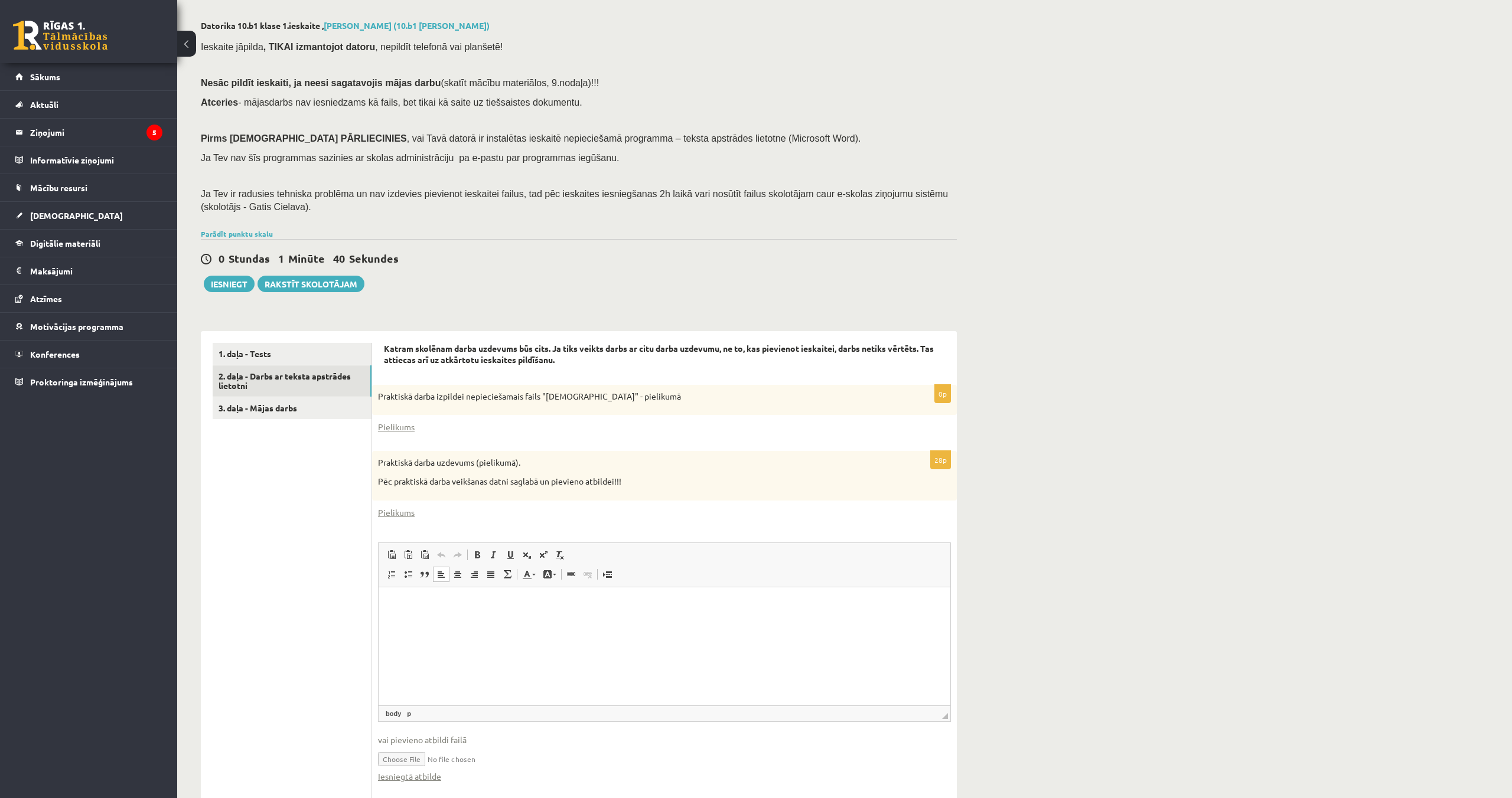
scroll to position [87, 0]
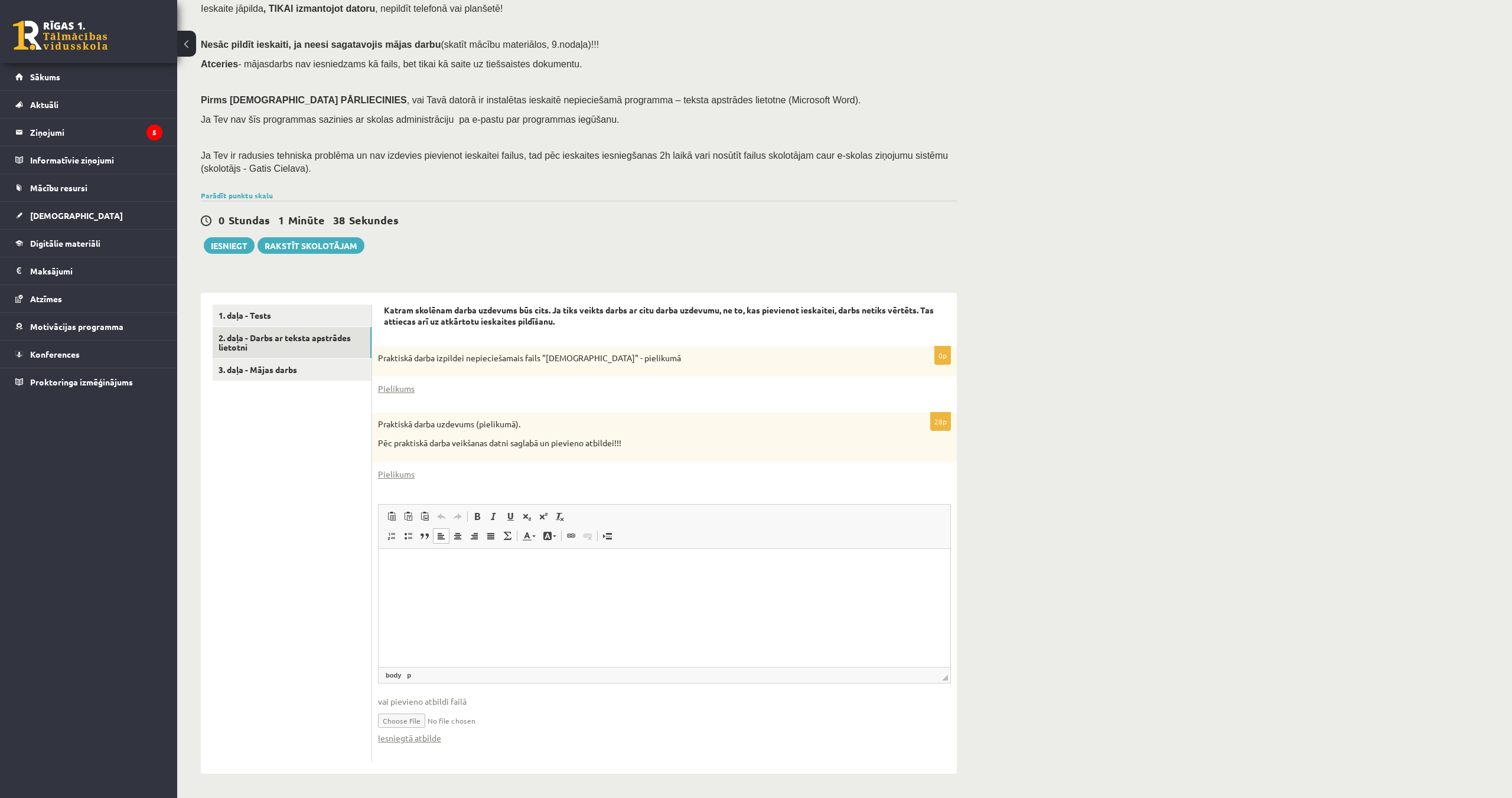
click at [1118, 95] on div "Datorika 10.b1 klase 1.ieskaite , Gustavs Gudonis (10.b1 klase) Ieskaite jāpild…" at bounding box center [844, 378] width 1335 height 839
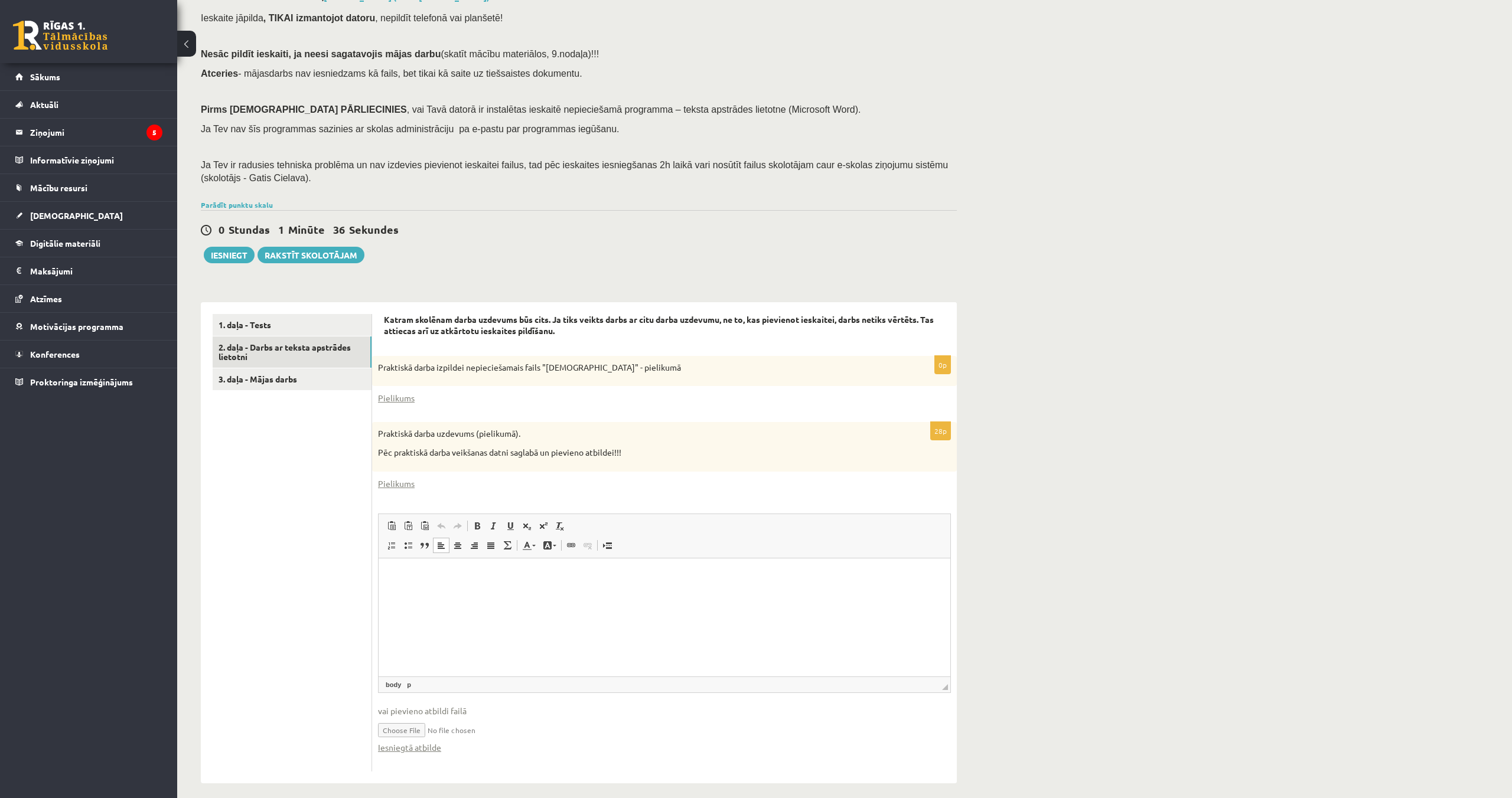
scroll to position [78, 0]
click at [242, 258] on button "Iesniegt" at bounding box center [229, 254] width 51 height 16
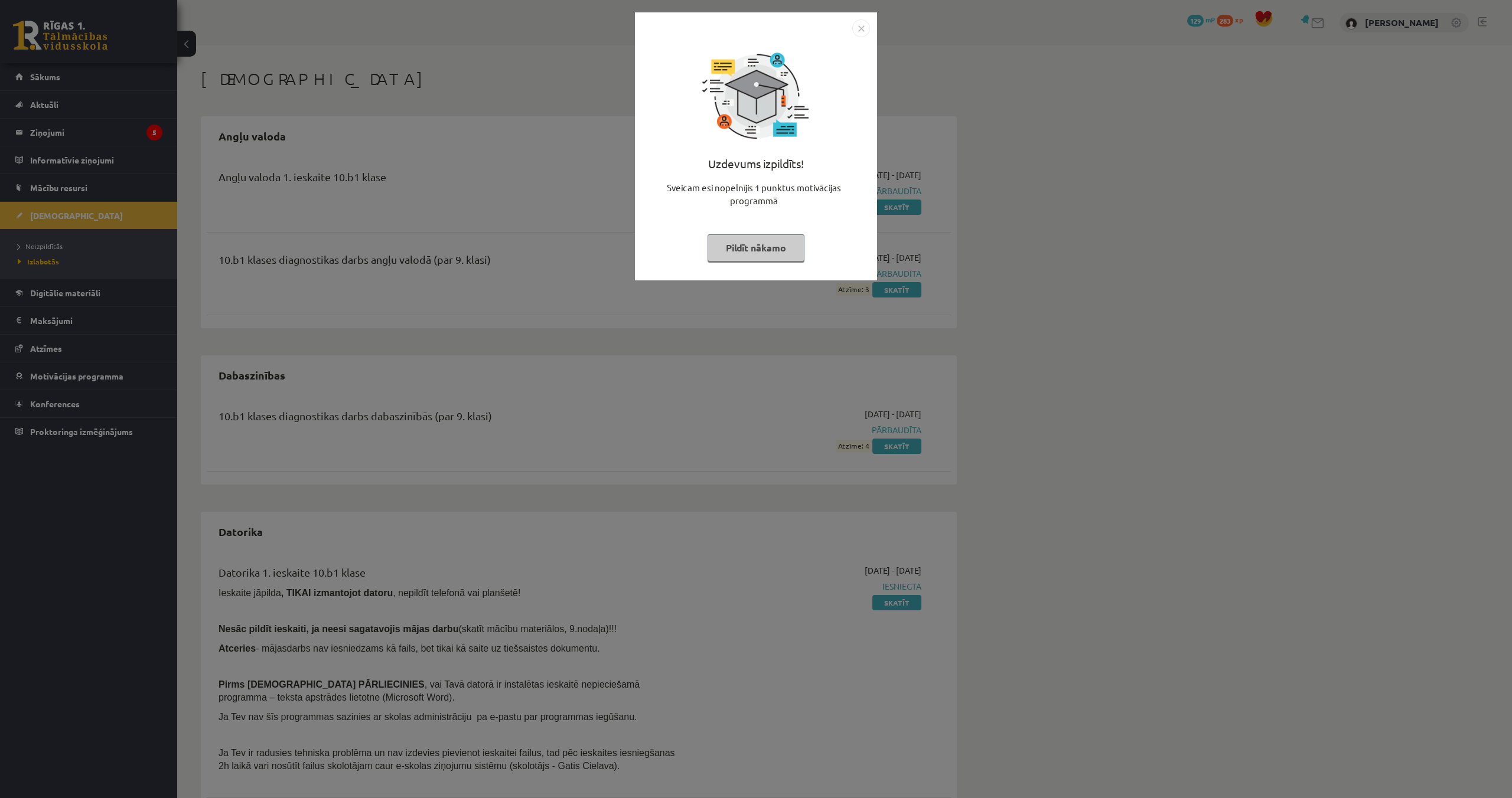
click at [728, 245] on button "Pildīt nākamo" at bounding box center [756, 248] width 97 height 27
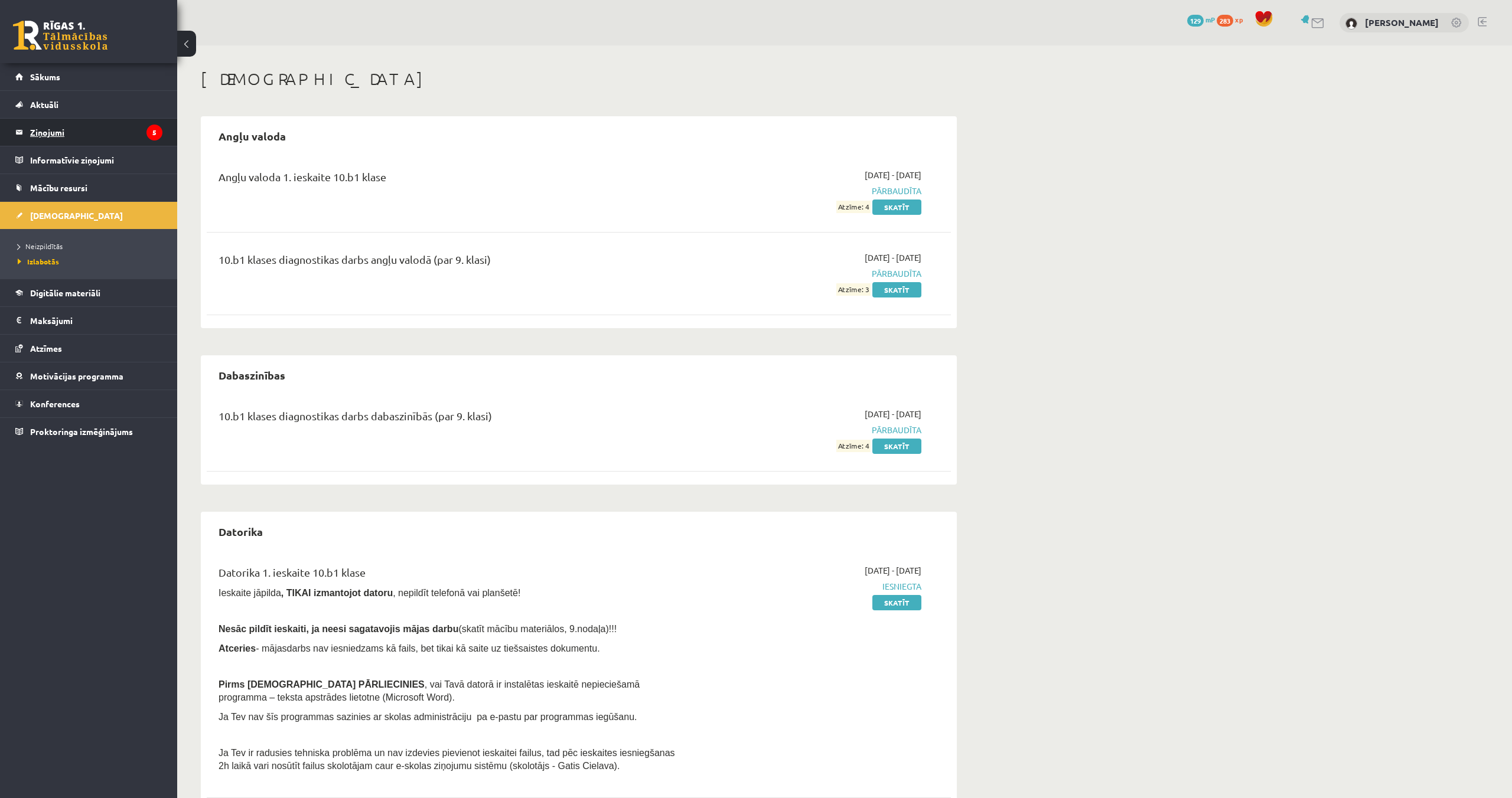
click at [96, 137] on legend "Ziņojumi 5" at bounding box center [96, 132] width 133 height 27
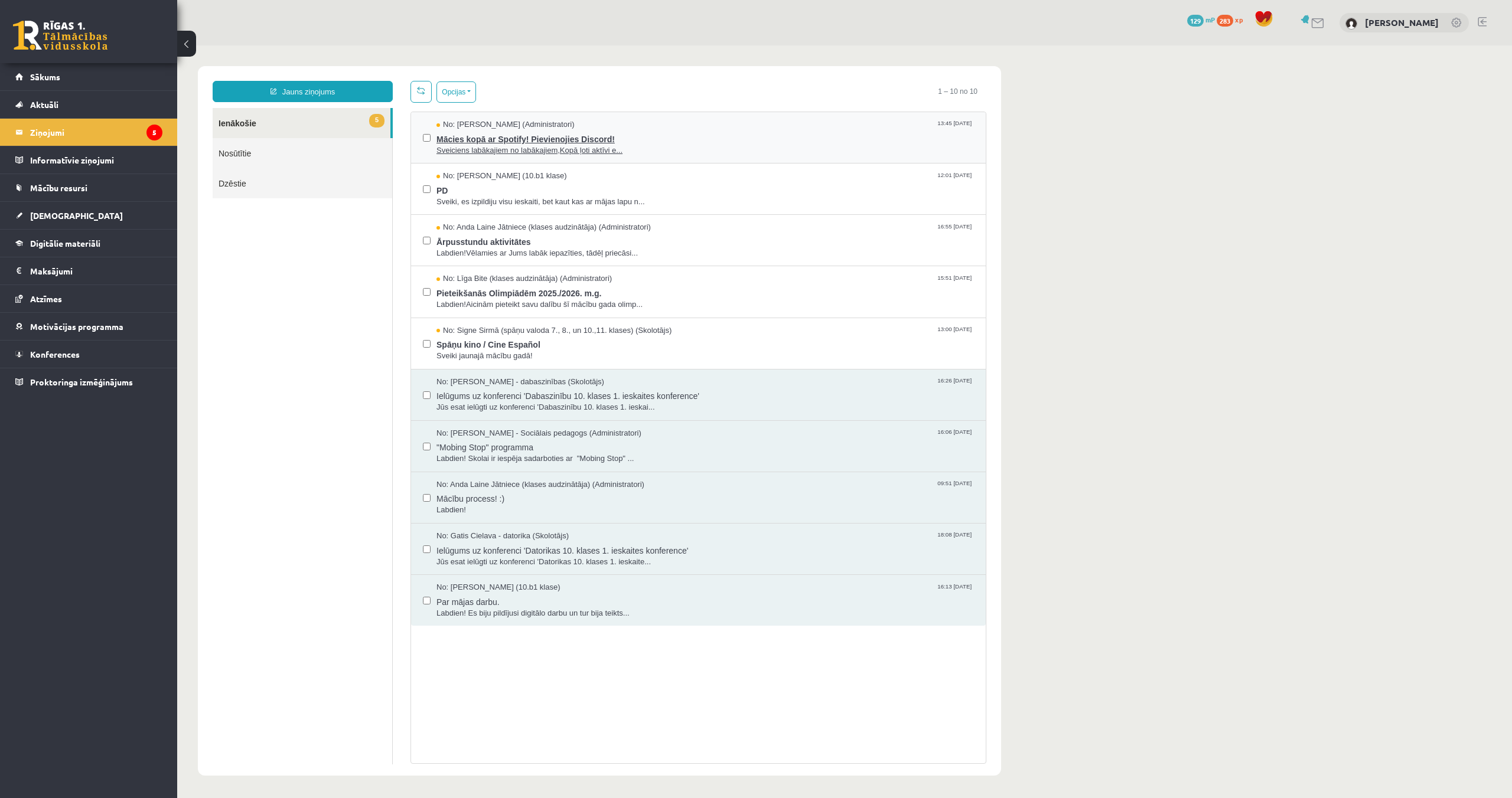
scroll to position [1, 0]
click at [473, 135] on span "Mācies kopā ar Spotify! Pievienojies Discord!" at bounding box center [705, 137] width 538 height 14
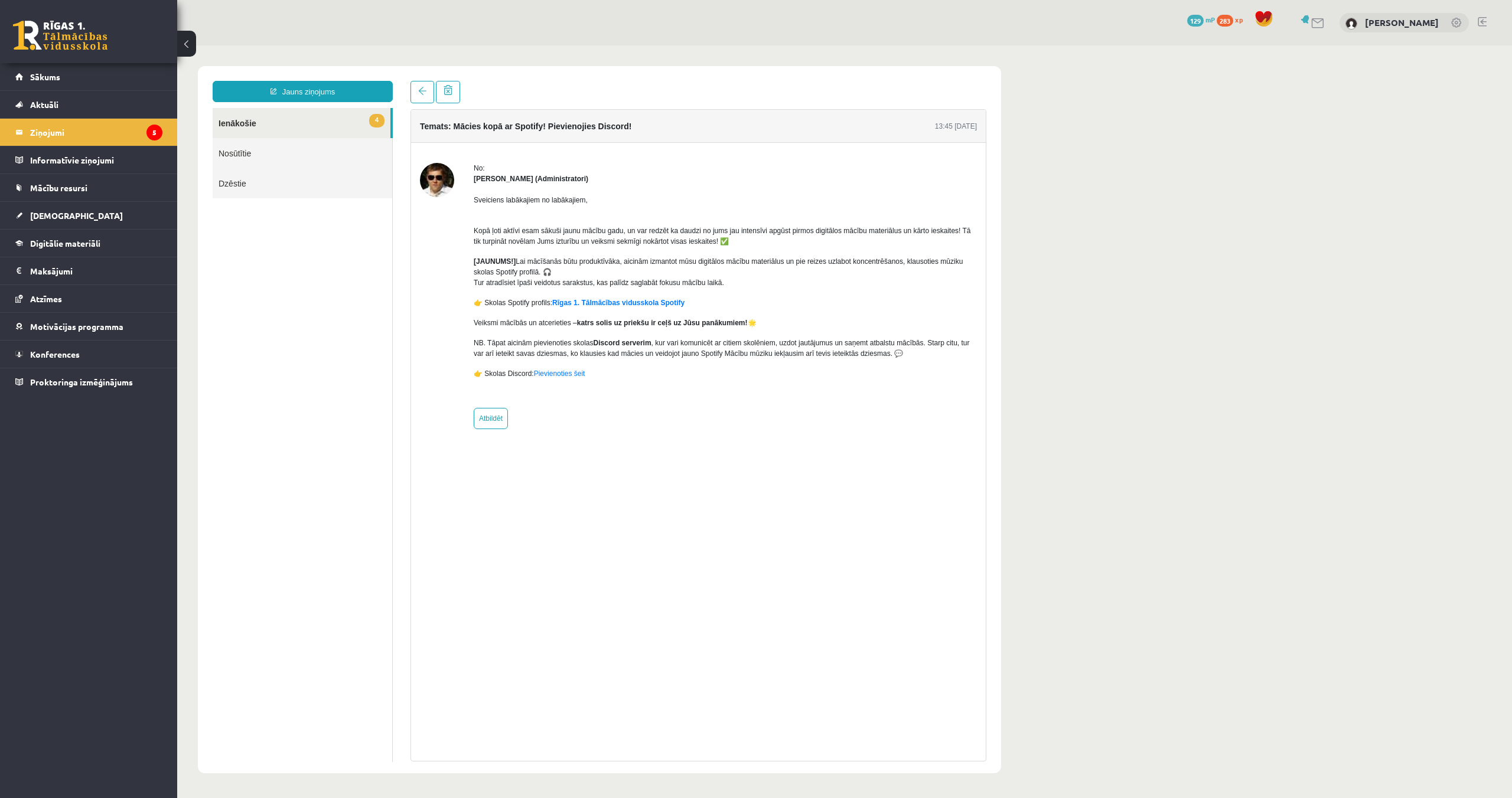
scroll to position [0, 0]
click at [327, 126] on link "4 Ienākošie" at bounding box center [301, 123] width 178 height 30
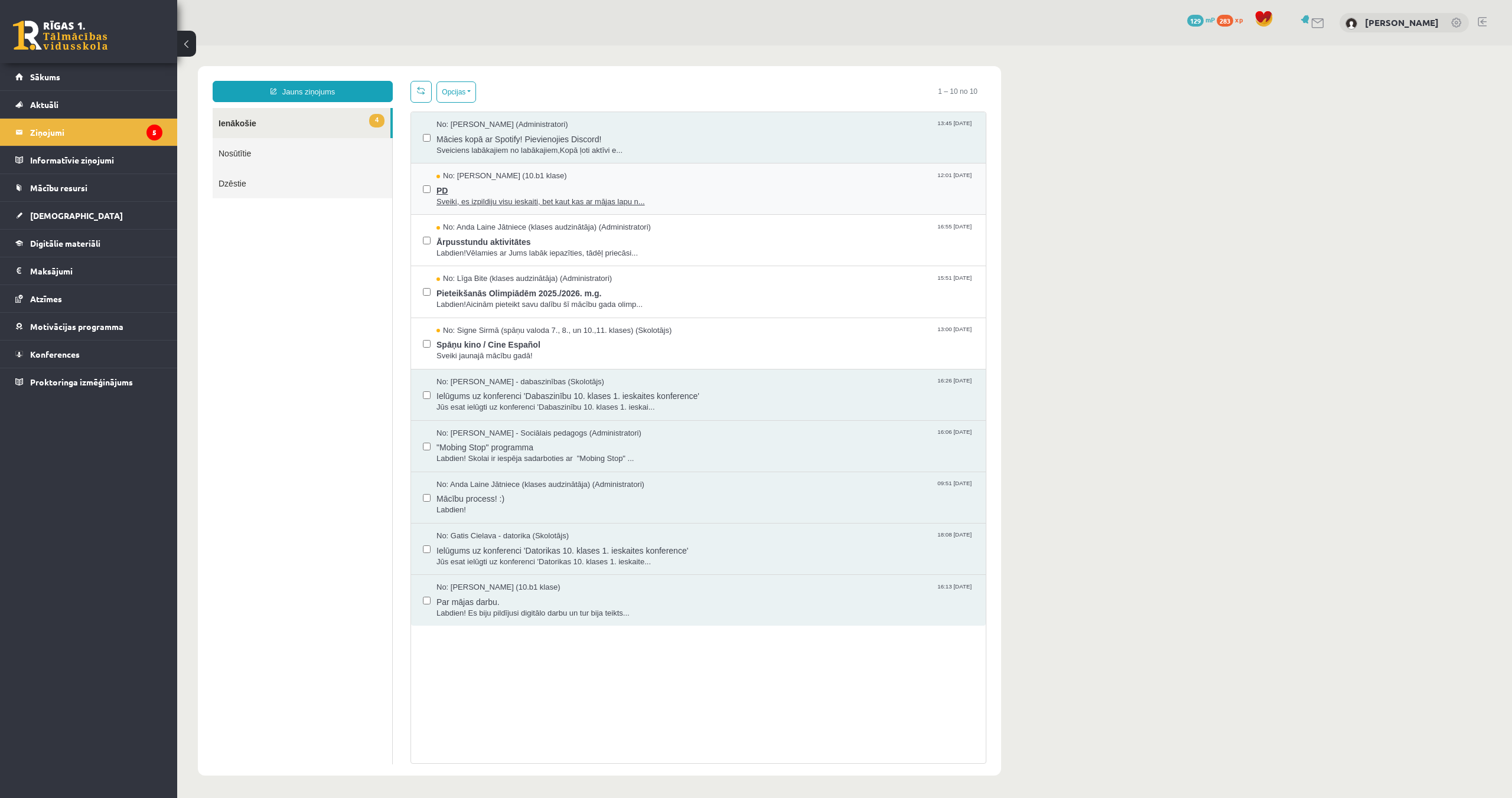
click at [474, 178] on span "No: [PERSON_NAME] (10.b1 klase)" at bounding box center [501, 176] width 131 height 11
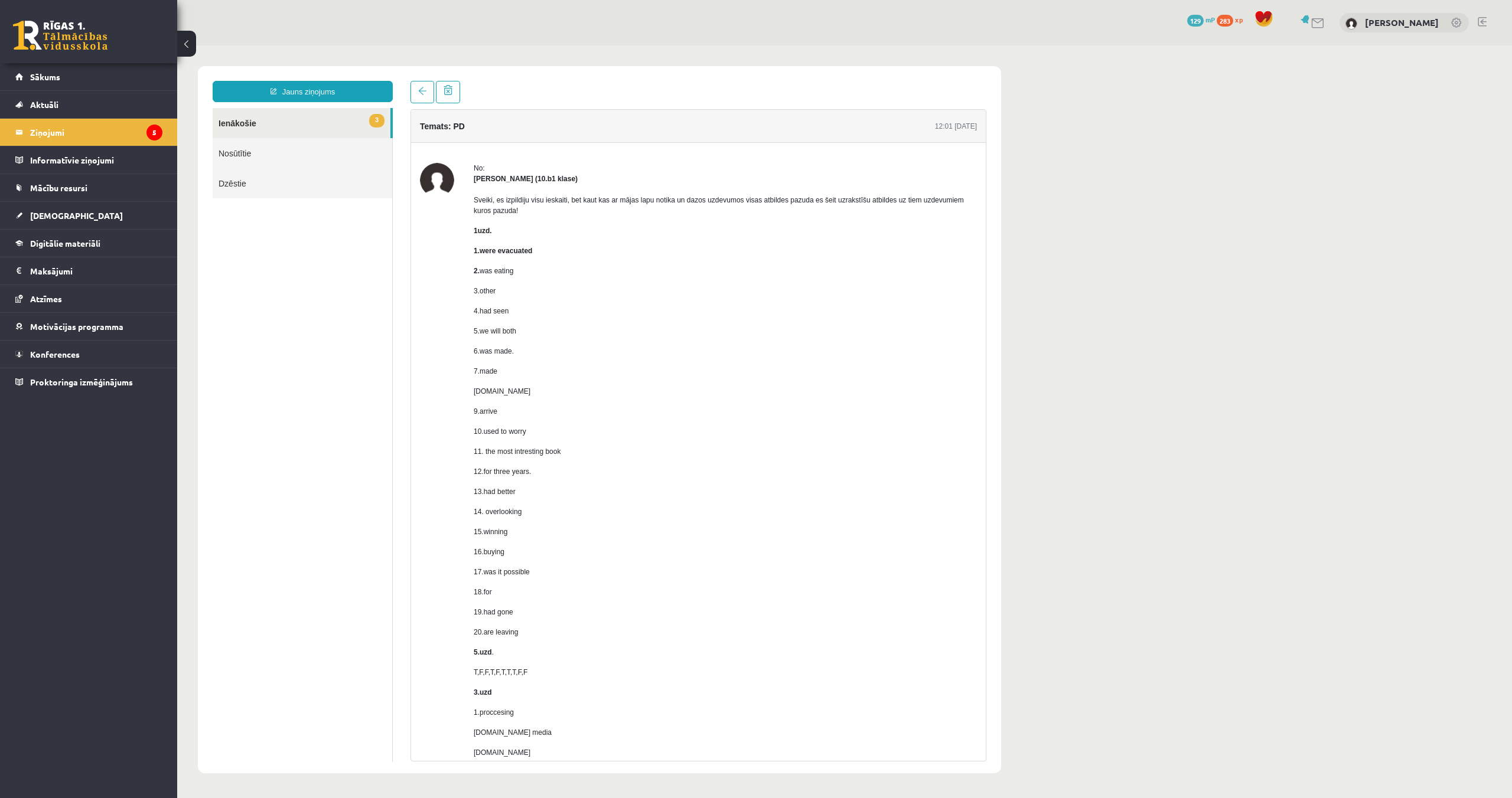
click at [300, 123] on link "3 Ienākošie" at bounding box center [301, 123] width 178 height 30
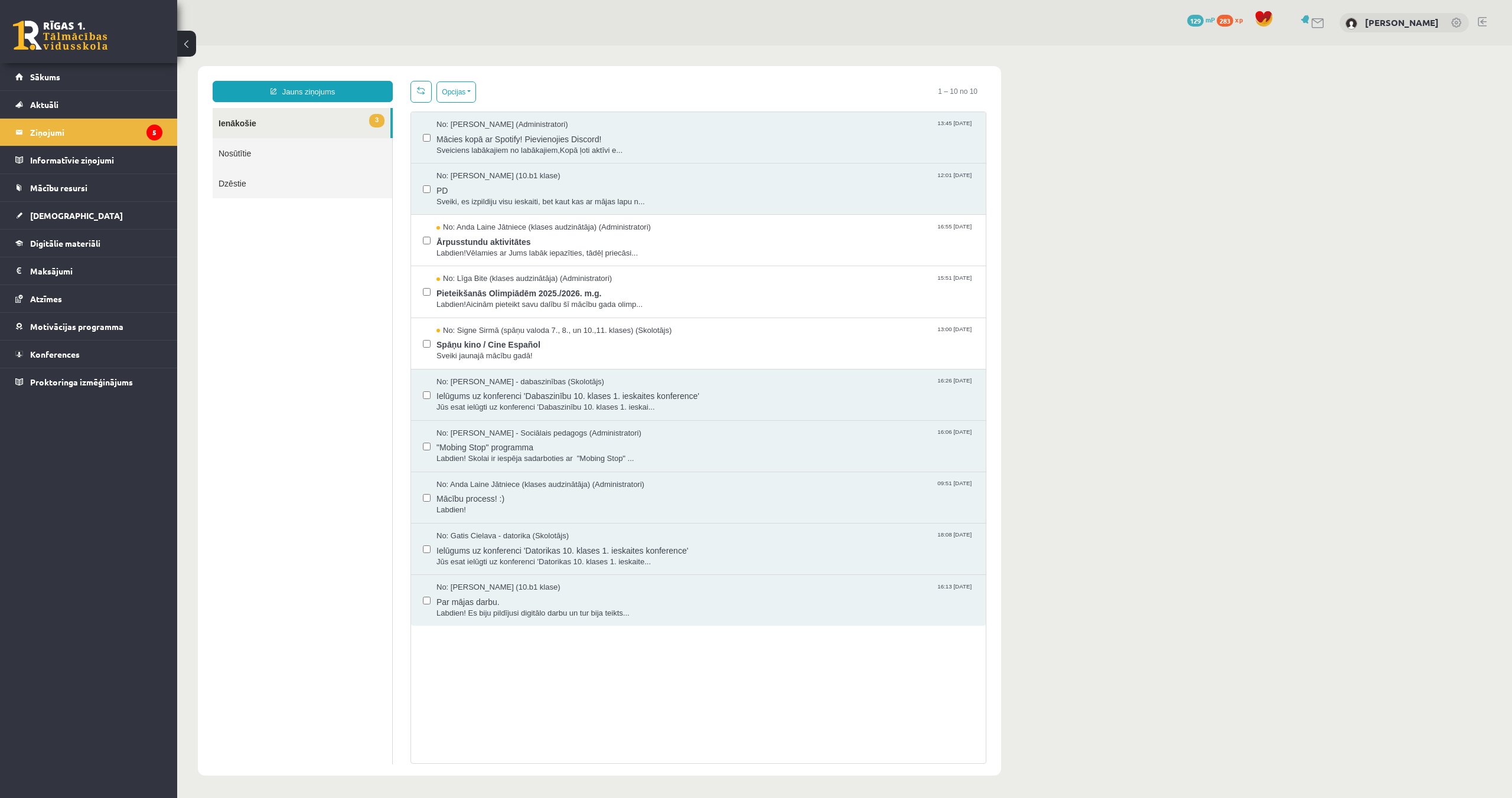
drag, startPoint x: 463, startPoint y: 238, endPoint x: 380, endPoint y: 176, distance: 103.6
click at [463, 238] on span "Ārpusstundu aktivitātes" at bounding box center [705, 240] width 538 height 14
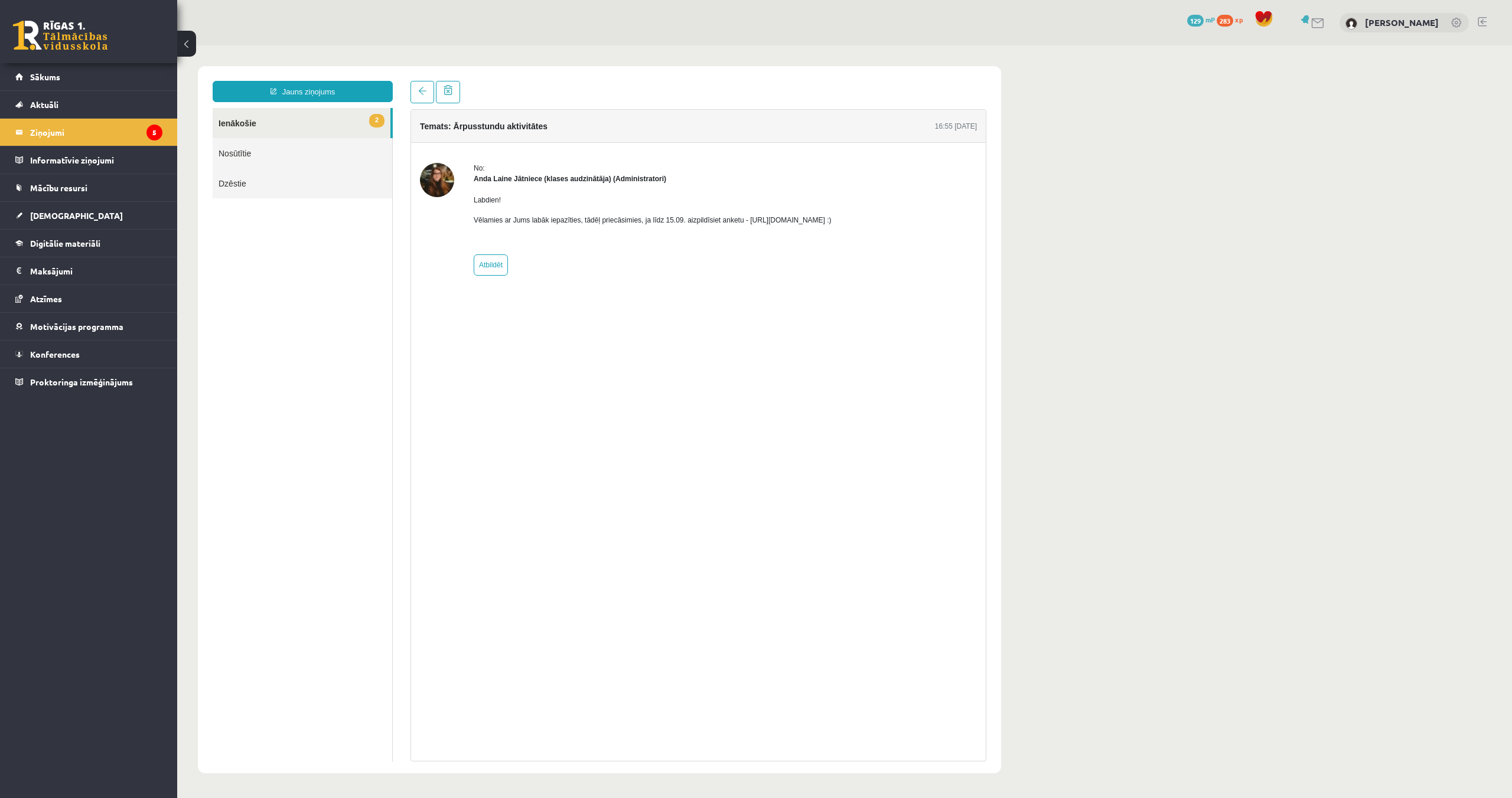
click at [280, 123] on link "2 Ienākošie" at bounding box center [301, 123] width 178 height 30
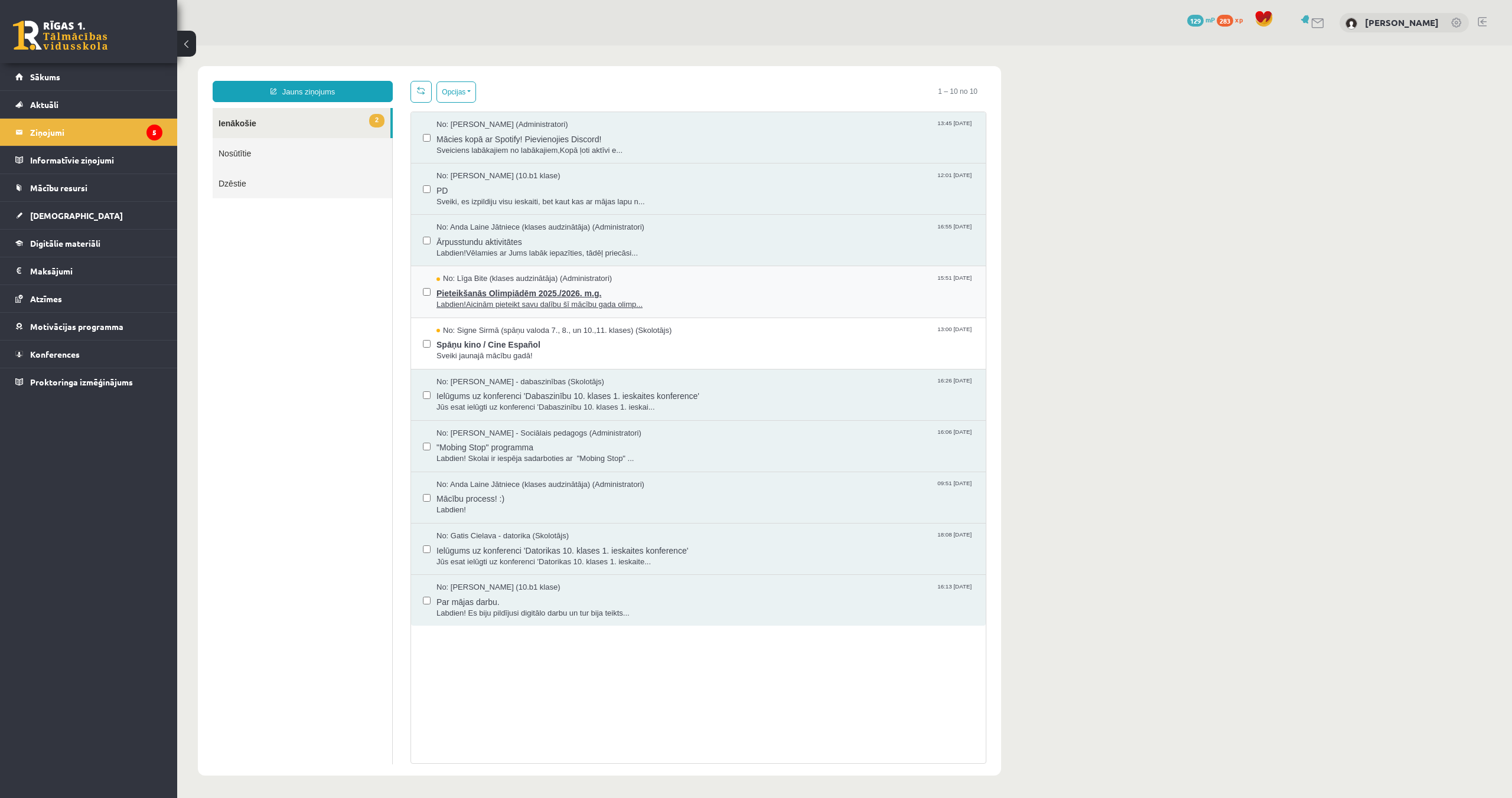
click at [497, 300] on span "Labdien!Aicinām pieteikt savu dalību šī mācību gada olimp..." at bounding box center [705, 305] width 538 height 11
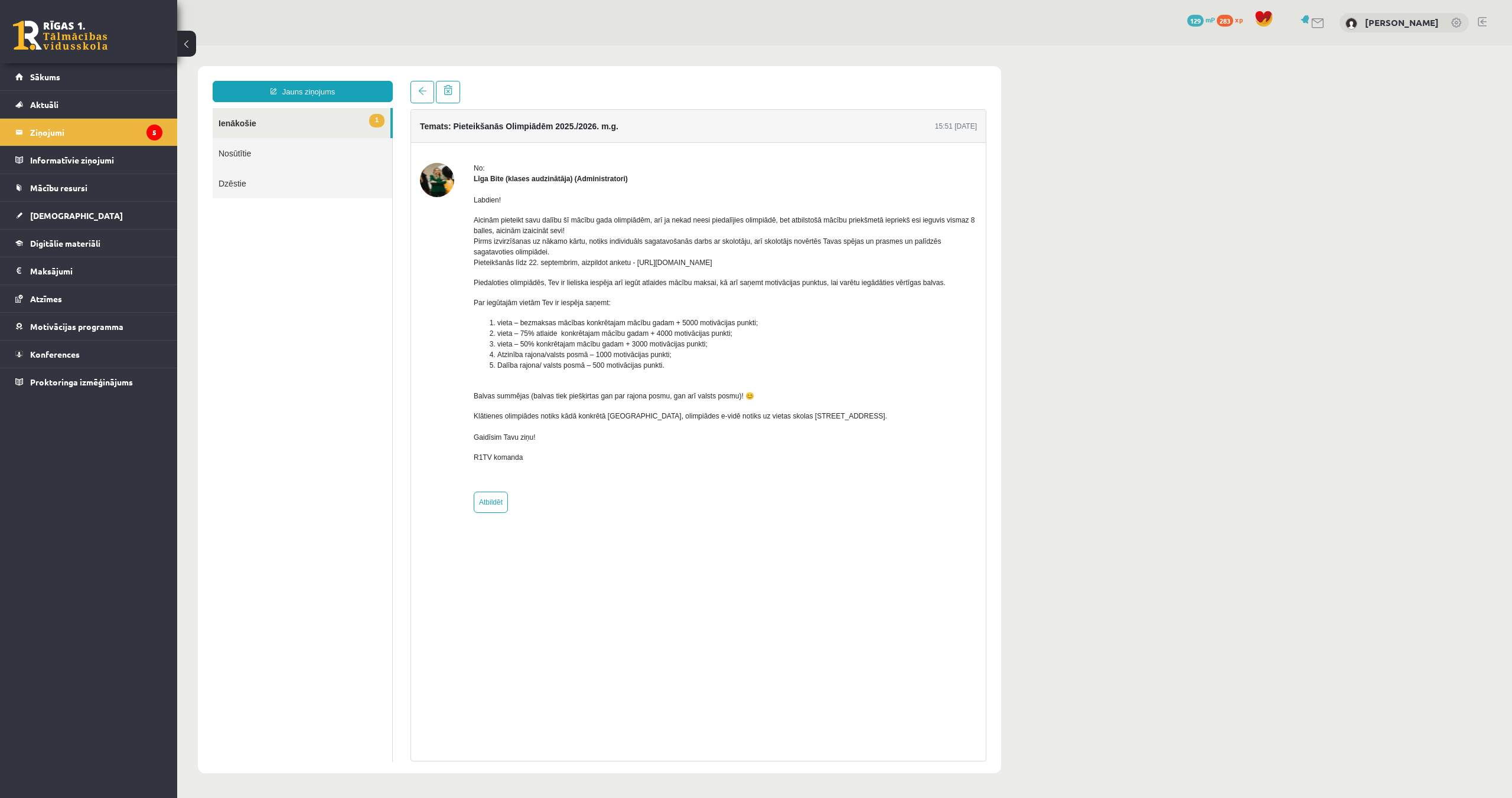
click at [260, 127] on link "1 Ienākošie" at bounding box center [301, 123] width 178 height 30
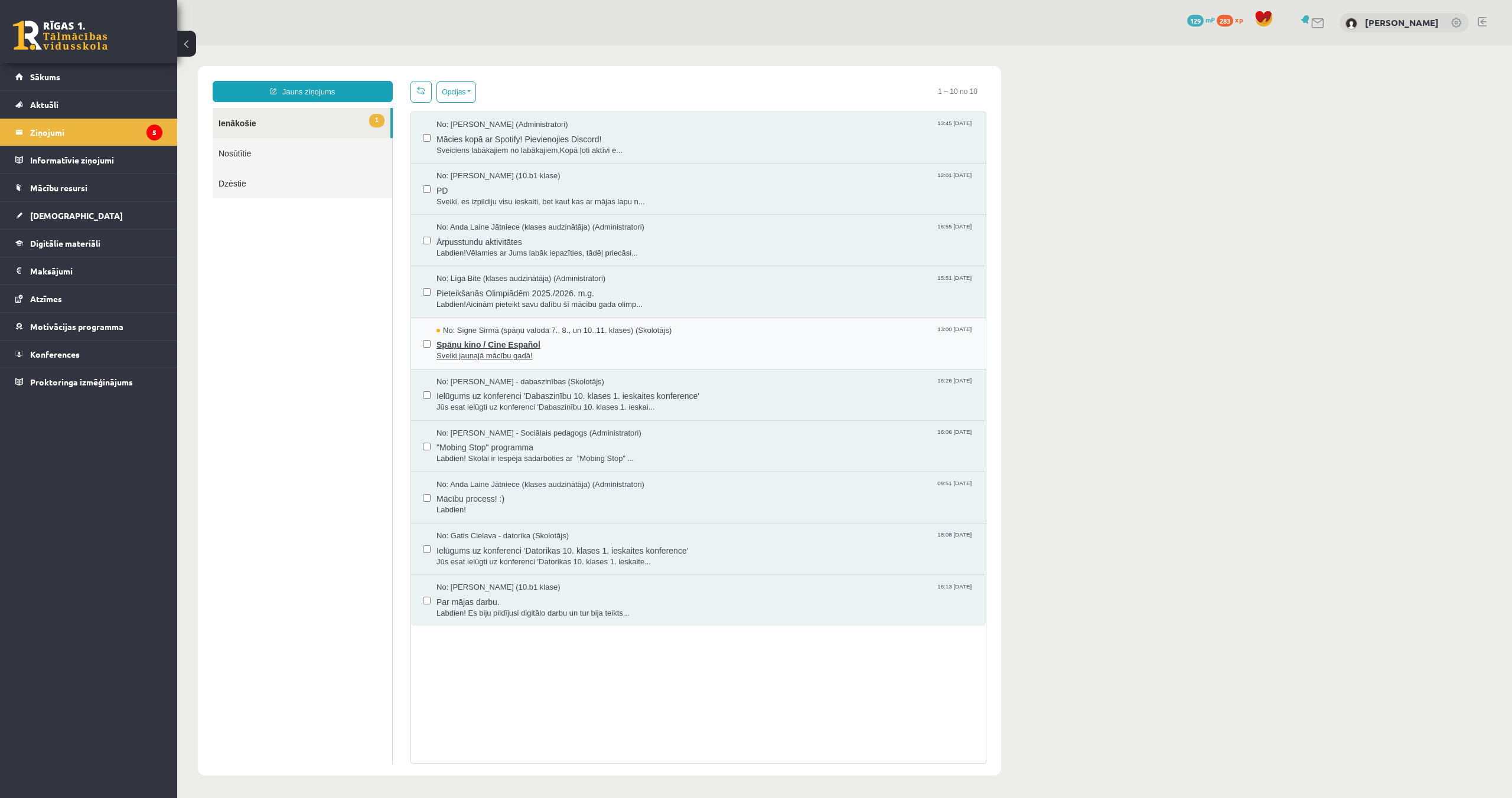
click at [476, 327] on span "No: Signe Sirmā (spāņu valoda 7., 8., un 10.,11. klases) (Skolotājs)" at bounding box center [554, 331] width 235 height 11
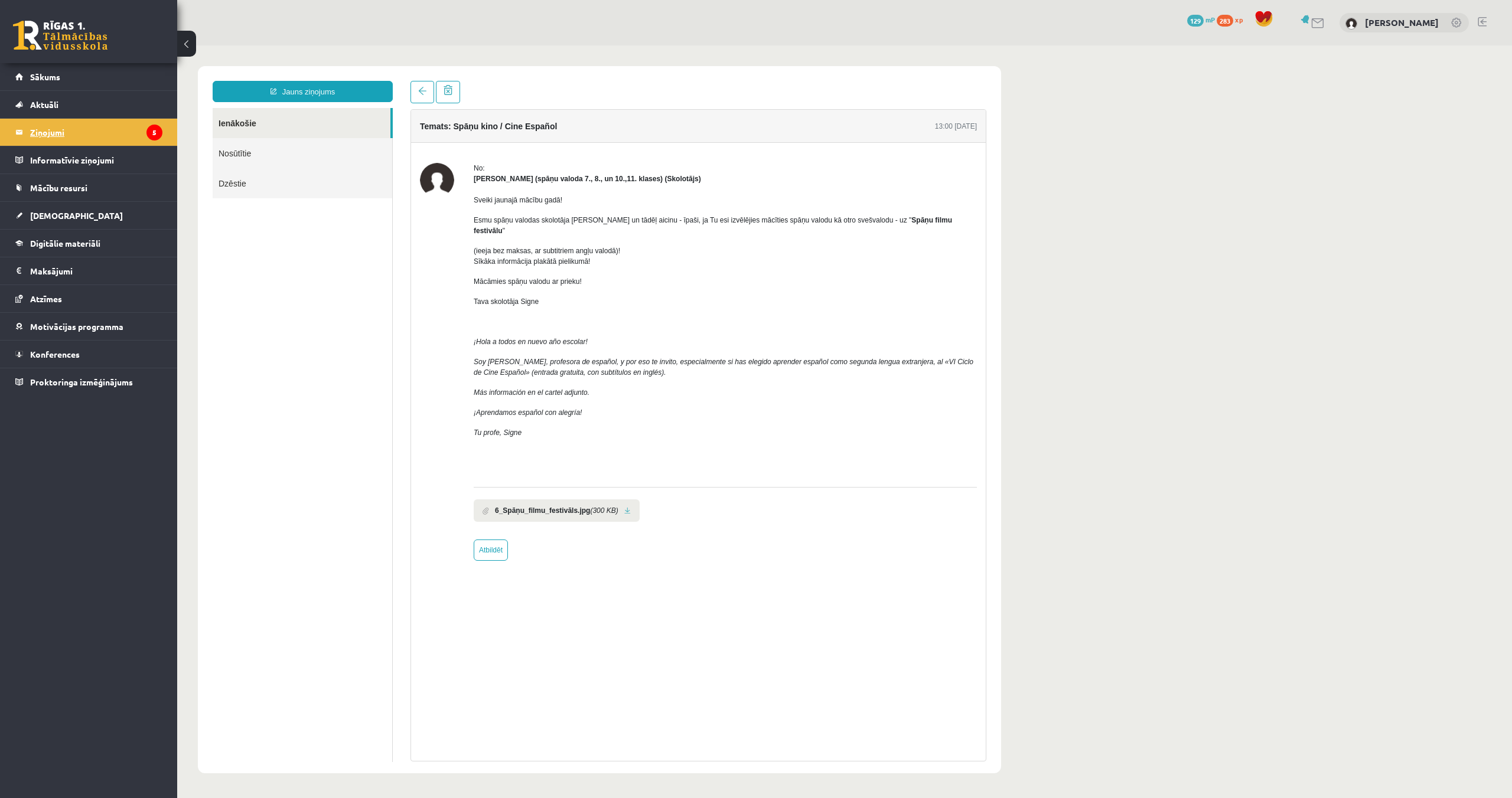
click at [97, 132] on legend "Ziņojumi 5" at bounding box center [96, 132] width 133 height 27
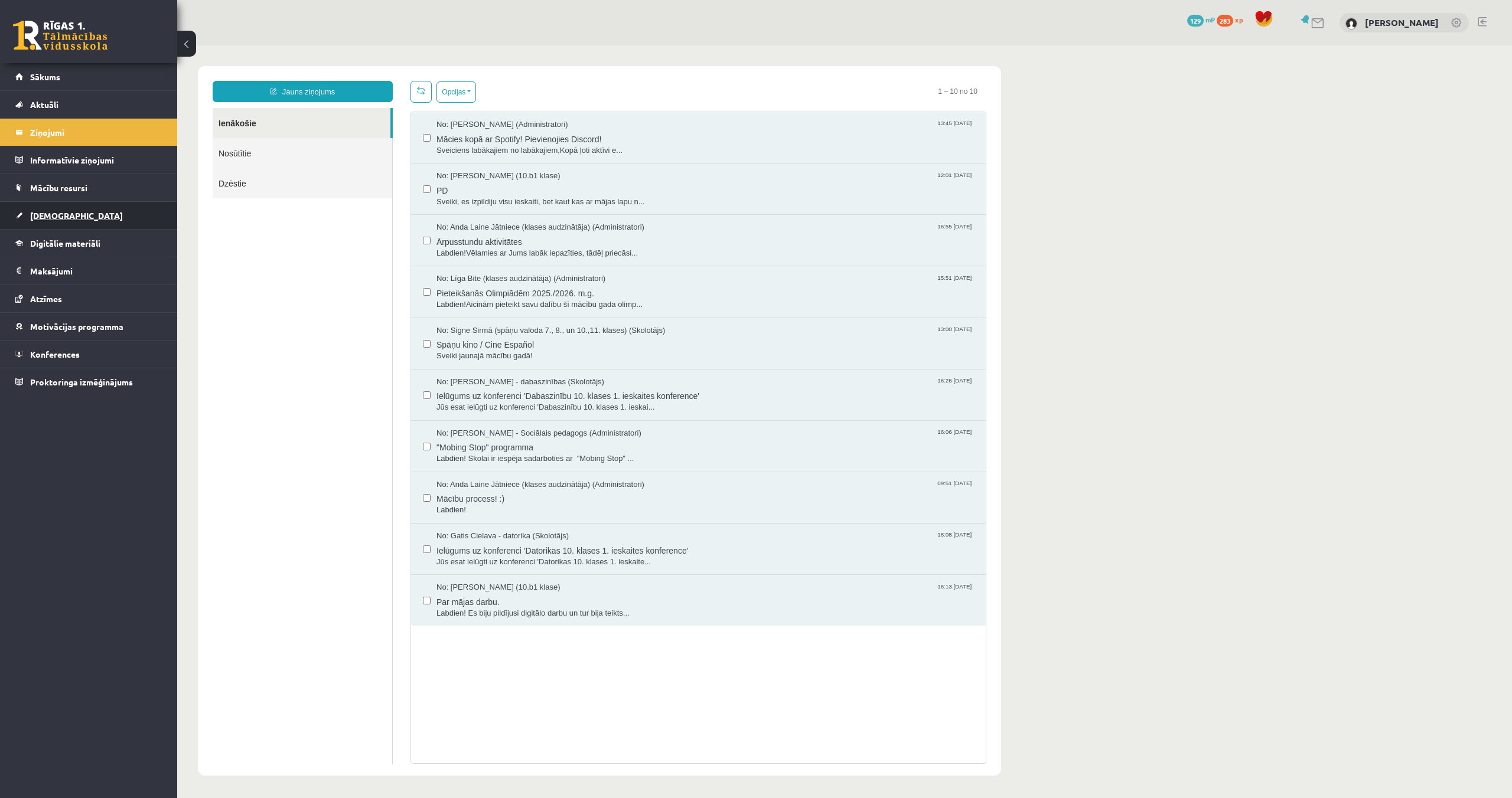
click at [84, 217] on link "[DEMOGRAPHIC_DATA]" at bounding box center [89, 215] width 147 height 27
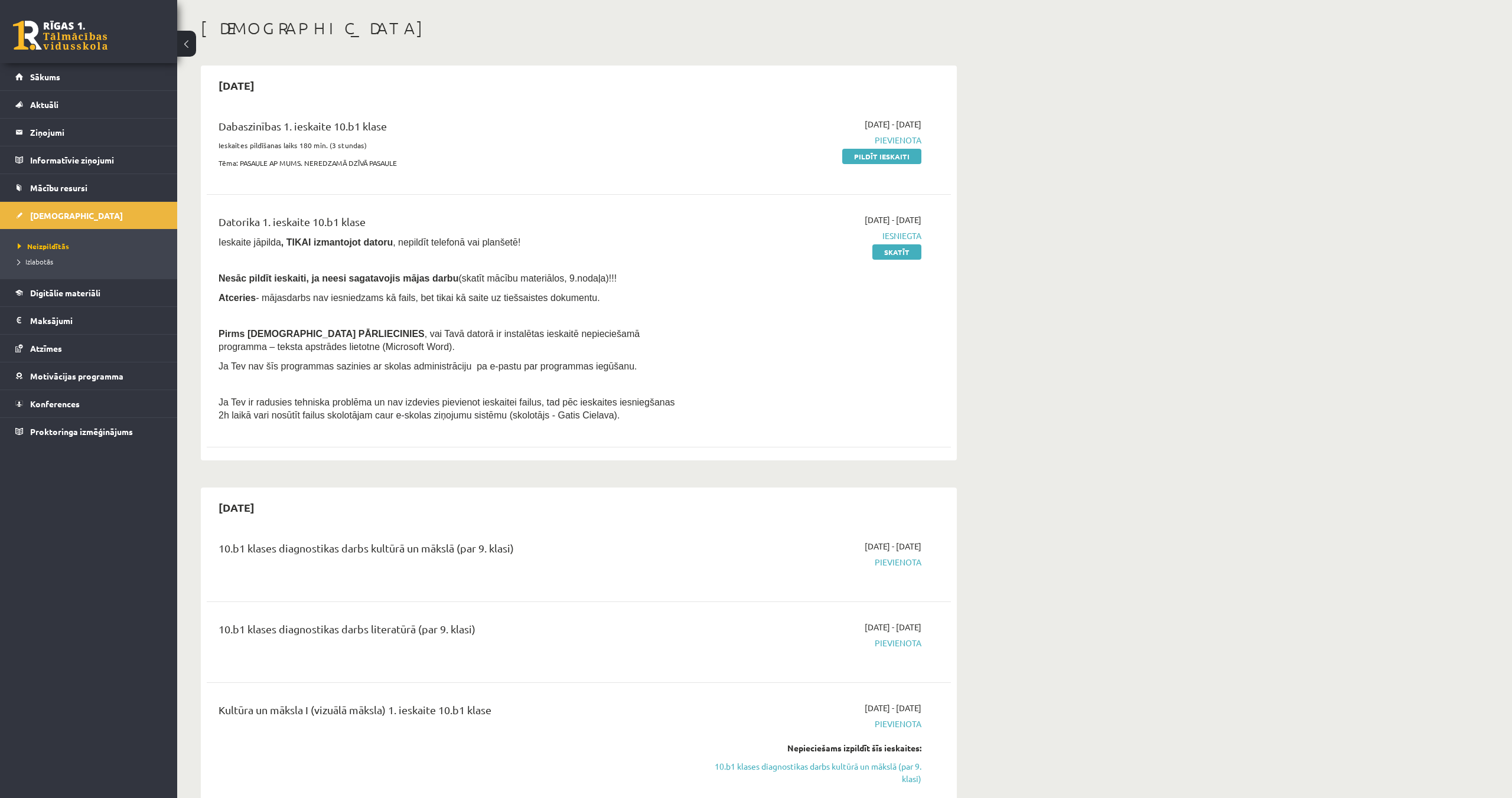
scroll to position [52, 0]
click at [618, 245] on p "Ieskaite jāpilda , TIKAI izmantojot datoru , nepildīt telefonā vai planšetē!" at bounding box center [450, 240] width 462 height 13
